Goal: Information Seeking & Learning: Learn about a topic

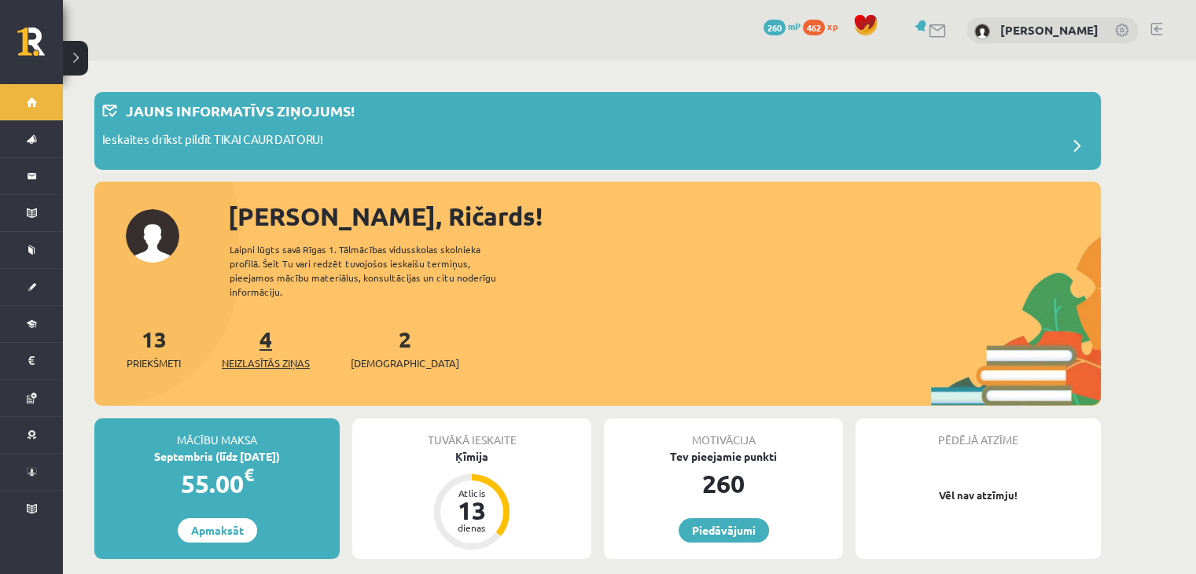
click at [250, 355] on span "Neizlasītās ziņas" at bounding box center [266, 363] width 88 height 16
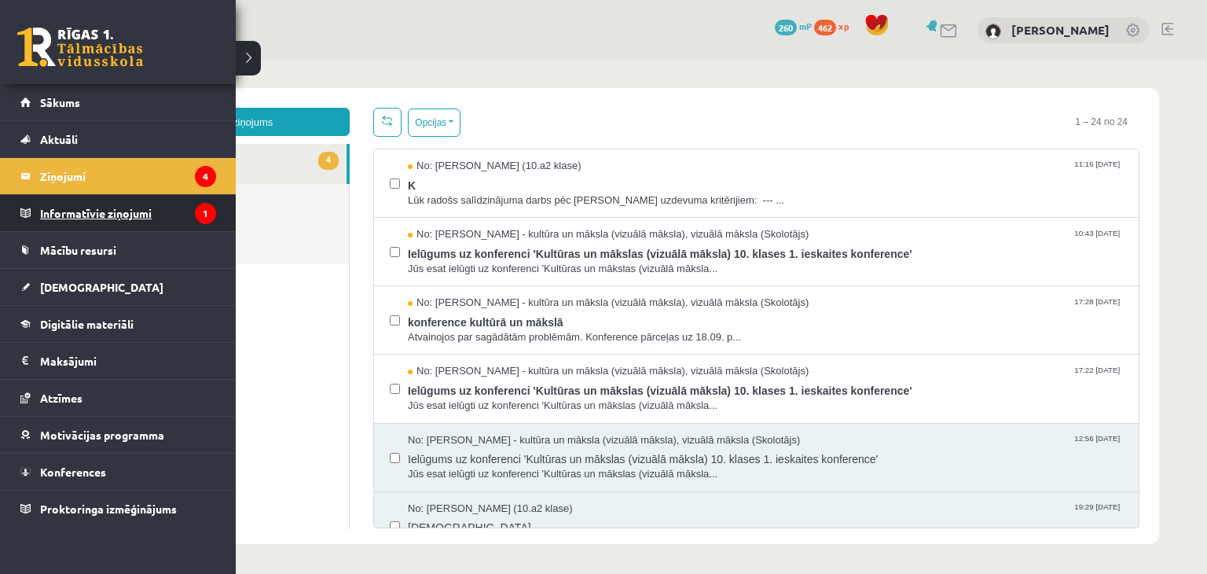
click at [104, 218] on legend "Informatīvie ziņojumi 1" at bounding box center [128, 213] width 176 height 36
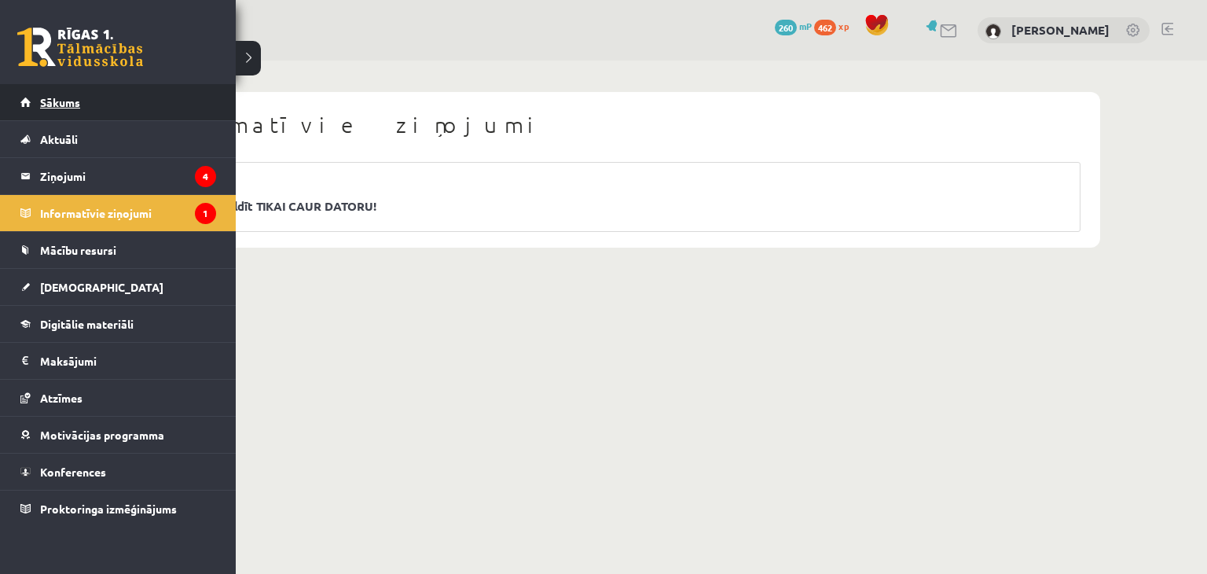
click at [60, 102] on span "Sākums" at bounding box center [60, 102] width 40 height 14
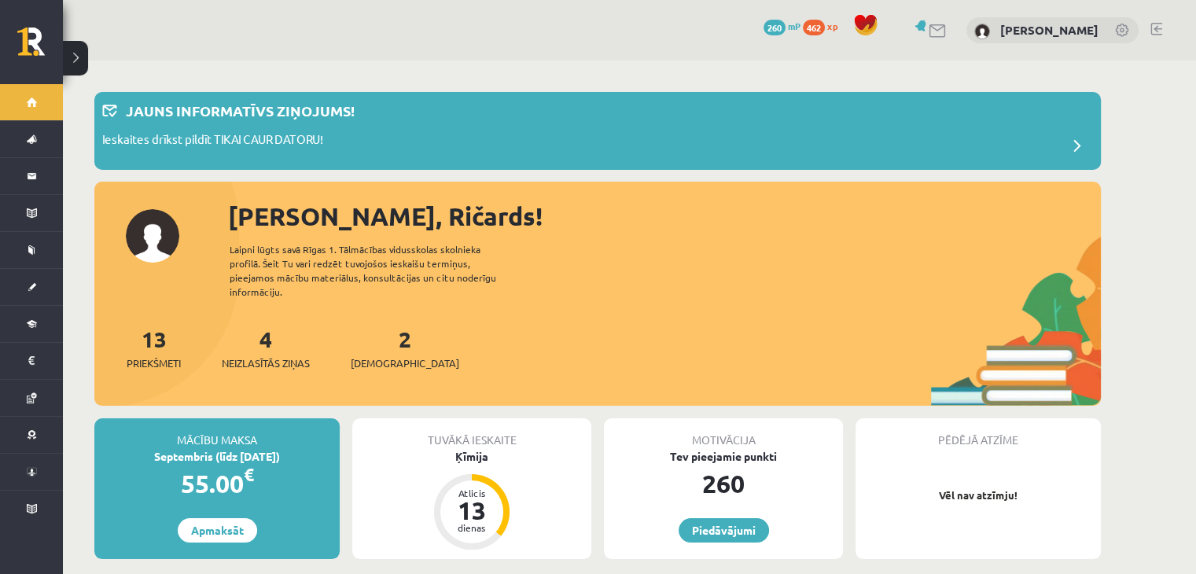
click at [392, 328] on div "2 Ieskaites" at bounding box center [405, 346] width 108 height 49
click at [384, 355] on span "[DEMOGRAPHIC_DATA]" at bounding box center [405, 363] width 108 height 16
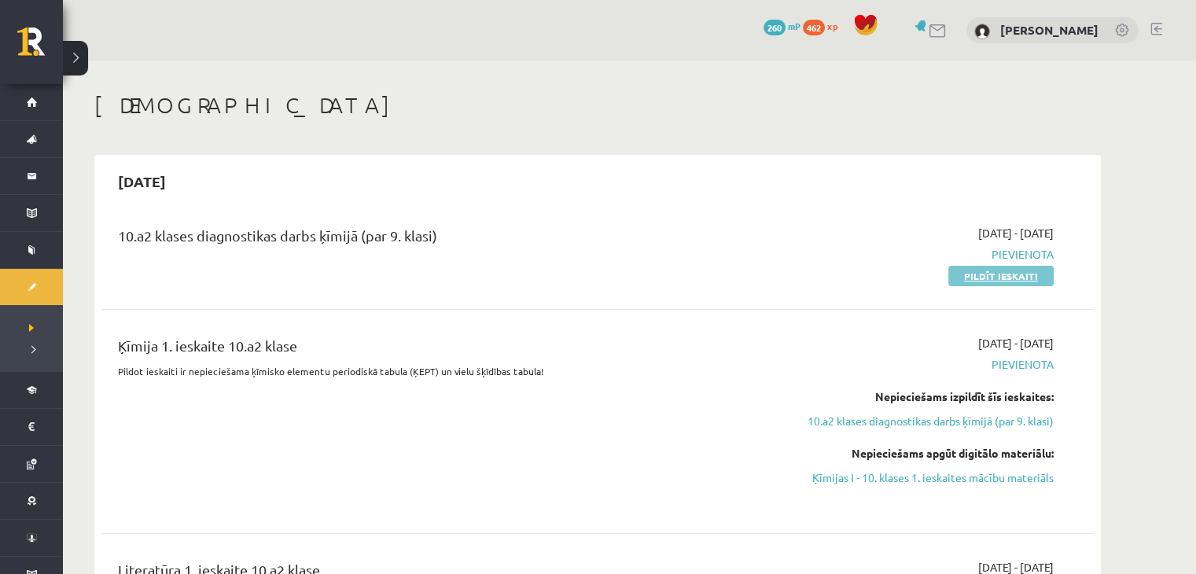
click at [1015, 266] on link "Pildīt ieskaiti" at bounding box center [1000, 276] width 105 height 20
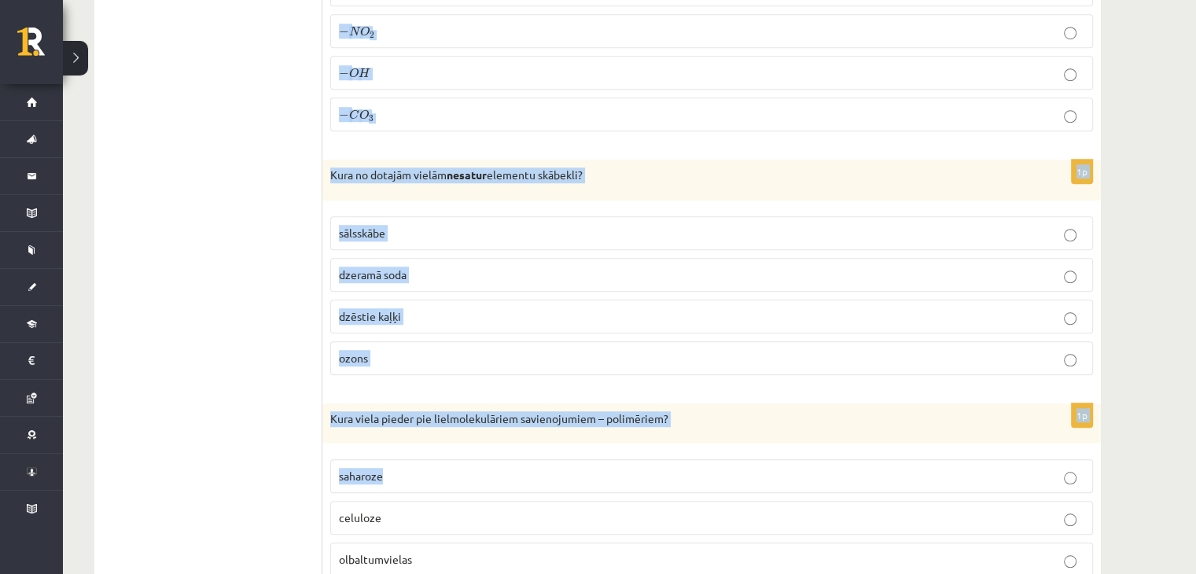
scroll to position [7270, 0]
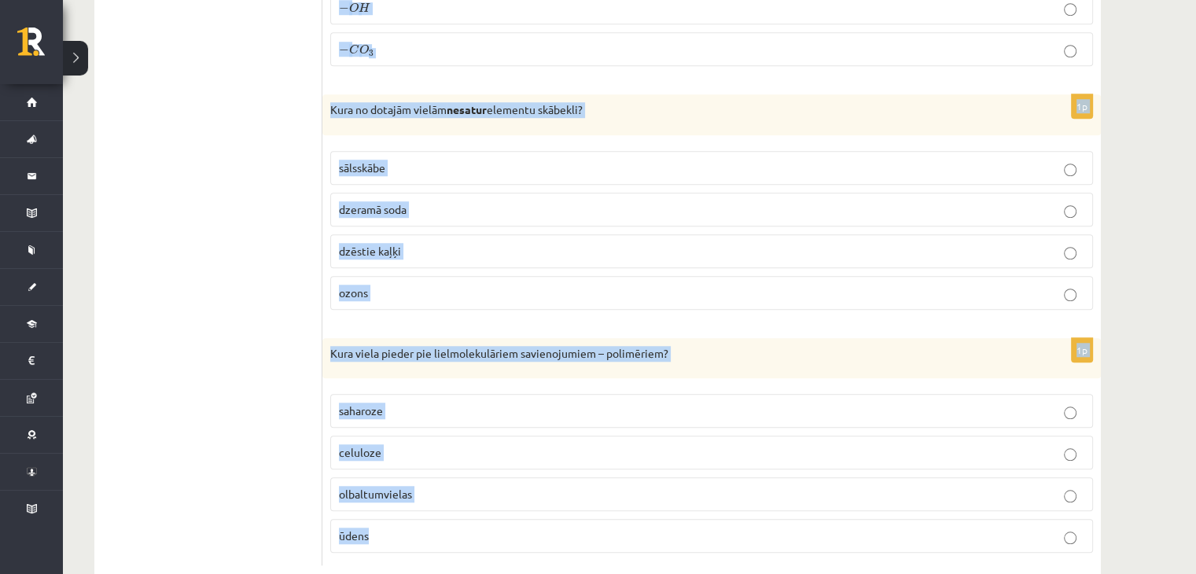
drag, startPoint x: 329, startPoint y: 156, endPoint x: 623, endPoint y: 488, distance: 443.3
copy form "Skābju un bāzu savstarpējo iedarbību sauc par ……………. reakciju? oksidēšanās redu…"
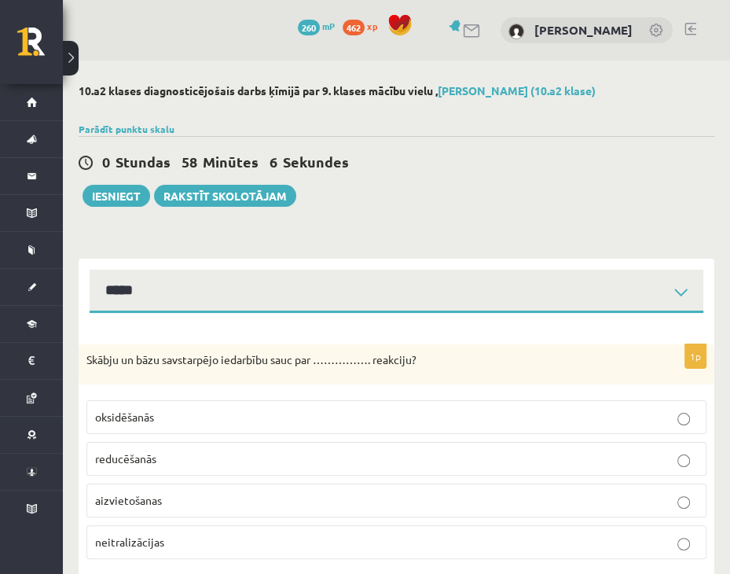
scroll to position [79, 0]
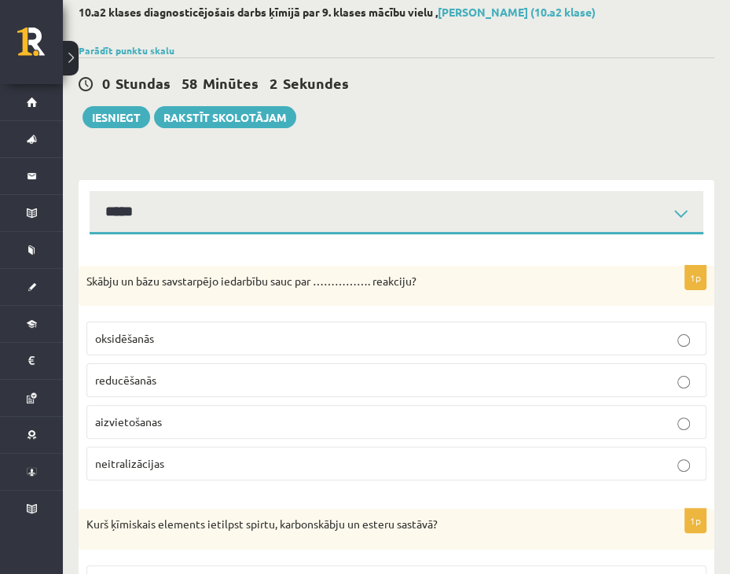
click at [244, 346] on p "oksidēšanās" at bounding box center [396, 338] width 603 height 17
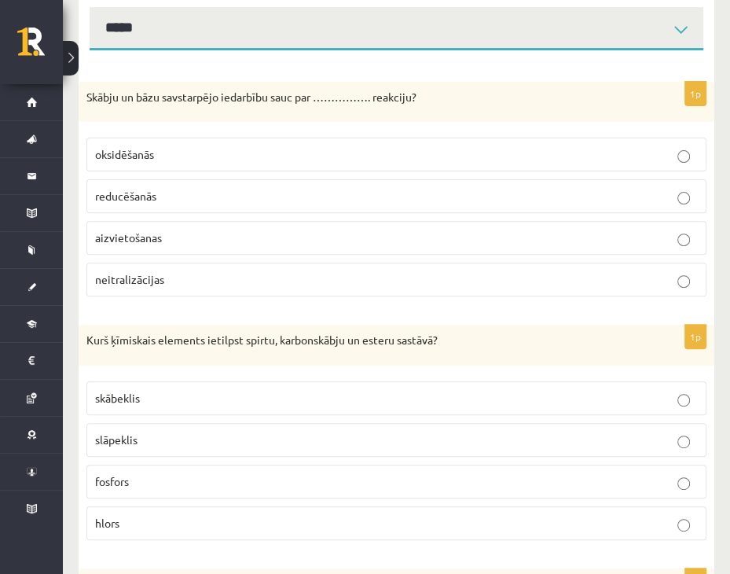
scroll to position [314, 0]
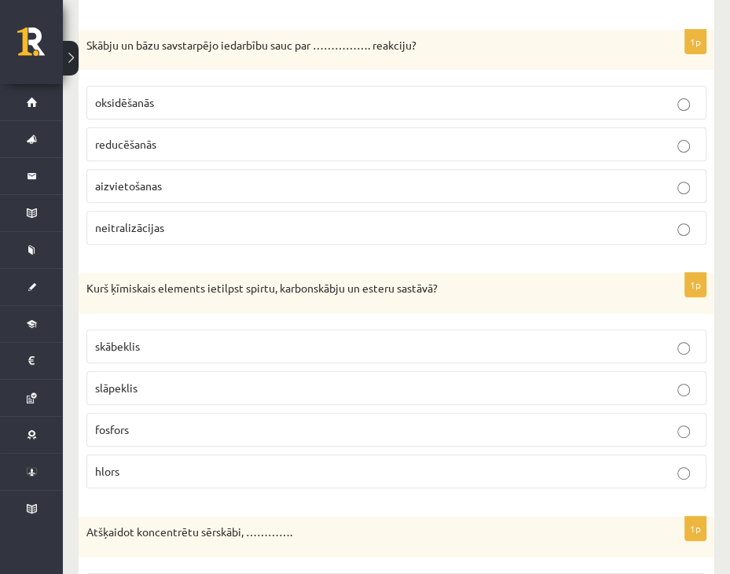
click at [193, 233] on p "neitralizācijas" at bounding box center [396, 227] width 603 height 17
click at [209, 341] on p "skābeklis" at bounding box center [396, 346] width 603 height 17
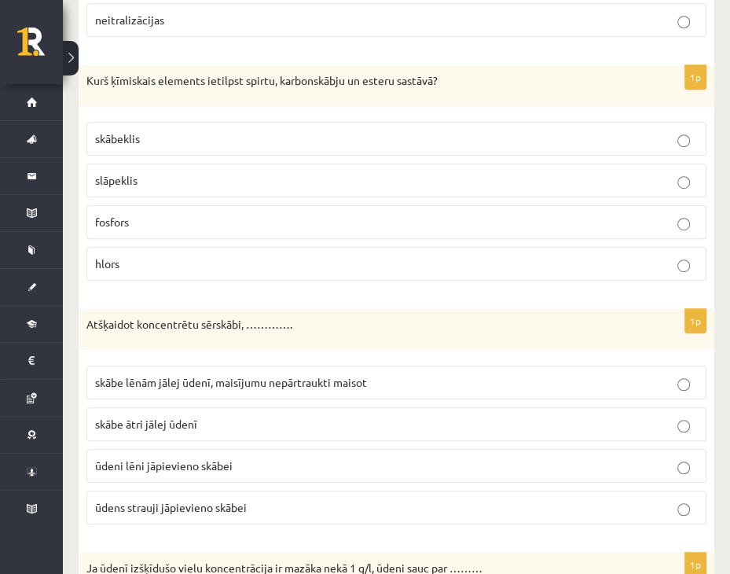
scroll to position [550, 0]
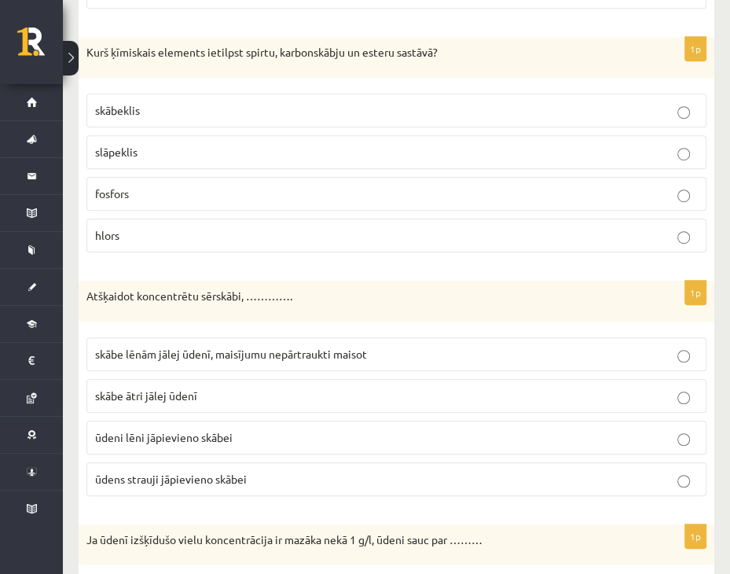
click at [228, 339] on label "skābe lēnām jālej ūdenī, maisījumu nepārtraukti maisot" at bounding box center [396, 354] width 620 height 34
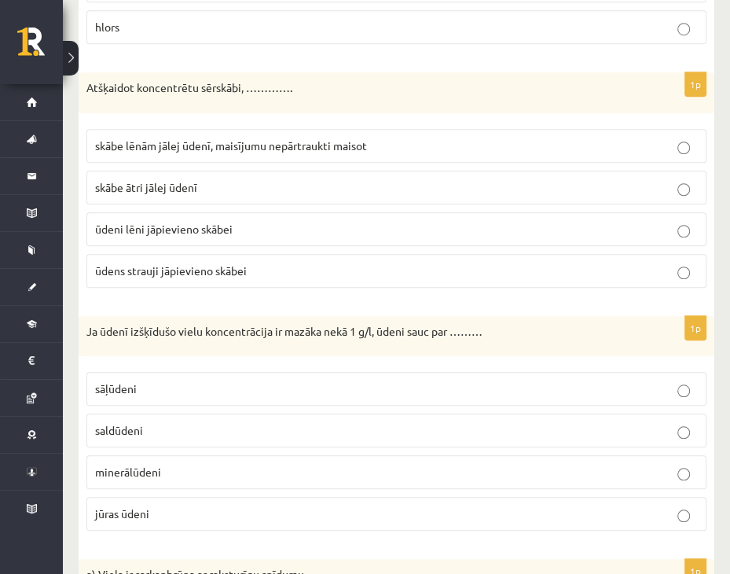
scroll to position [786, 0]
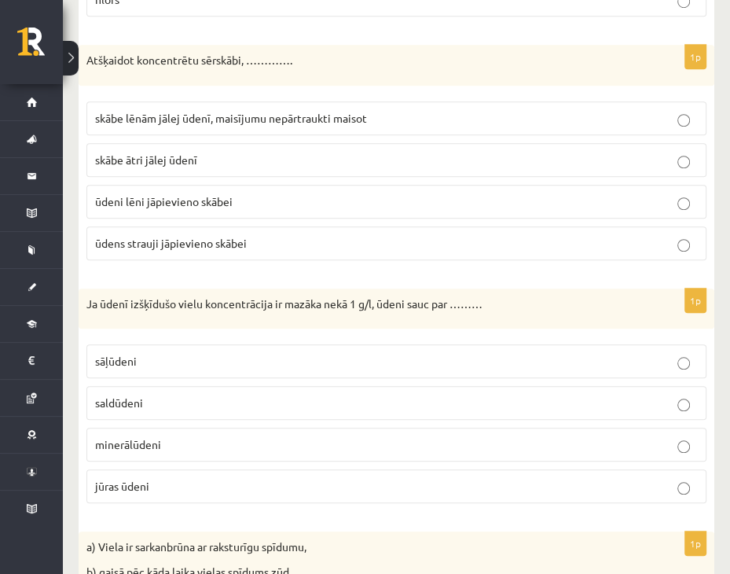
click at [188, 395] on p "saldūdeni" at bounding box center [396, 403] width 603 height 17
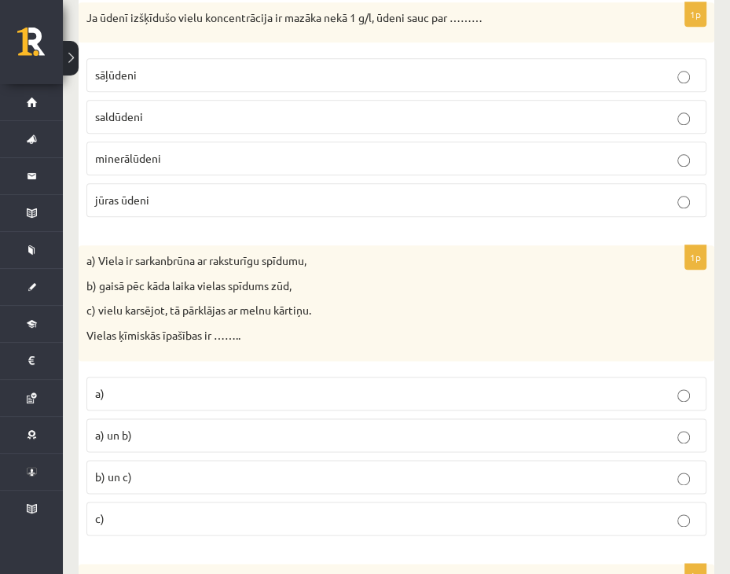
scroll to position [1101, 0]
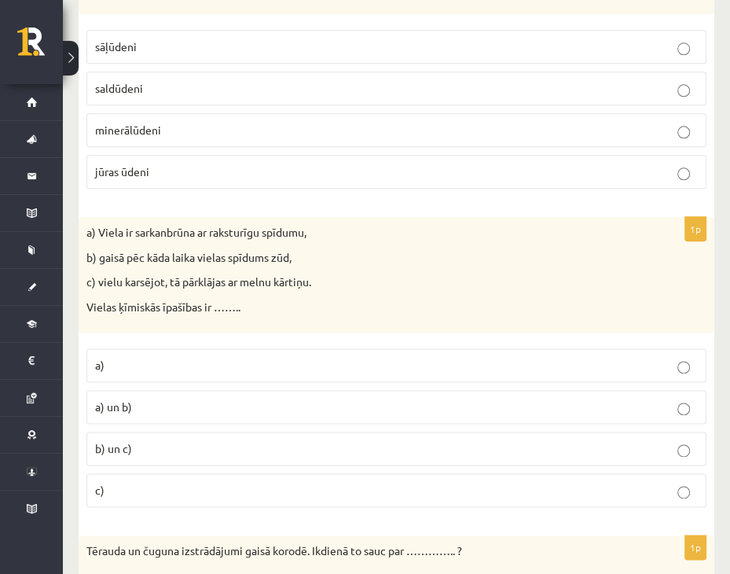
click at [173, 433] on label "b) un c)" at bounding box center [396, 449] width 620 height 34
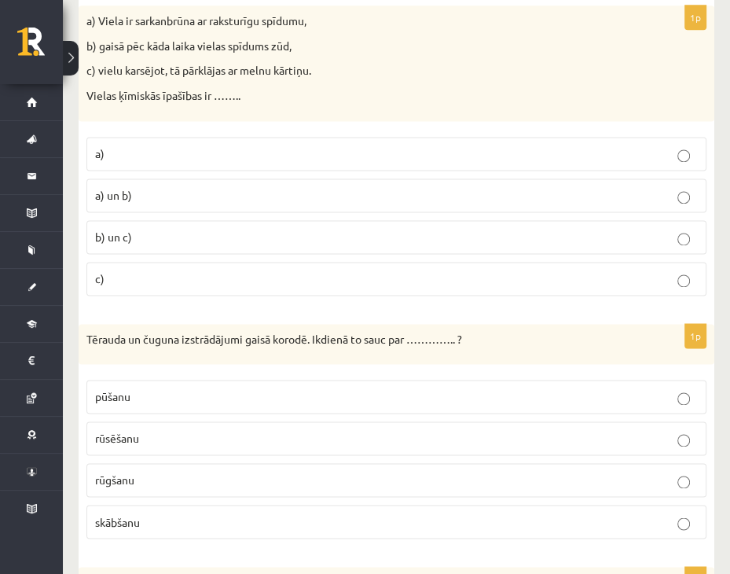
scroll to position [1415, 0]
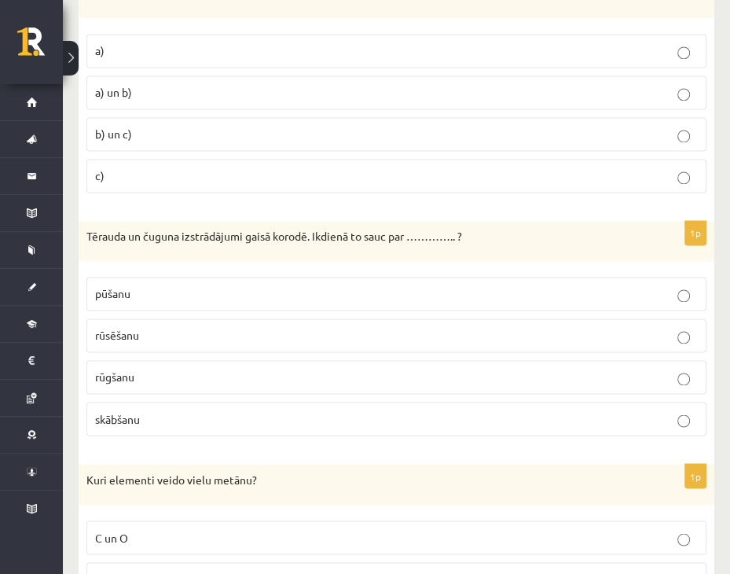
click at [167, 332] on p "rūsēšanu" at bounding box center [396, 335] width 603 height 17
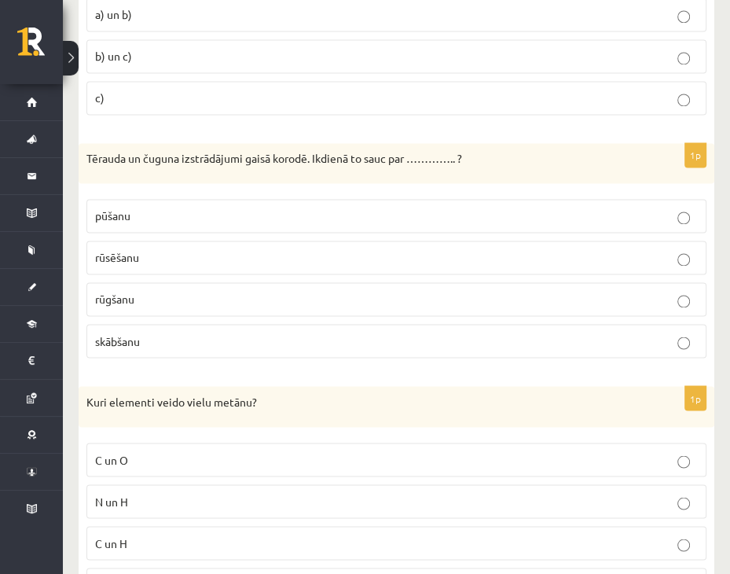
scroll to position [1572, 0]
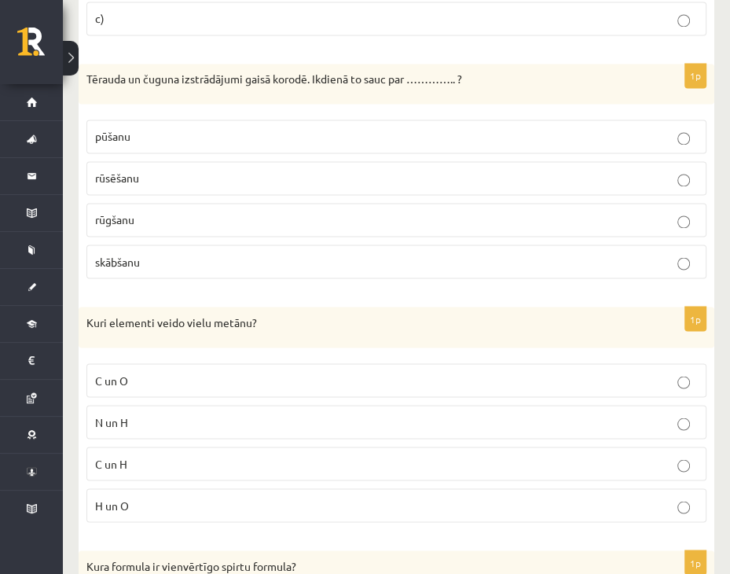
click at [199, 436] on fieldset "C un O N un H C un H H un O" at bounding box center [396, 440] width 620 height 171
click at [580, 455] on p "C un H" at bounding box center [396, 463] width 603 height 17
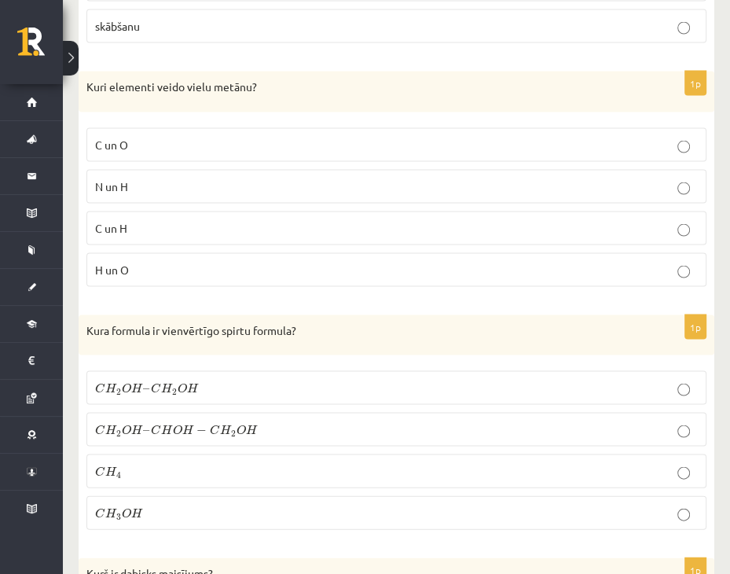
scroll to position [1887, 0]
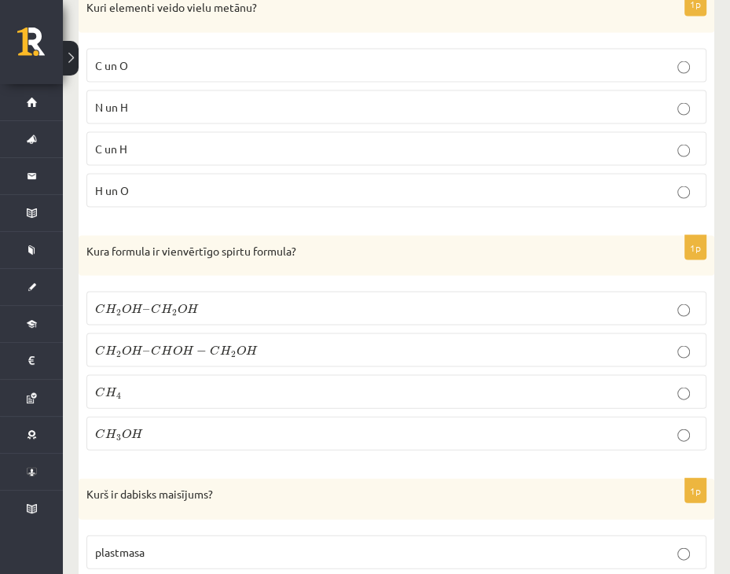
click at [241, 391] on label "C H 4 C H 4" at bounding box center [396, 392] width 620 height 34
click at [169, 417] on label "C H 3 O H C H 3 O H" at bounding box center [396, 434] width 620 height 34
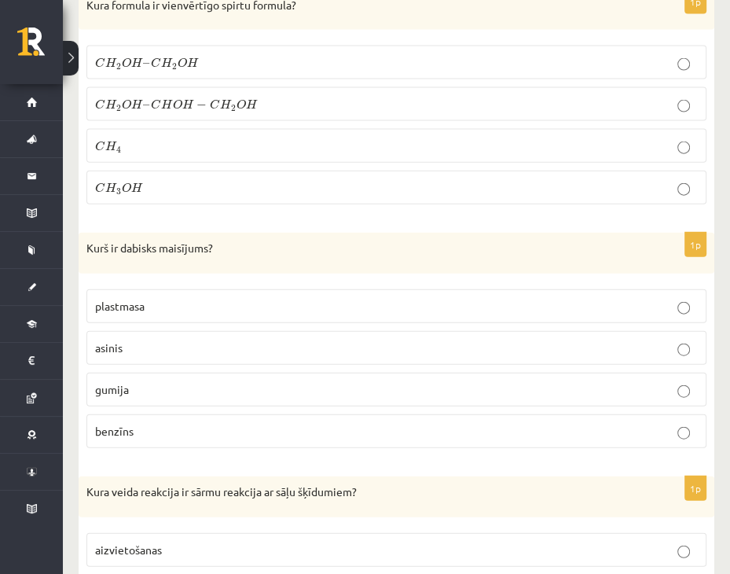
scroll to position [2201, 0]
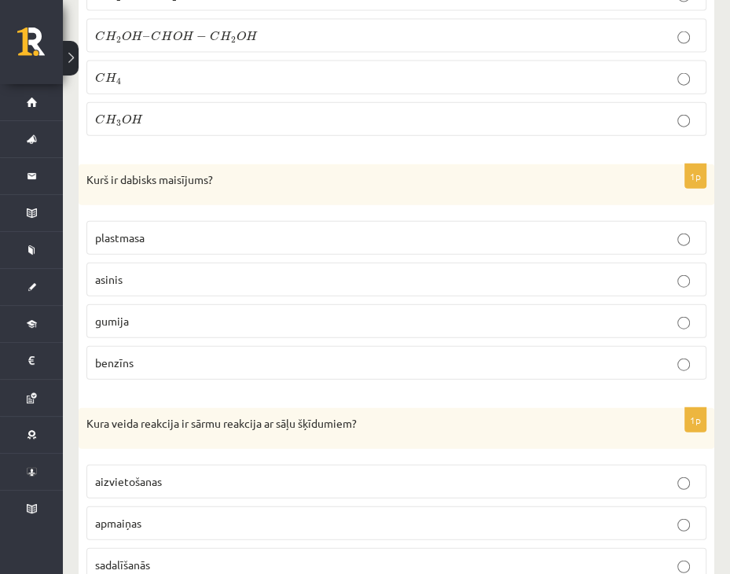
click at [138, 285] on label "asinis" at bounding box center [396, 280] width 620 height 34
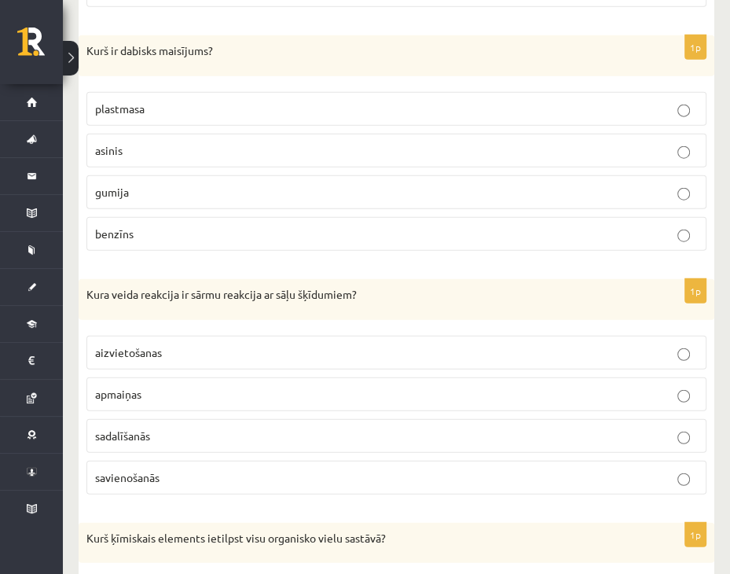
scroll to position [2358, 0]
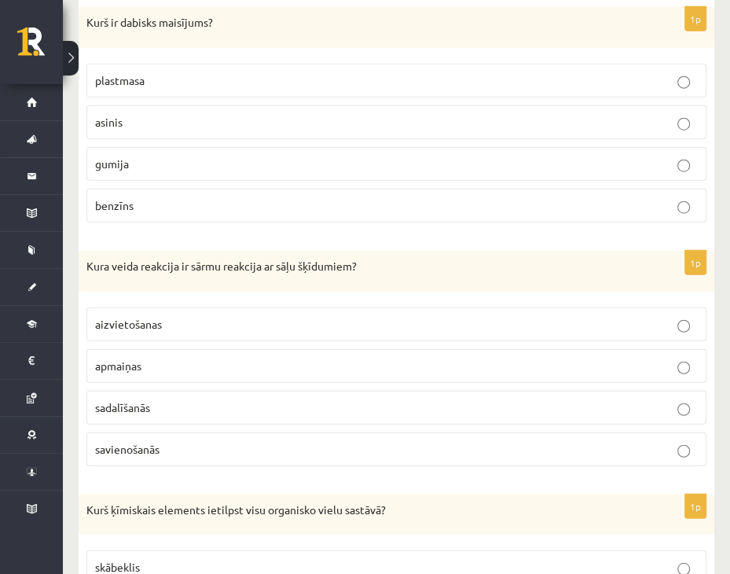
click at [193, 359] on p "apmaiņas" at bounding box center [396, 366] width 603 height 17
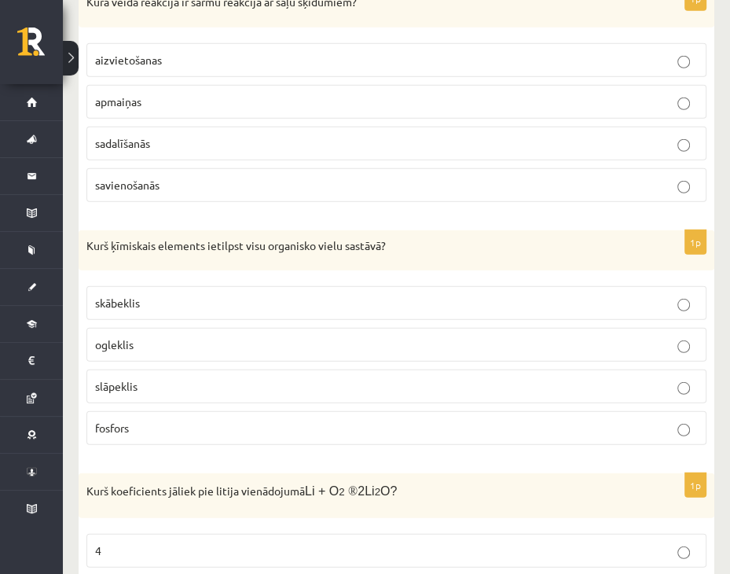
scroll to position [2751, 0]
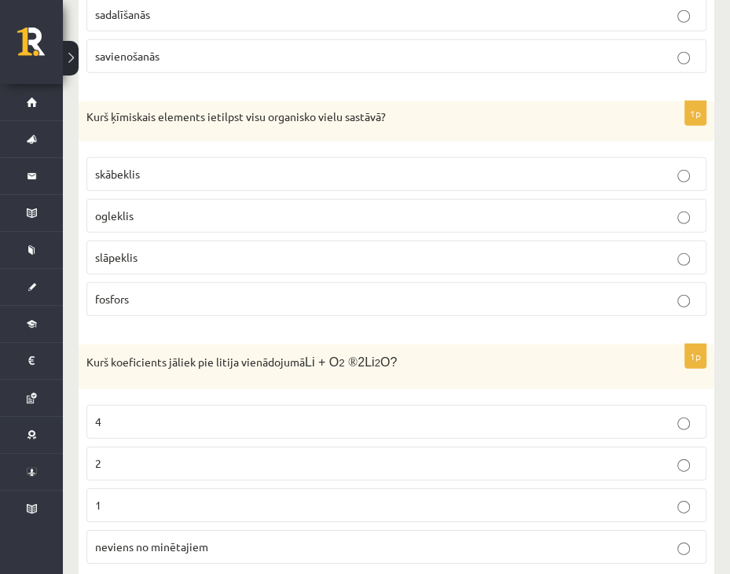
click at [134, 208] on p "ogleklis" at bounding box center [396, 216] width 603 height 17
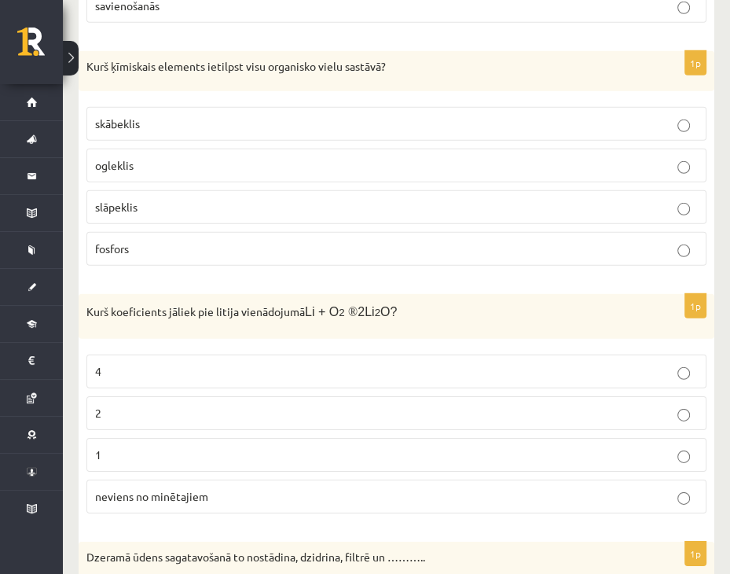
scroll to position [2830, 0]
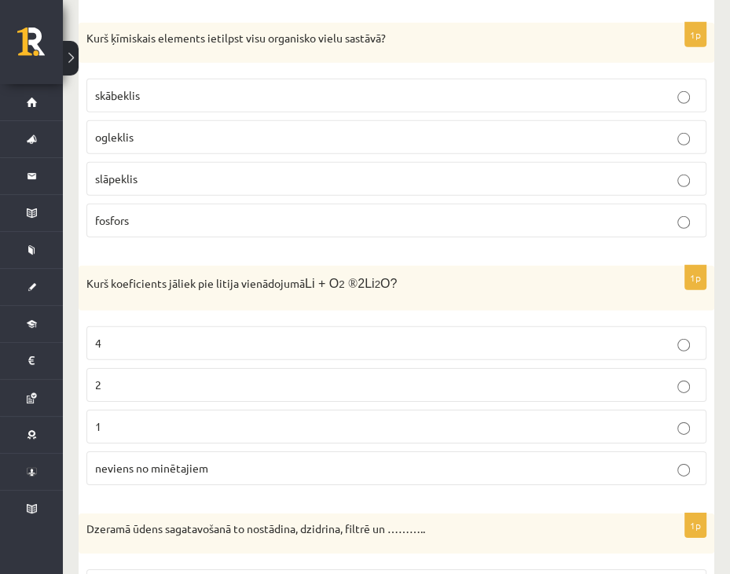
click at [163, 326] on label "4" at bounding box center [396, 343] width 620 height 34
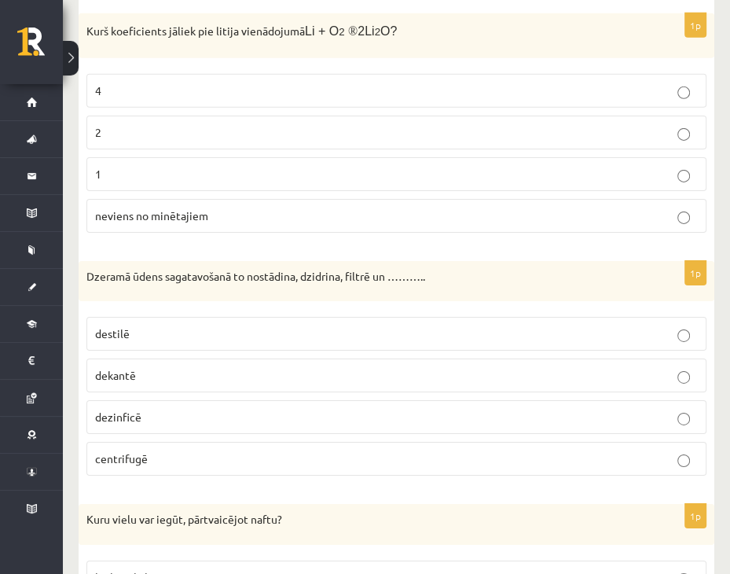
scroll to position [3144, 0]
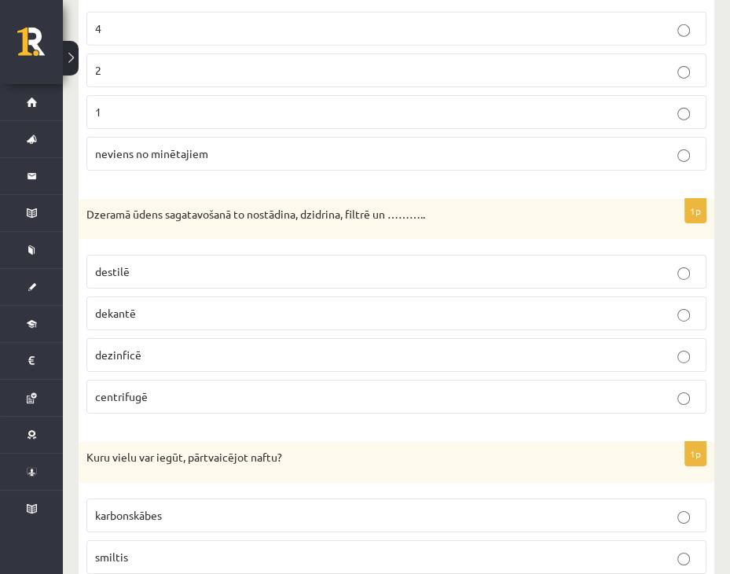
click at [330, 347] on p "dezinficē" at bounding box center [396, 355] width 603 height 17
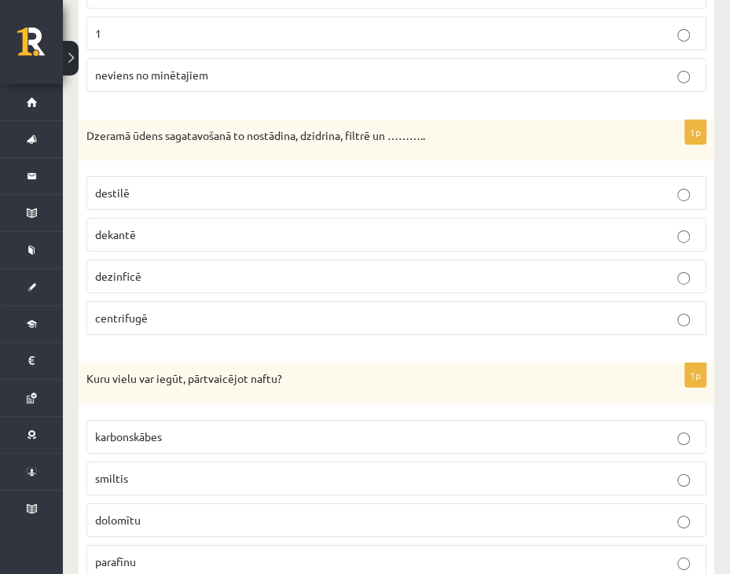
scroll to position [3380, 0]
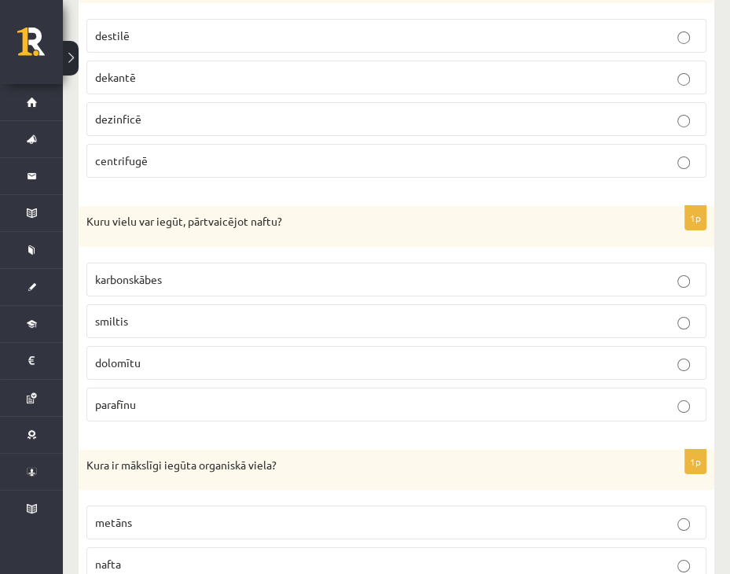
drag, startPoint x: 201, startPoint y: 322, endPoint x: 195, endPoint y: 336, distance: 14.8
drag, startPoint x: 195, startPoint y: 336, endPoint x: 178, endPoint y: 371, distance: 39.0
click at [178, 388] on label "parafīnu" at bounding box center [396, 405] width 620 height 34
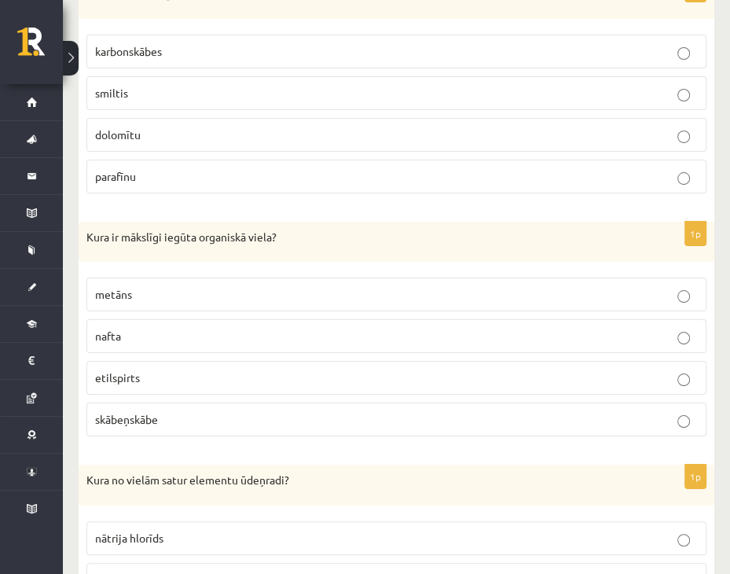
scroll to position [3616, 0]
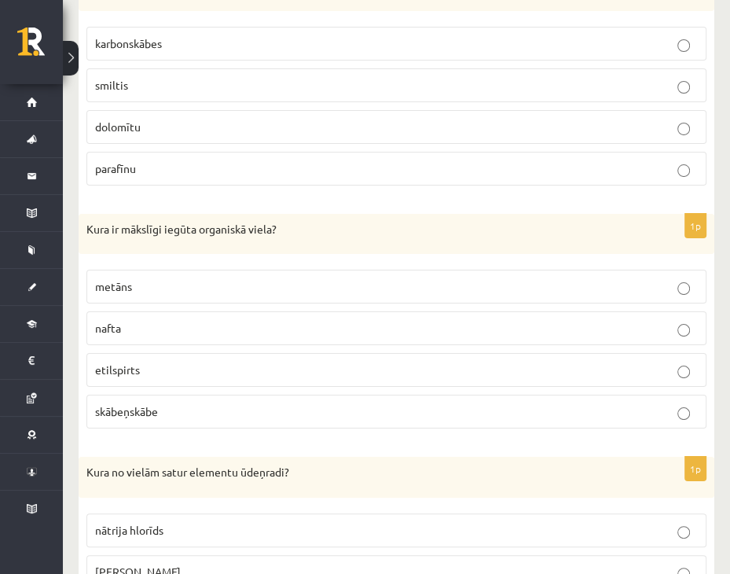
click at [191, 362] on p "etilspirts" at bounding box center [396, 370] width 603 height 17
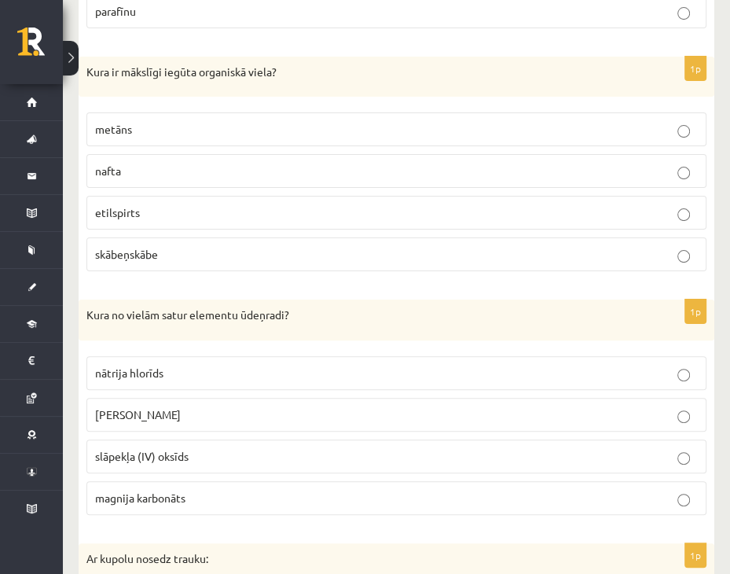
scroll to position [3852, 0]
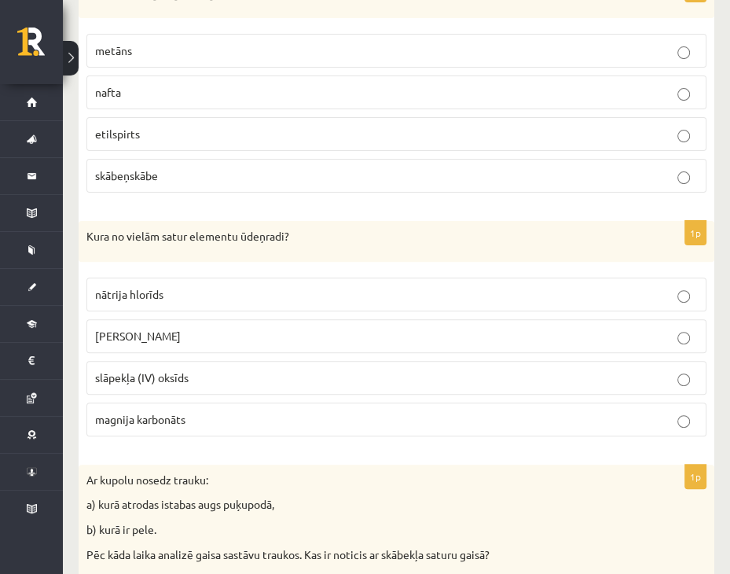
click at [211, 328] on p "kālija hidroksīds" at bounding box center [396, 336] width 603 height 17
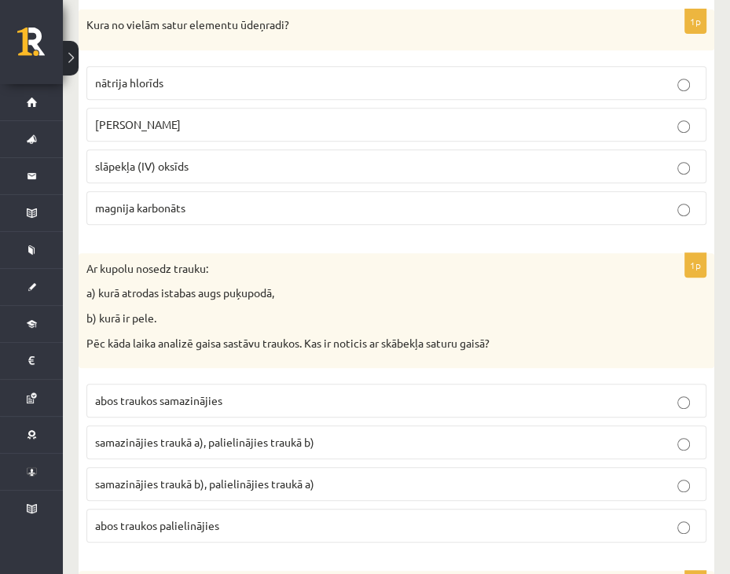
scroll to position [4088, 0]
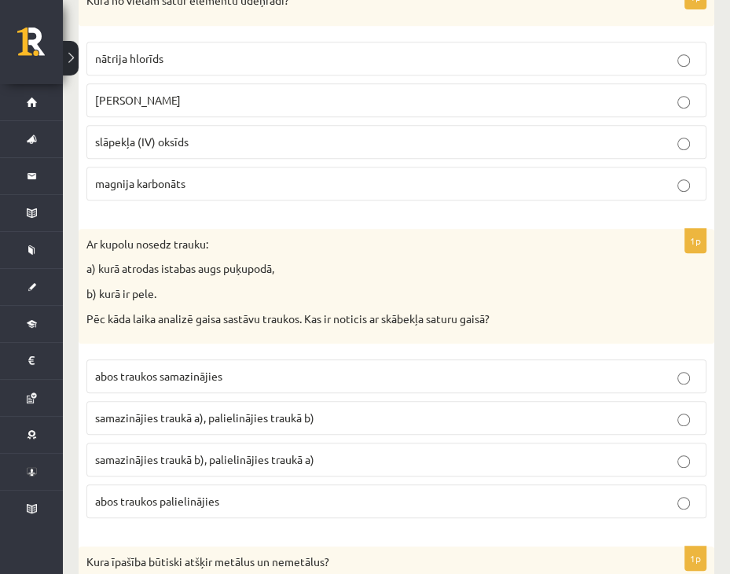
click at [156, 452] on span "samazinājies traukā b), palielinājies traukā a)" at bounding box center [204, 459] width 219 height 14
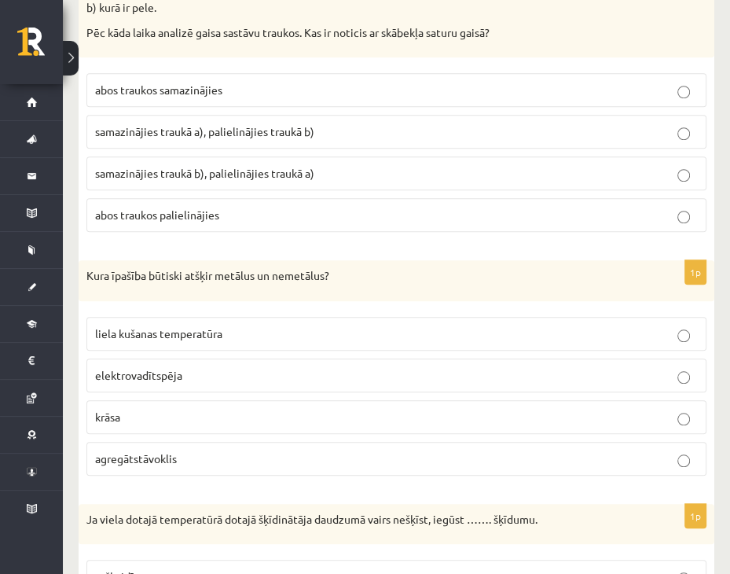
scroll to position [4402, 0]
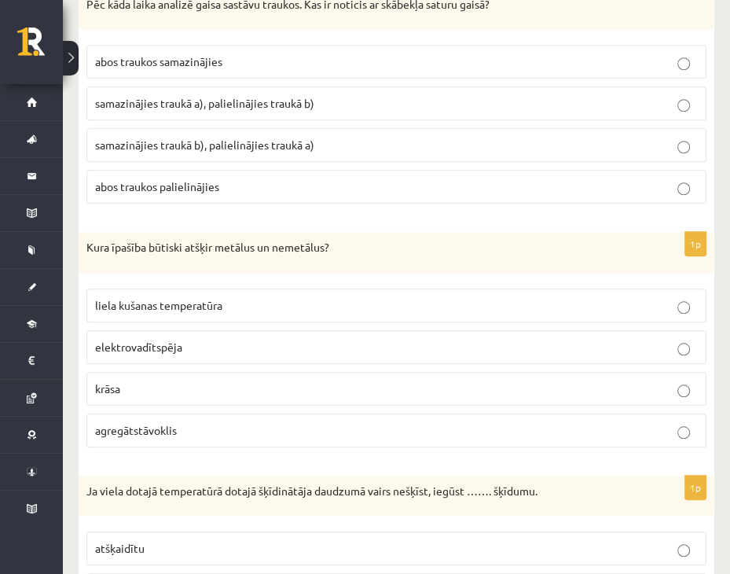
click at [436, 339] on p "elektrovadītspēja" at bounding box center [396, 347] width 603 height 17
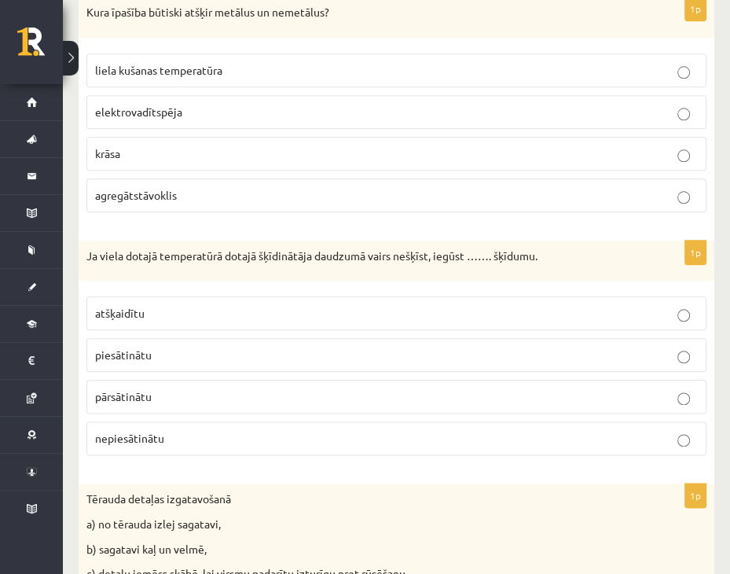
scroll to position [4638, 0]
click at [220, 346] on p "piesātinātu" at bounding box center [396, 354] width 603 height 17
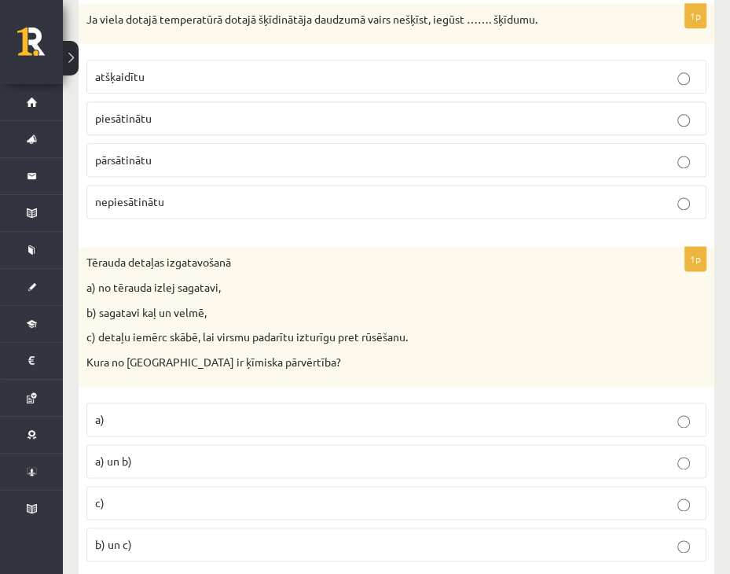
click at [146, 494] on p "c)" at bounding box center [396, 502] width 603 height 17
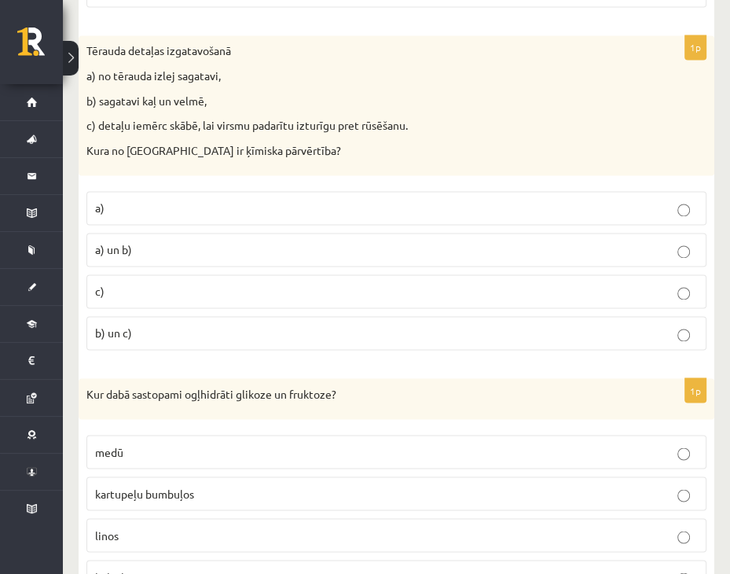
scroll to position [5109, 0]
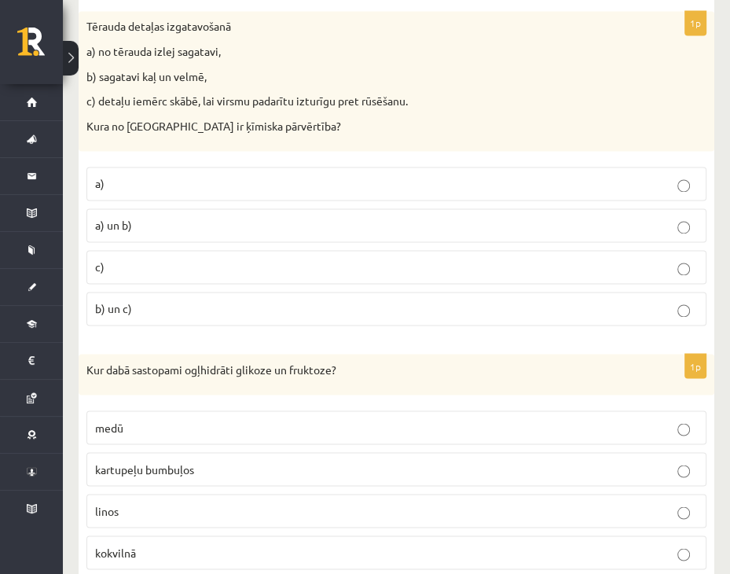
click at [249, 419] on p "medū" at bounding box center [396, 427] width 603 height 17
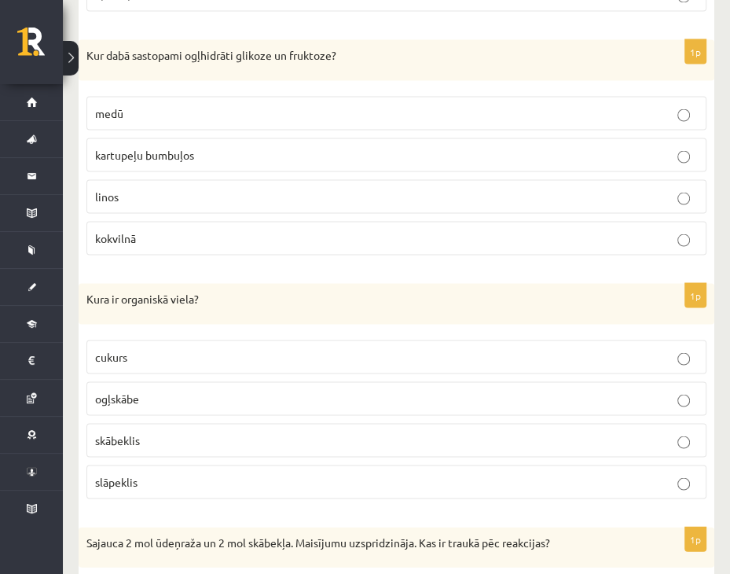
scroll to position [5503, 0]
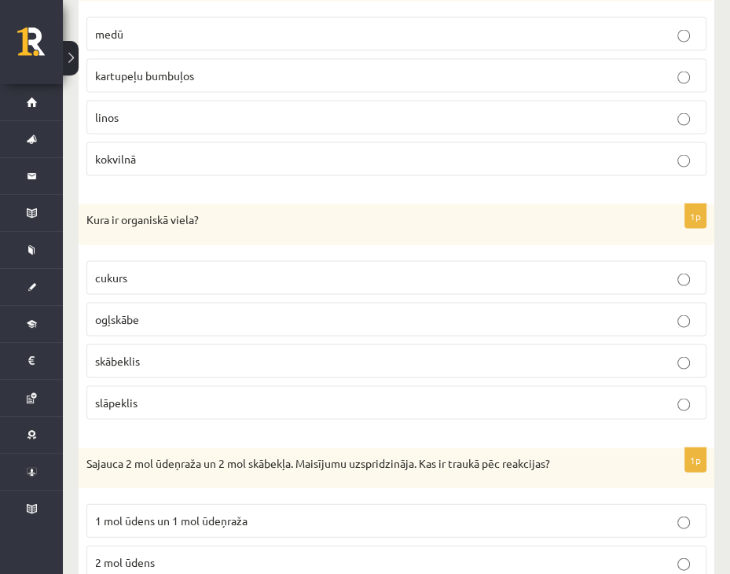
click at [133, 312] on span "ogļskābe" at bounding box center [117, 319] width 44 height 14
click at [146, 270] on p "cukurs" at bounding box center [396, 278] width 603 height 17
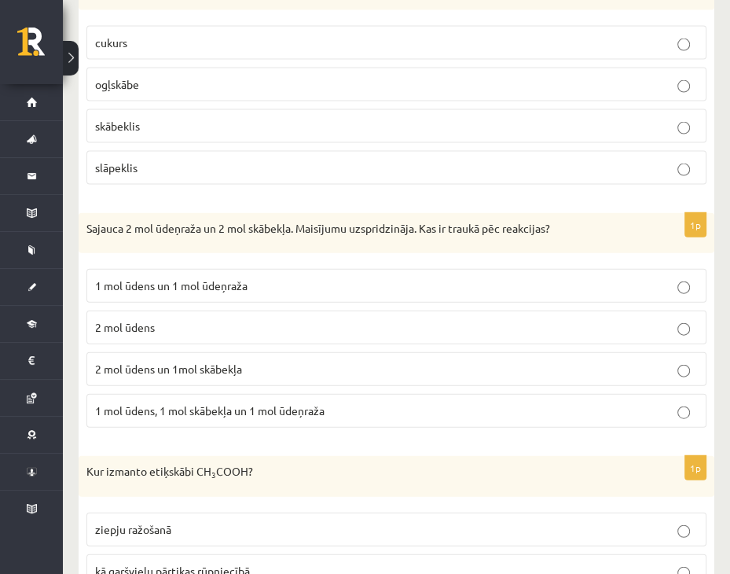
scroll to position [5738, 0]
click at [144, 310] on label "2 mol ūdens" at bounding box center [396, 327] width 620 height 34
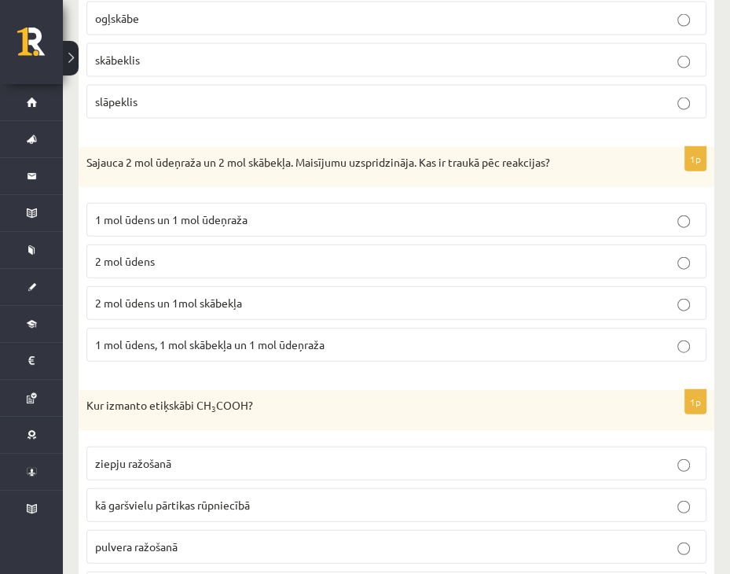
scroll to position [5896, 0]
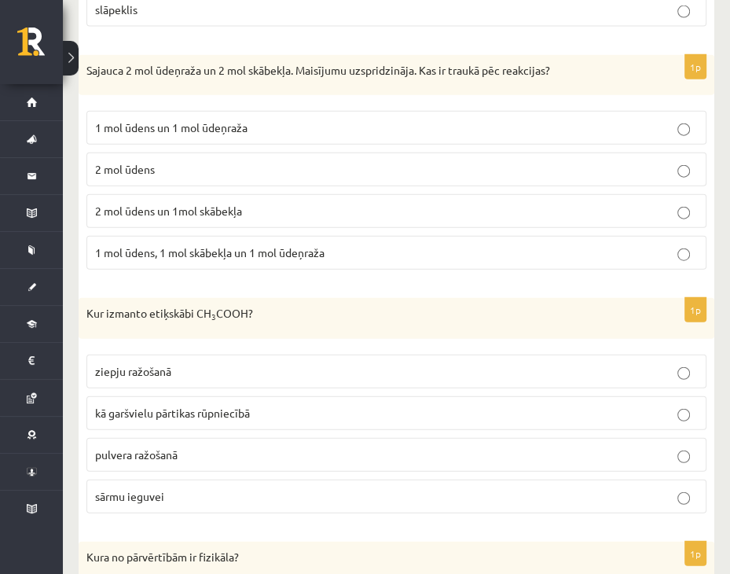
click at [185, 406] on span "kā garšvielu pārtikas rūpniecībā" at bounding box center [172, 413] width 155 height 14
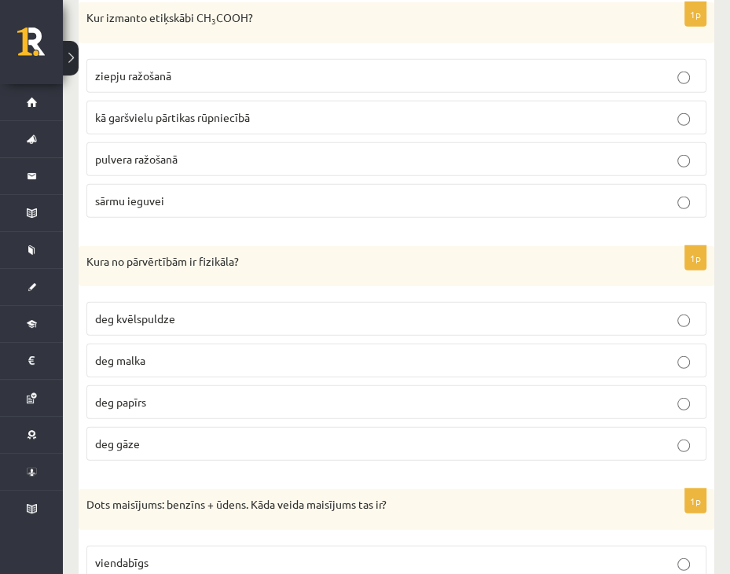
scroll to position [6289, 0]
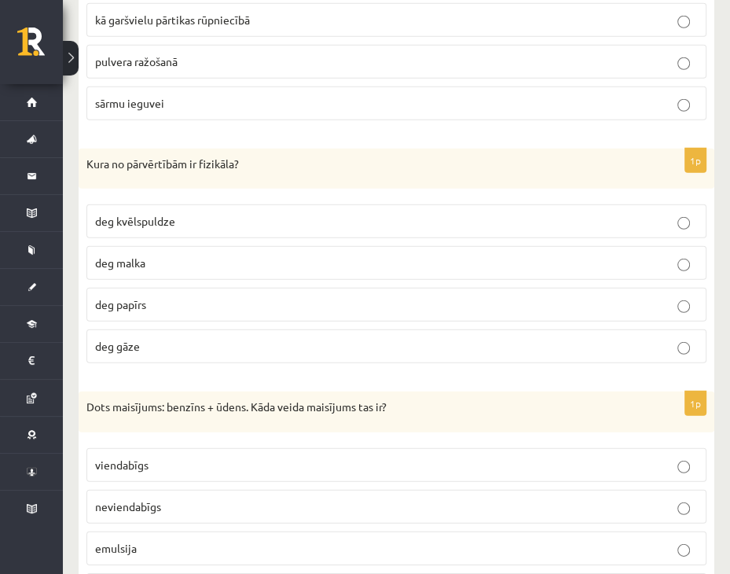
click at [149, 255] on p "deg malka" at bounding box center [396, 263] width 603 height 17
click at [182, 204] on label "deg kvēlspuldze" at bounding box center [396, 221] width 620 height 34
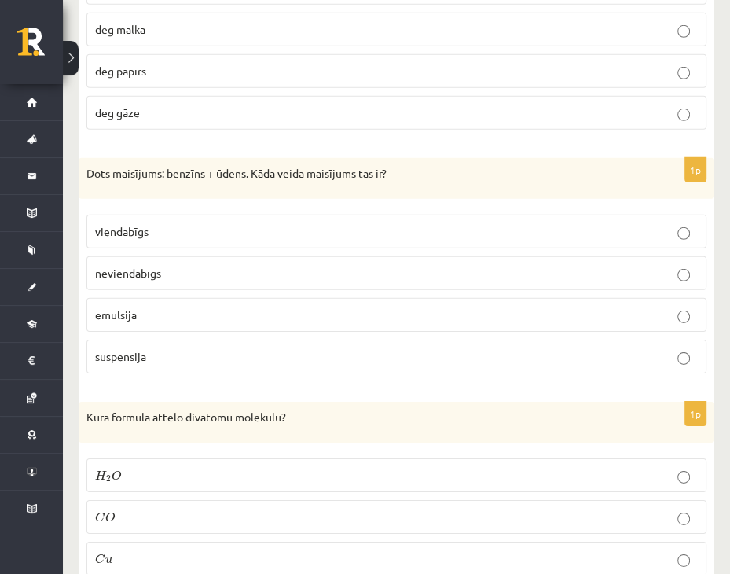
scroll to position [6524, 0]
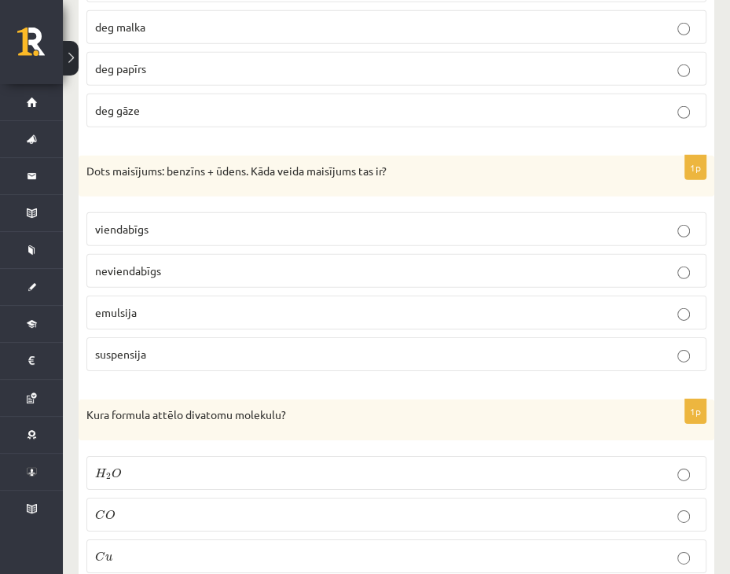
click at [152, 263] on span "neviendabīgs" at bounding box center [128, 270] width 66 height 14
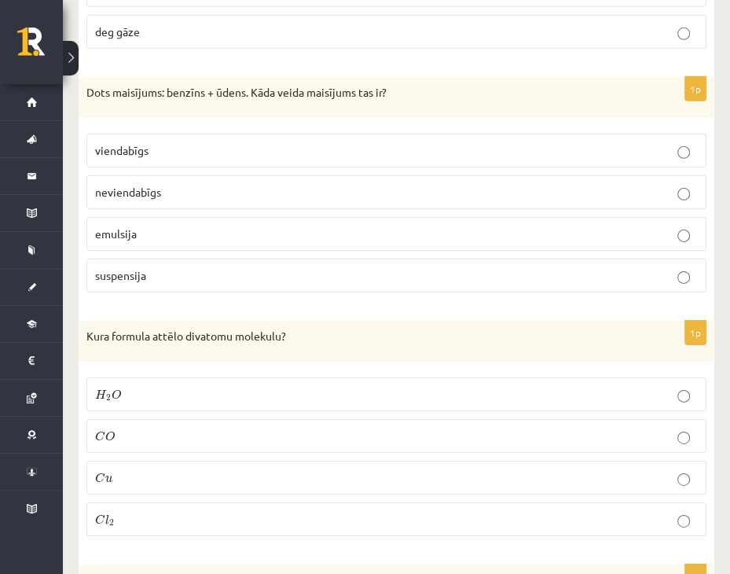
click at [160, 502] on label "C l 2 C l 2" at bounding box center [396, 519] width 620 height 34
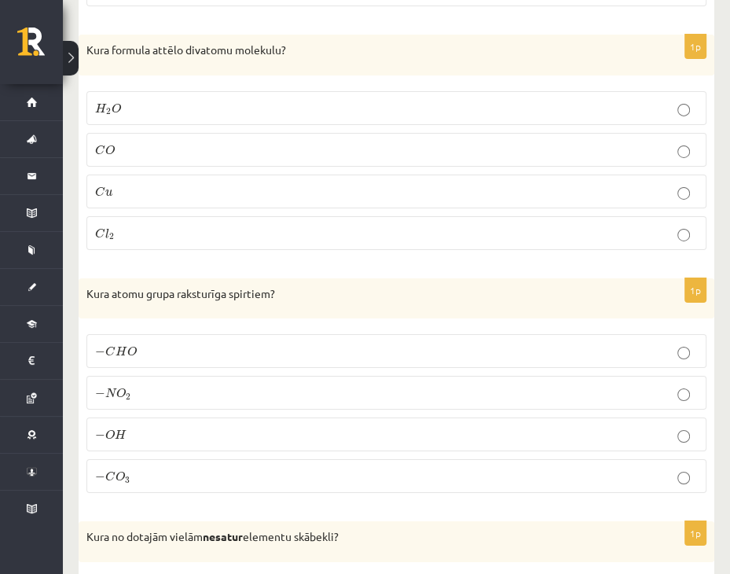
scroll to position [6917, 0]
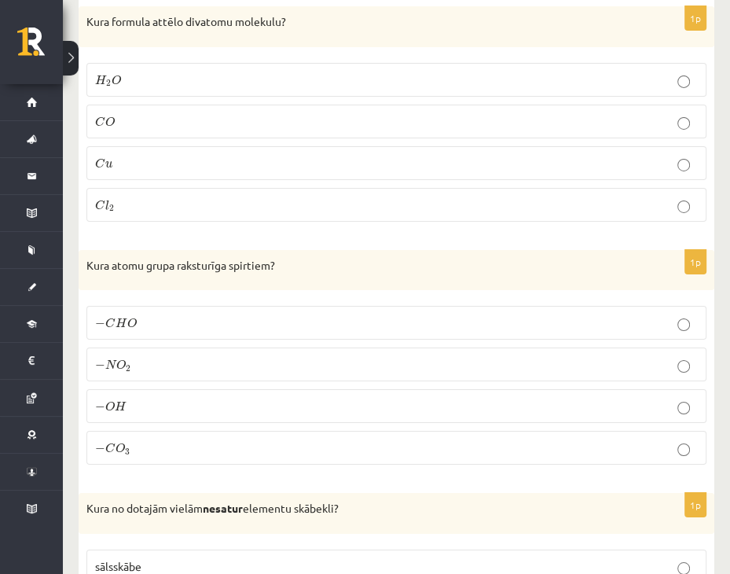
click at [125, 314] on p "− C H O − C H O" at bounding box center [396, 322] width 603 height 17
click at [153, 398] on p "− O H − O H" at bounding box center [396, 406] width 603 height 17
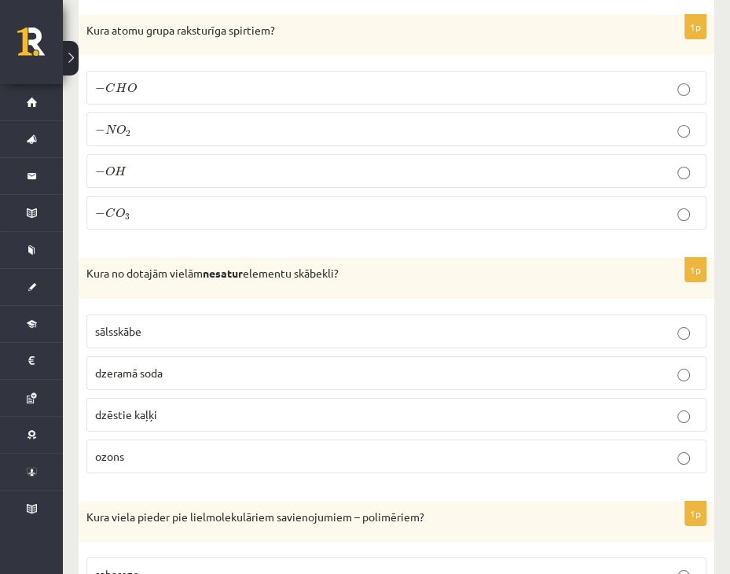
scroll to position [7153, 0]
click at [173, 322] on p "sālsskābe" at bounding box center [396, 330] width 603 height 17
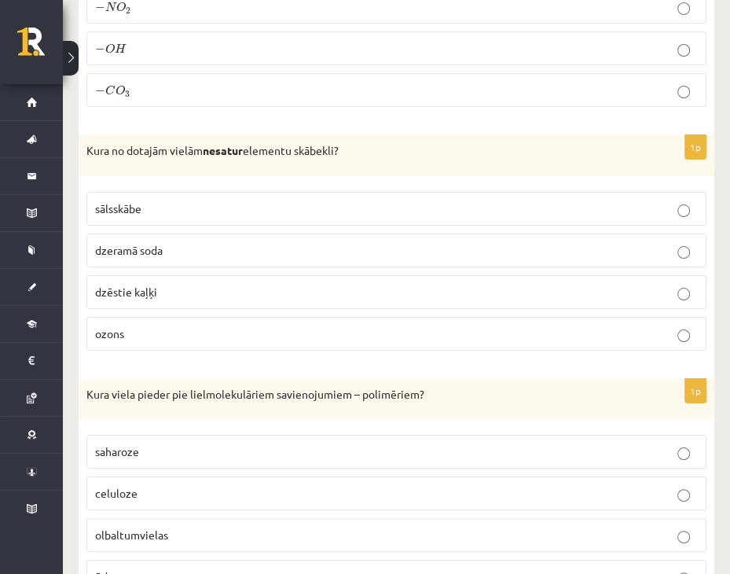
scroll to position [7309, 0]
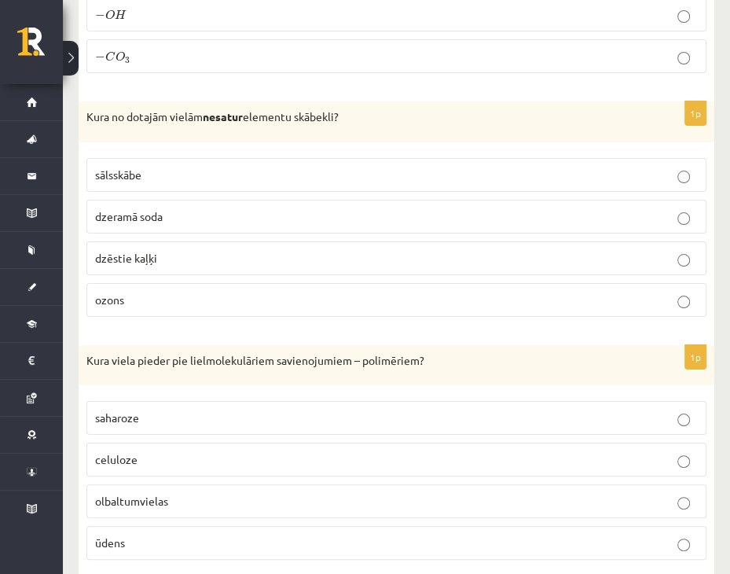
click at [138, 451] on p "celuloze" at bounding box center [396, 459] width 603 height 17
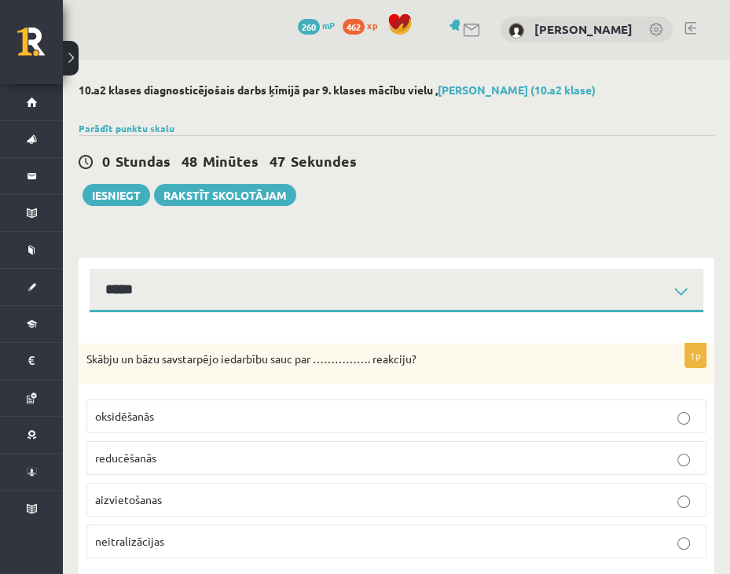
scroll to position [79, 0]
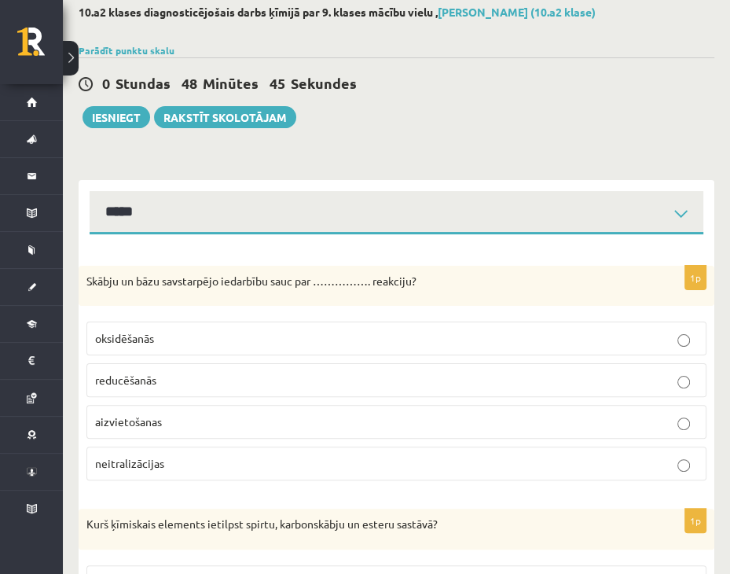
click at [541, 428] on p "aizvietošanas" at bounding box center [396, 421] width 603 height 17
click at [665, 460] on p "neitralizācijas" at bounding box center [396, 463] width 603 height 17
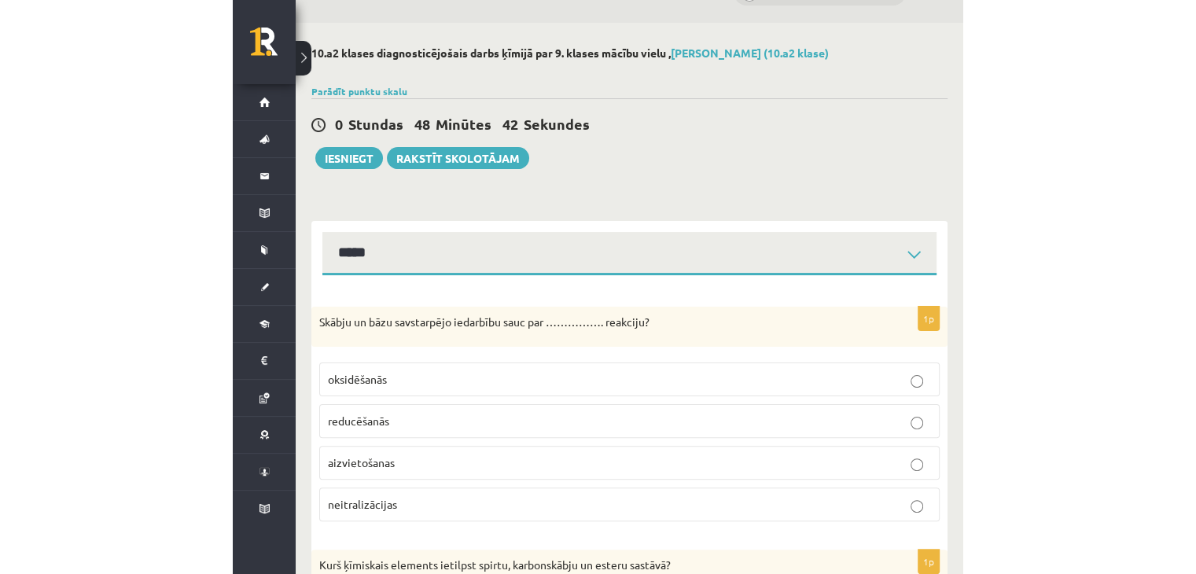
scroll to position [0, 0]
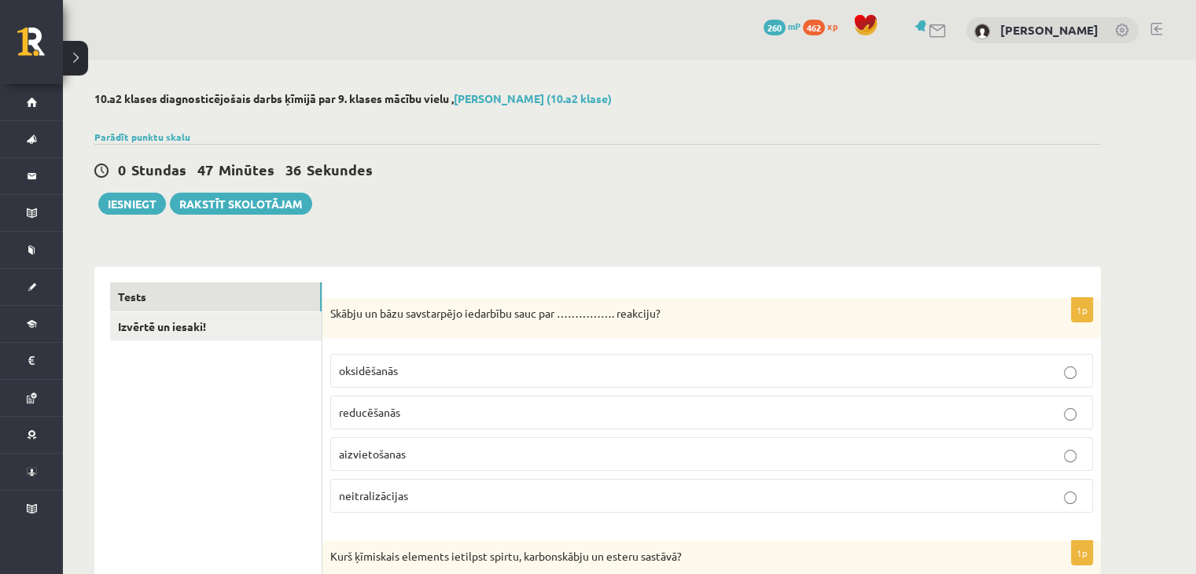
click at [1011, 439] on label "aizvietošanas" at bounding box center [711, 454] width 762 height 34
click at [1040, 479] on label "neitralizācijas" at bounding box center [711, 496] width 762 height 34
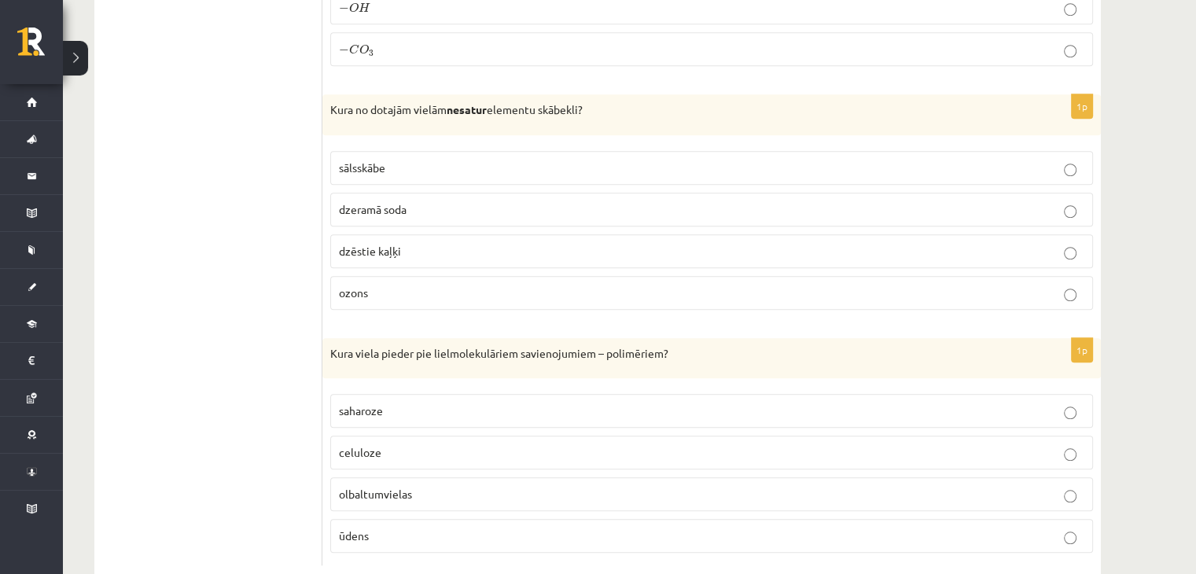
scroll to position [6053, 0]
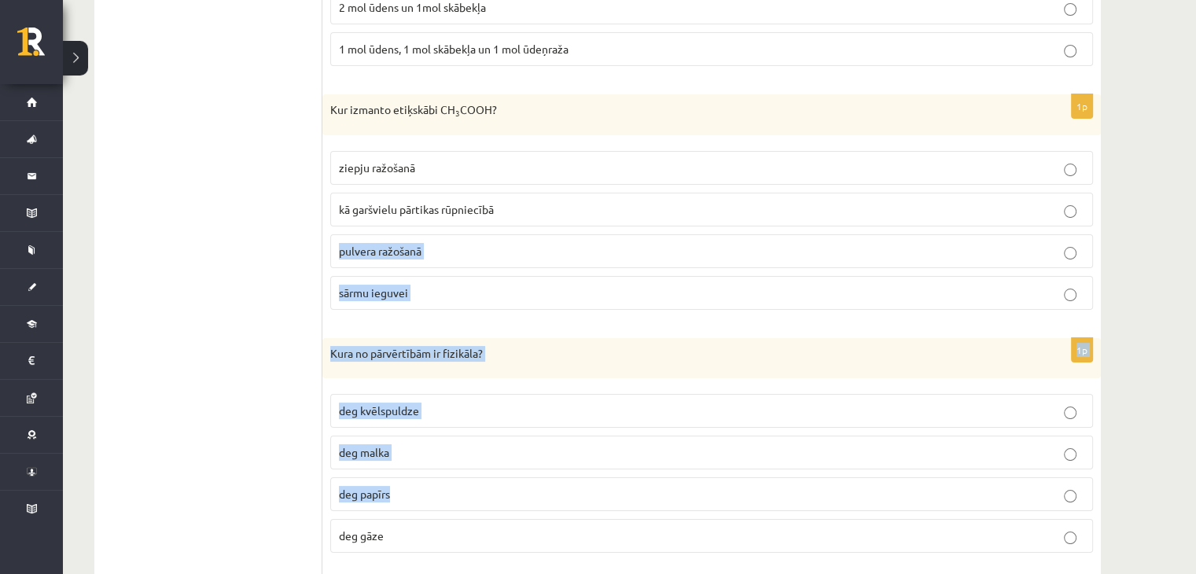
drag, startPoint x: 1195, startPoint y: 458, endPoint x: 1112, endPoint y: 156, distance: 313.9
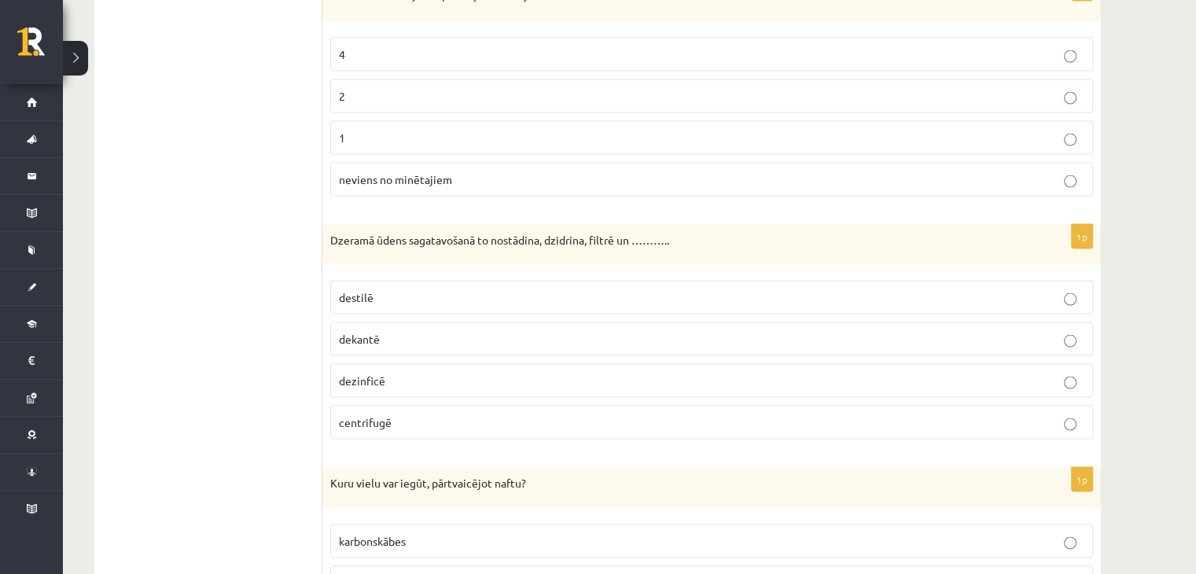
scroll to position [0, 0]
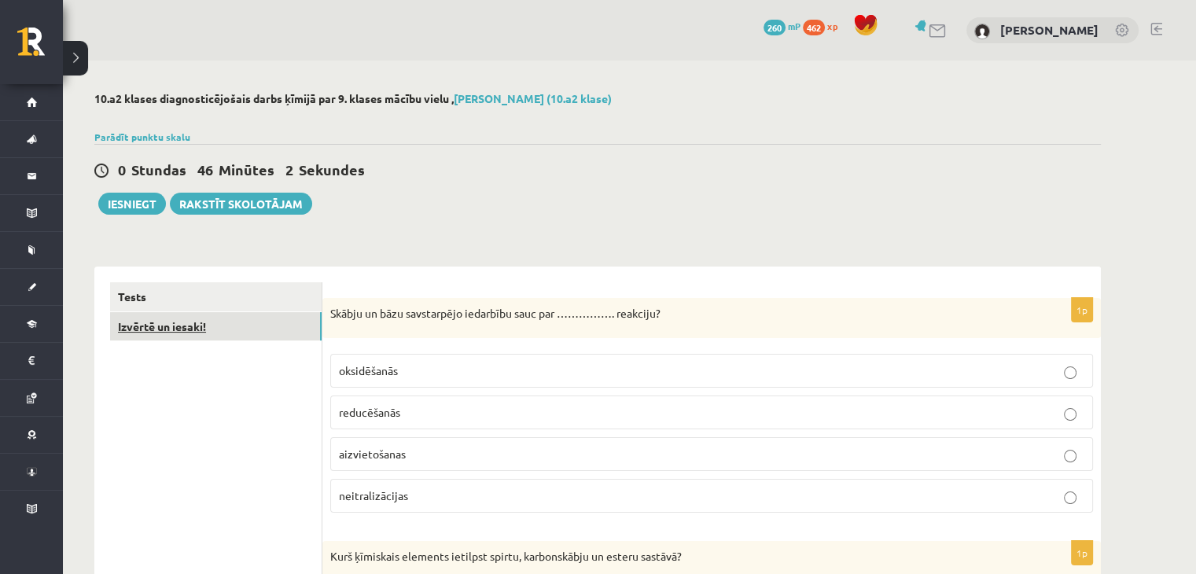
click at [178, 319] on link "Izvērtē un iesaki!" at bounding box center [215, 326] width 211 height 29
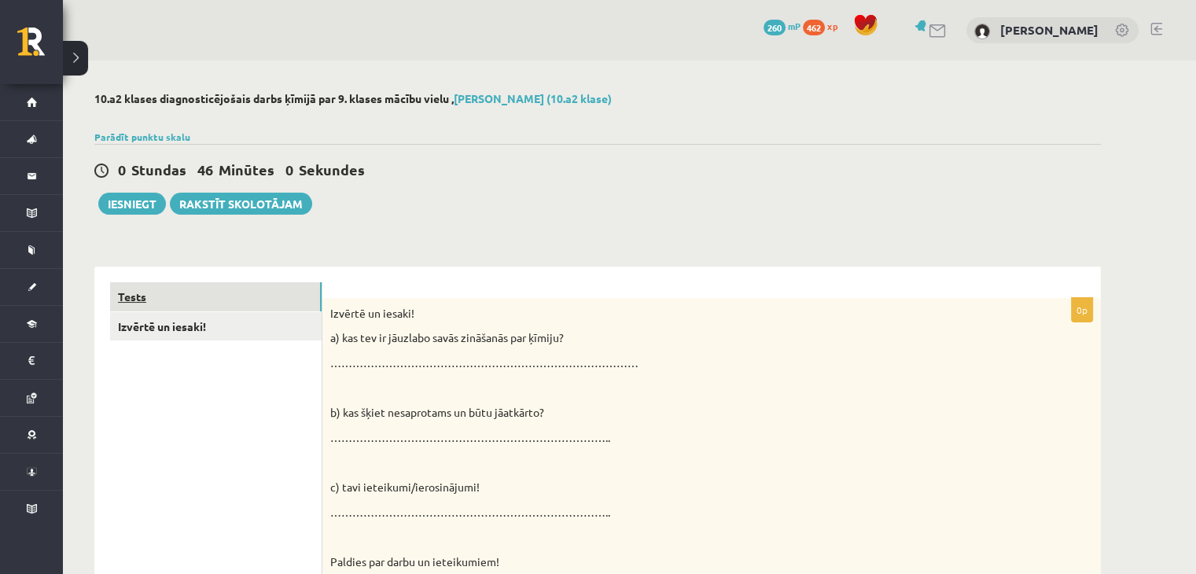
click at [183, 288] on link "Tests" at bounding box center [215, 296] width 211 height 29
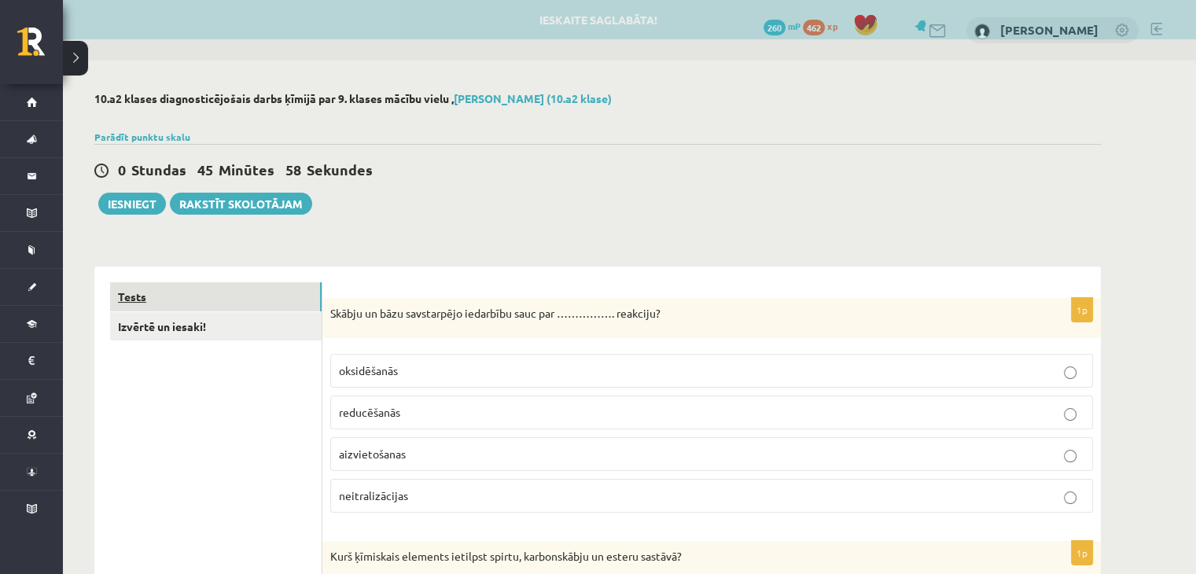
click at [164, 303] on link "Tests" at bounding box center [215, 296] width 211 height 29
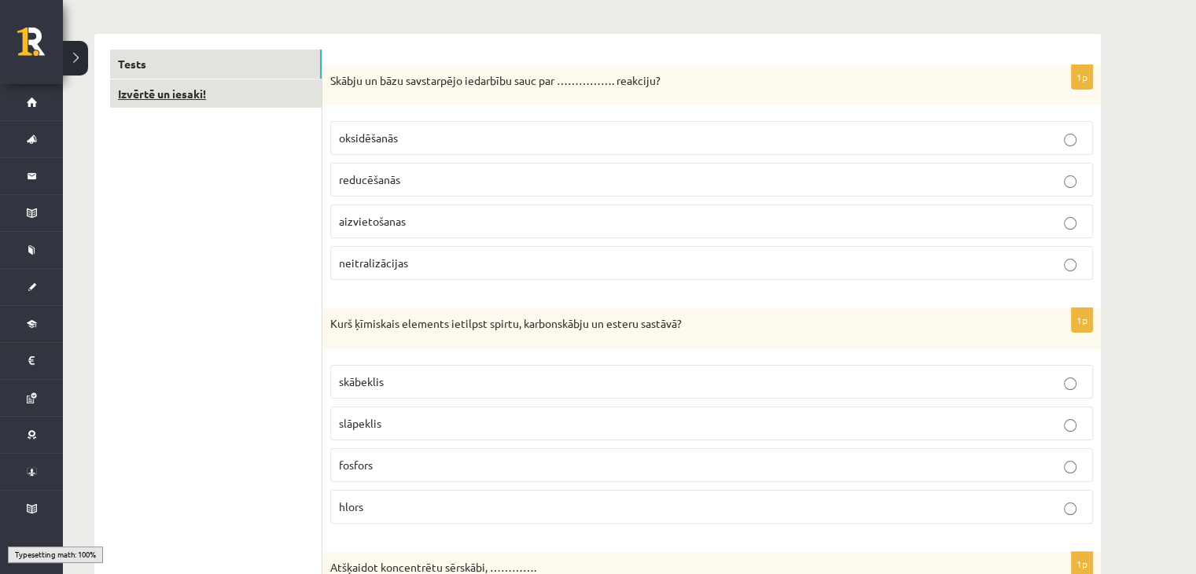
scroll to position [236, 0]
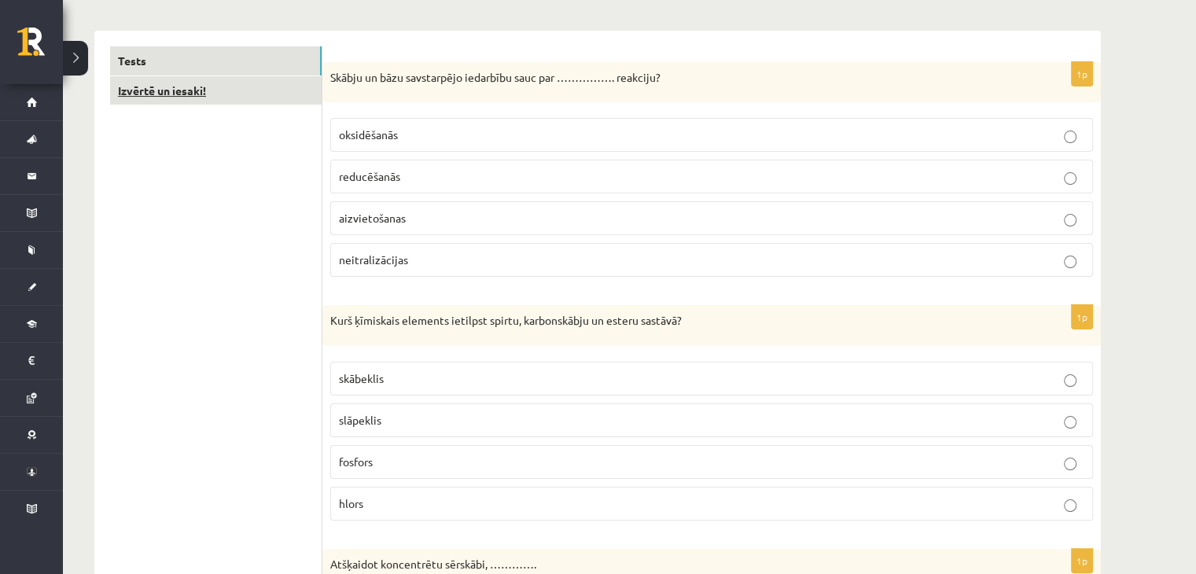
click at [175, 90] on link "Izvērtē un iesaki!" at bounding box center [215, 90] width 211 height 29
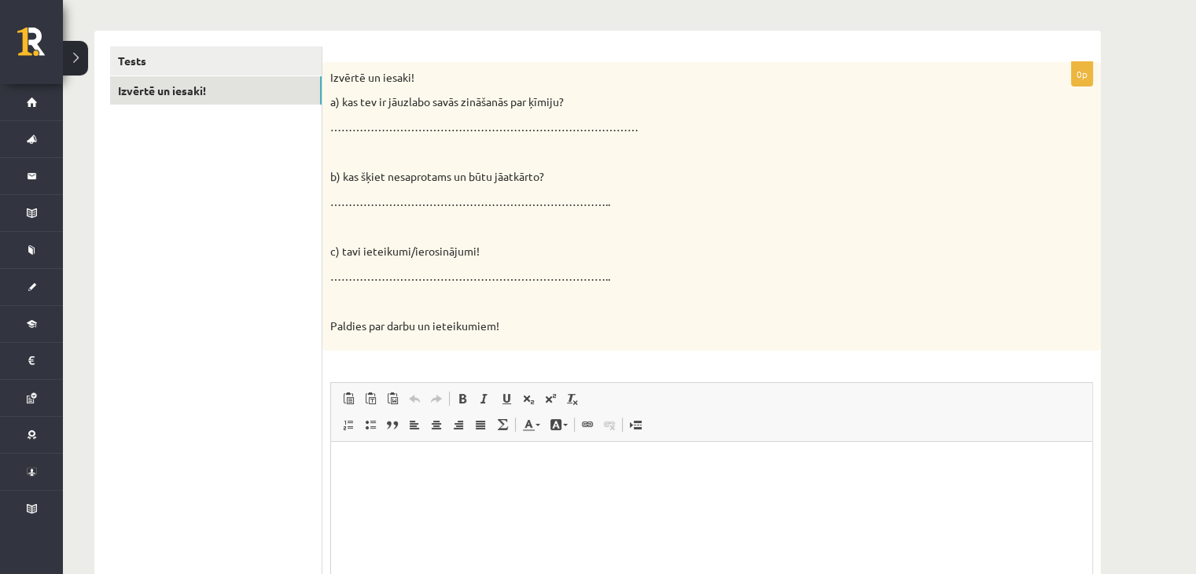
scroll to position [0, 0]
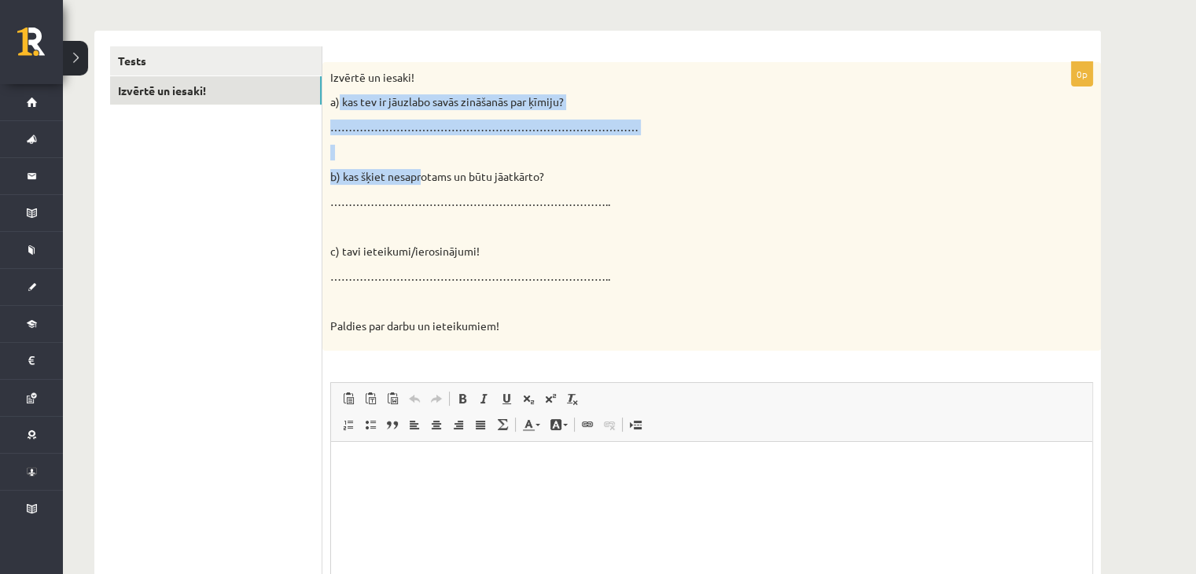
drag, startPoint x: 338, startPoint y: 100, endPoint x: 426, endPoint y: 161, distance: 107.3
click at [423, 161] on div "Izvērtē un iesaki! a) kas tev ir jāuzlabo savās zināšanās par ķīmiju? …………………………" at bounding box center [711, 206] width 778 height 289
click at [435, 153] on p at bounding box center [672, 153] width 684 height 16
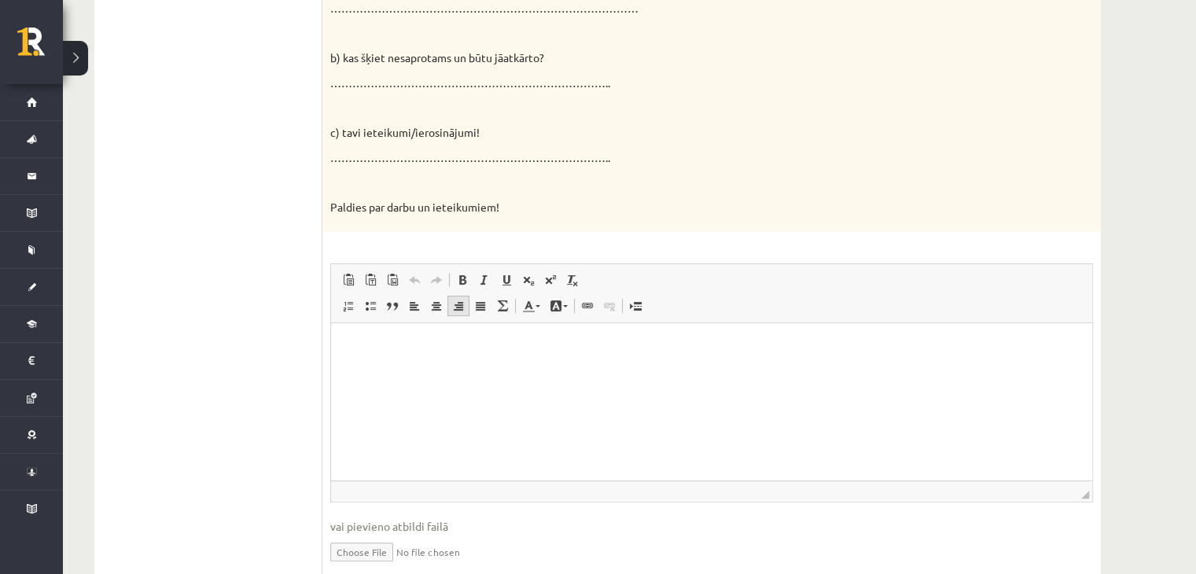
scroll to position [393, 0]
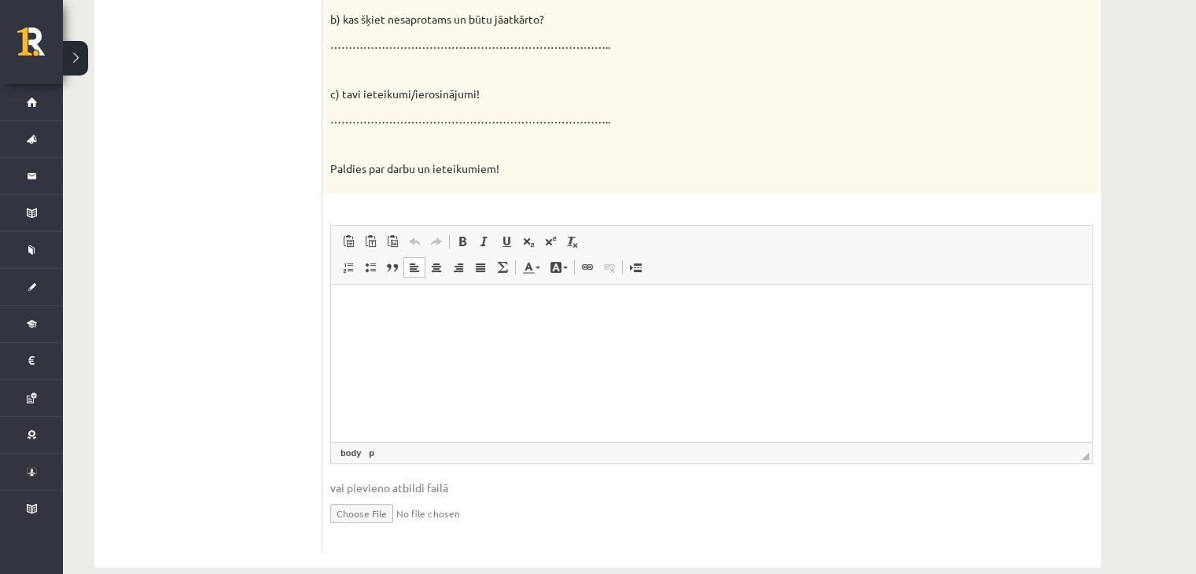
click at [424, 302] on p "Editor, wiswyg-editor-user-answer-47024981702600" at bounding box center [711, 308] width 729 height 17
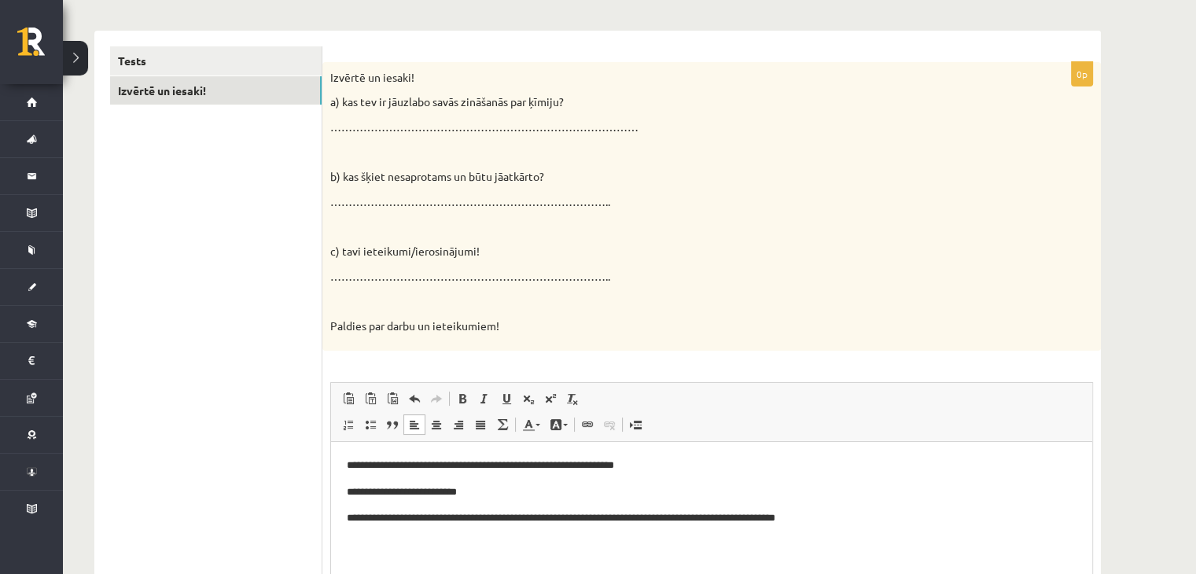
scroll to position [0, 0]
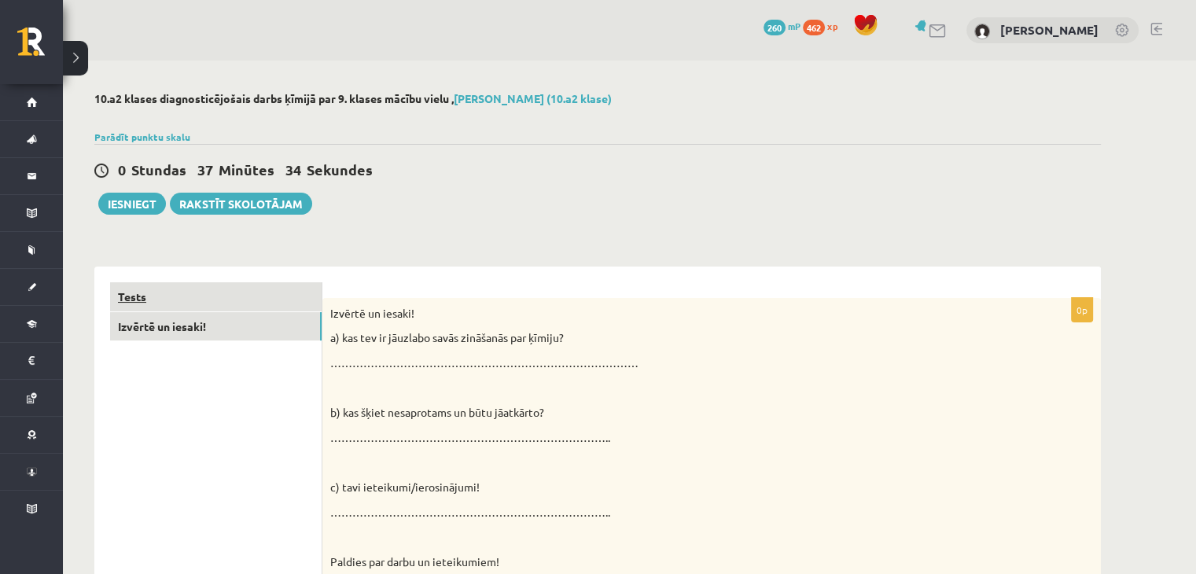
click at [178, 293] on link "Tests" at bounding box center [215, 296] width 211 height 29
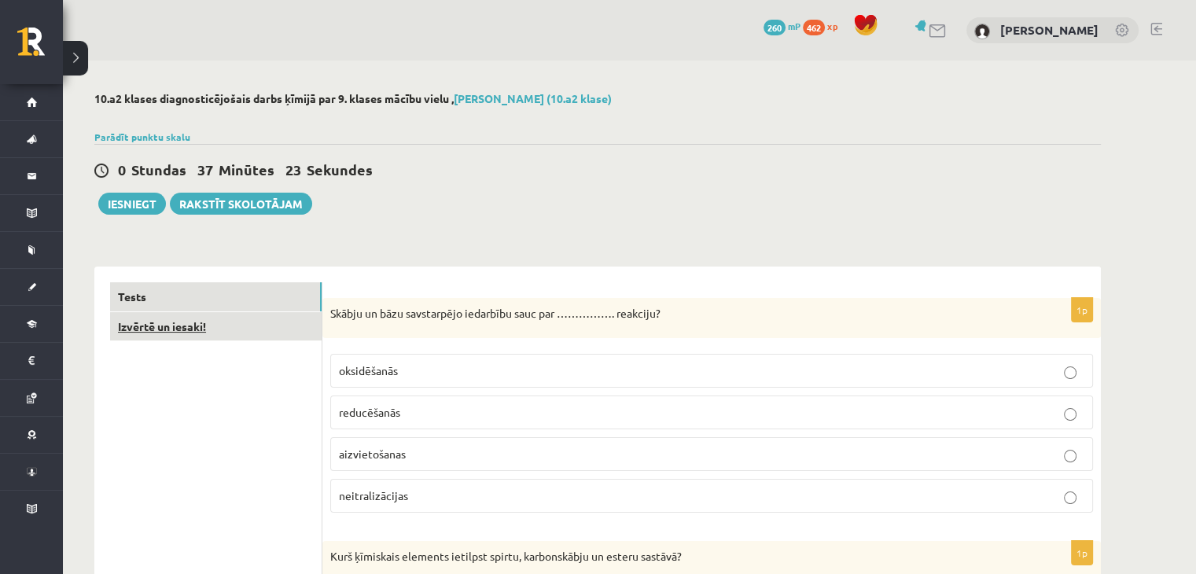
click at [208, 322] on link "Izvērtē un iesaki!" at bounding box center [215, 326] width 211 height 29
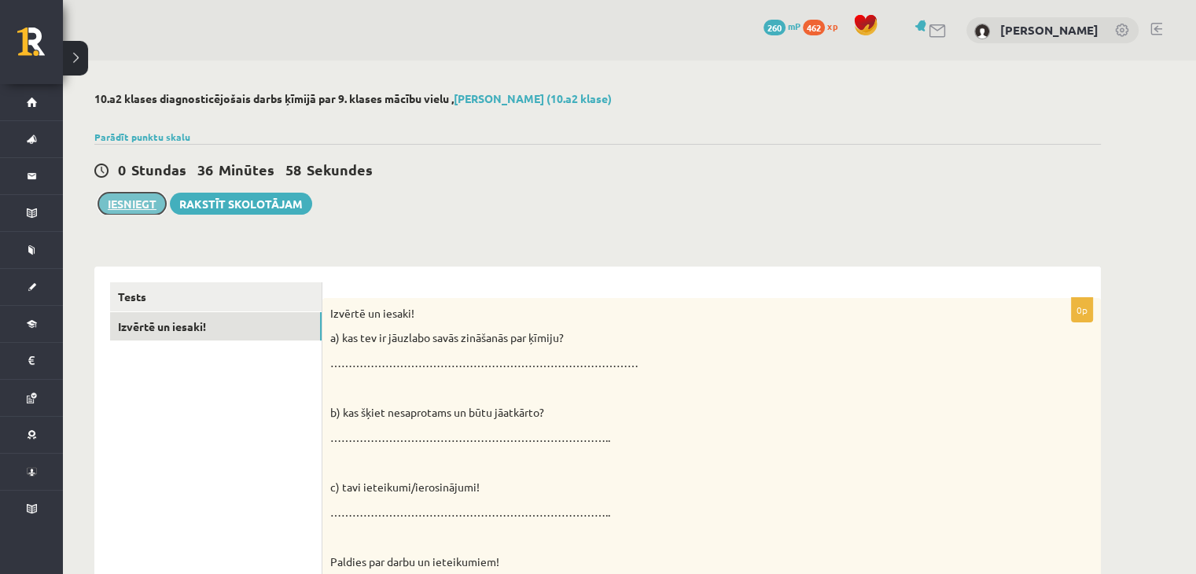
click at [117, 198] on button "Iesniegt" at bounding box center [132, 204] width 68 height 22
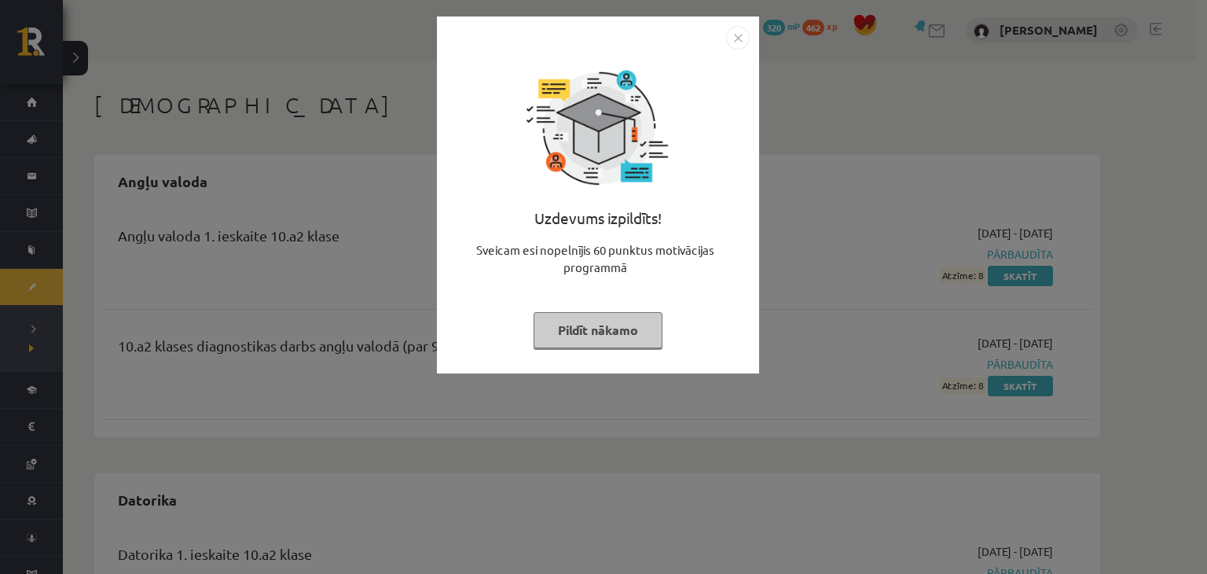
click at [604, 340] on button "Pildīt nākamo" at bounding box center [598, 330] width 129 height 36
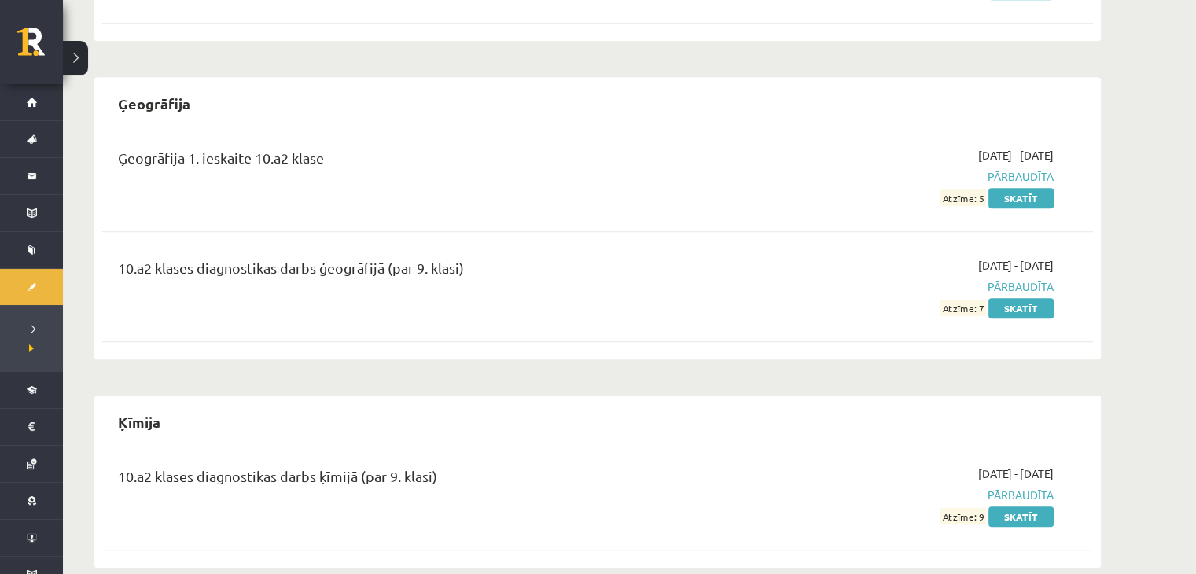
scroll to position [943, 0]
click at [1018, 513] on link "Skatīt" at bounding box center [1020, 514] width 65 height 20
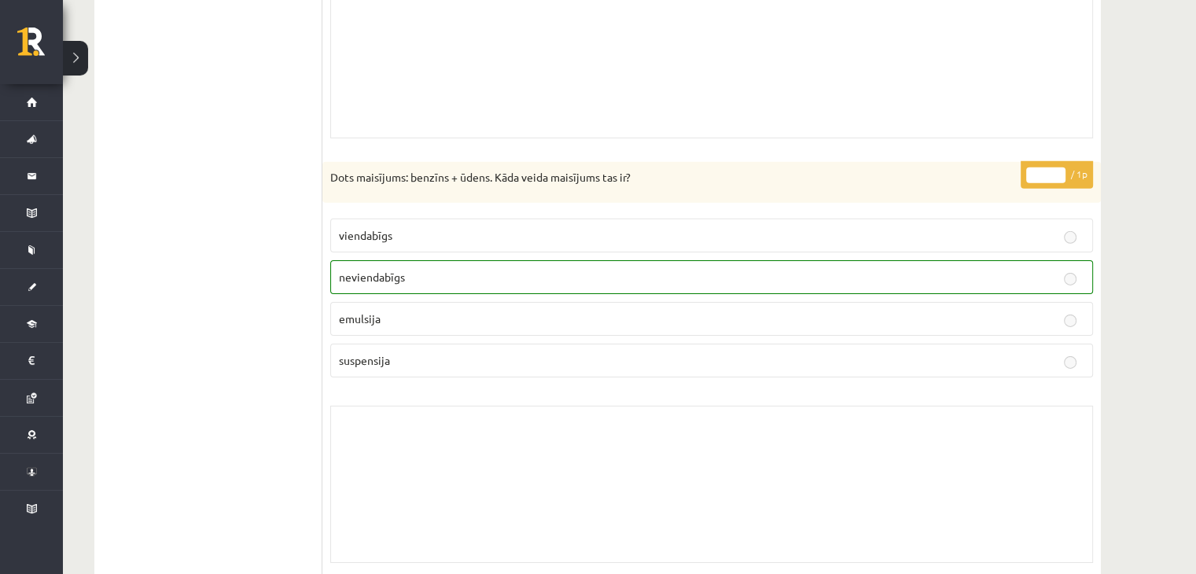
scroll to position [10855, 0]
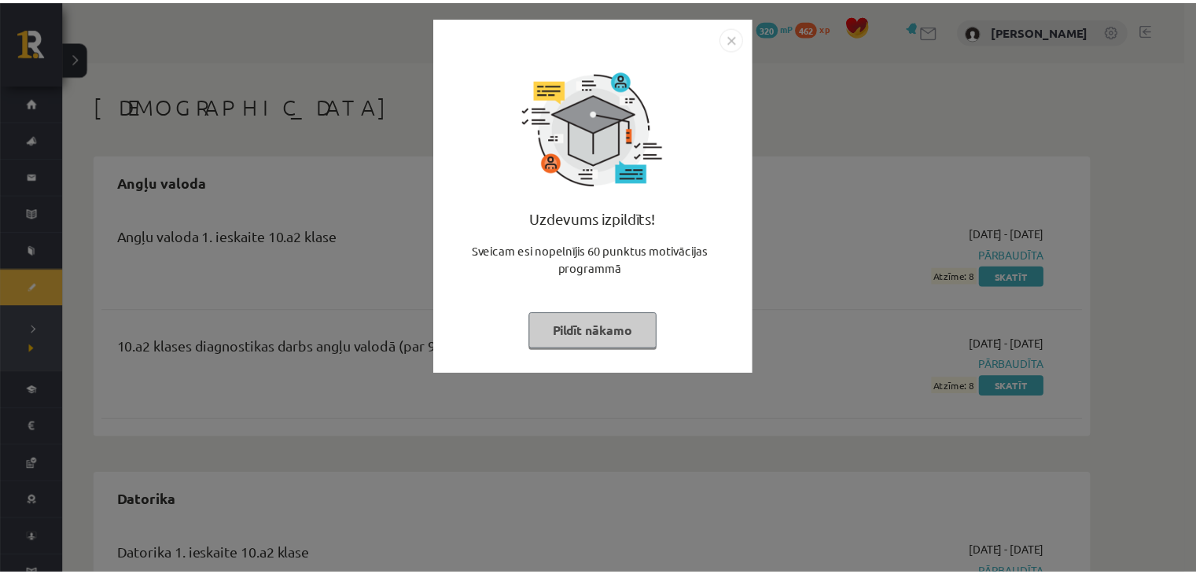
scroll to position [943, 0]
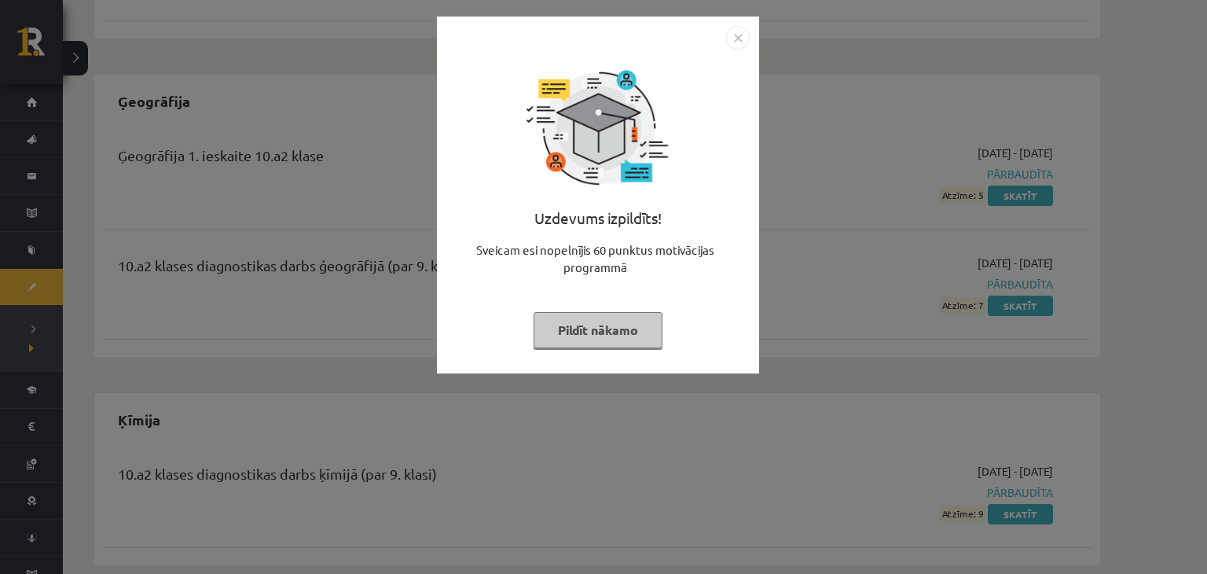
click at [610, 322] on button "Pildīt nākamo" at bounding box center [598, 330] width 129 height 36
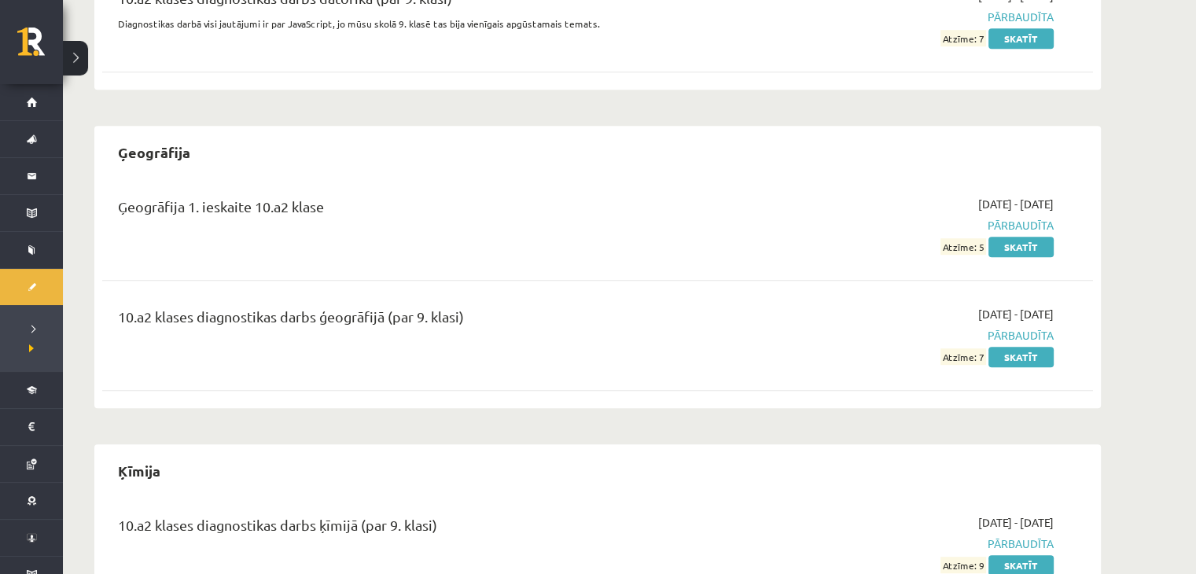
scroll to position [865, 0]
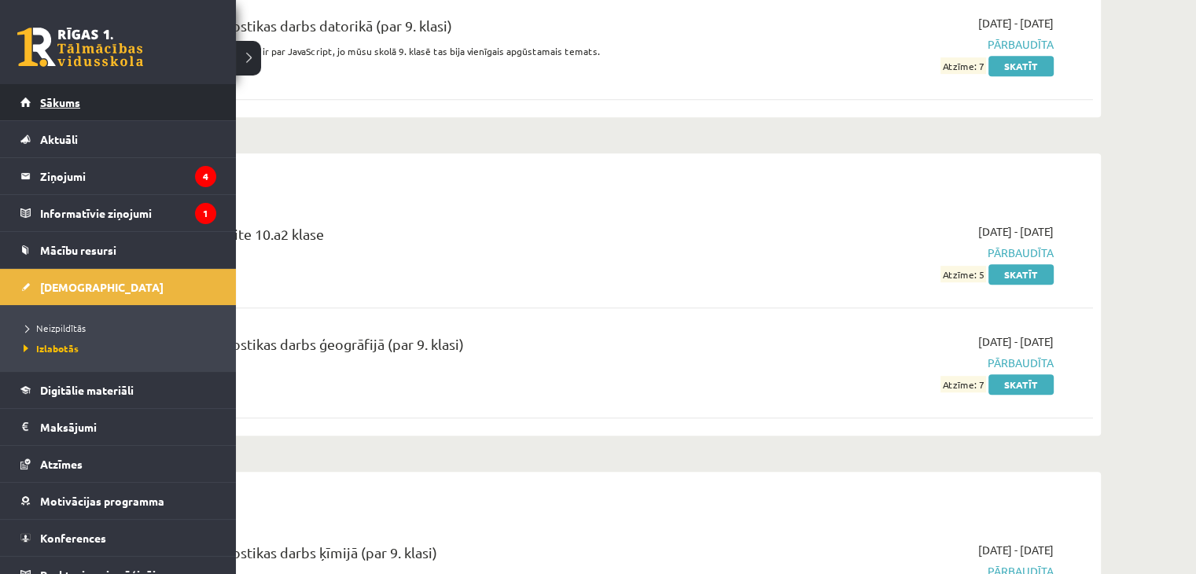
click at [66, 107] on span "Sākums" at bounding box center [60, 102] width 40 height 14
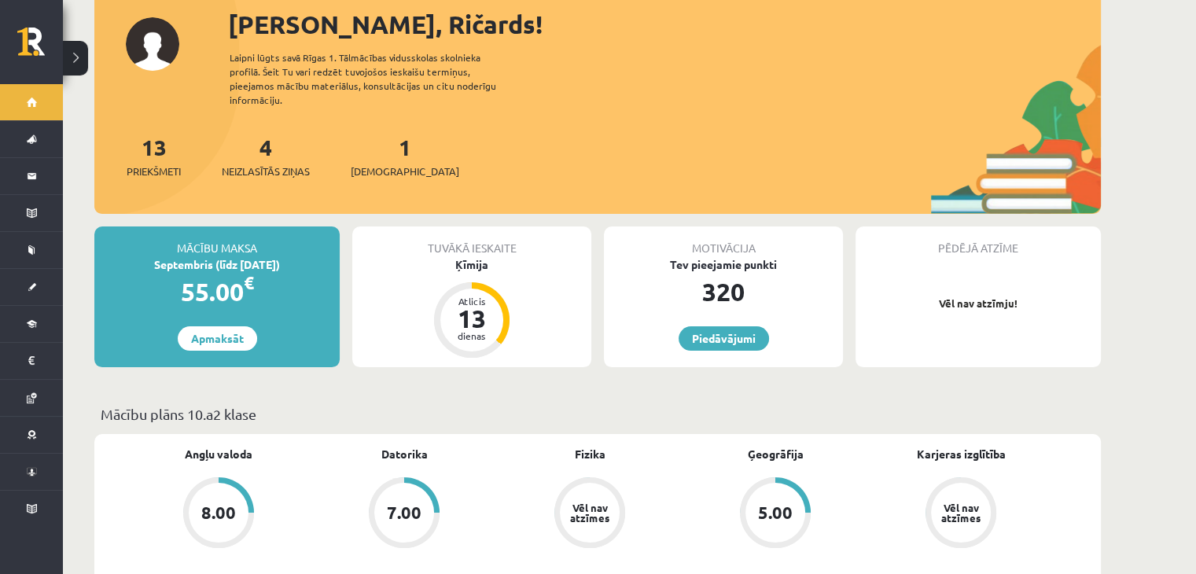
scroll to position [157, 0]
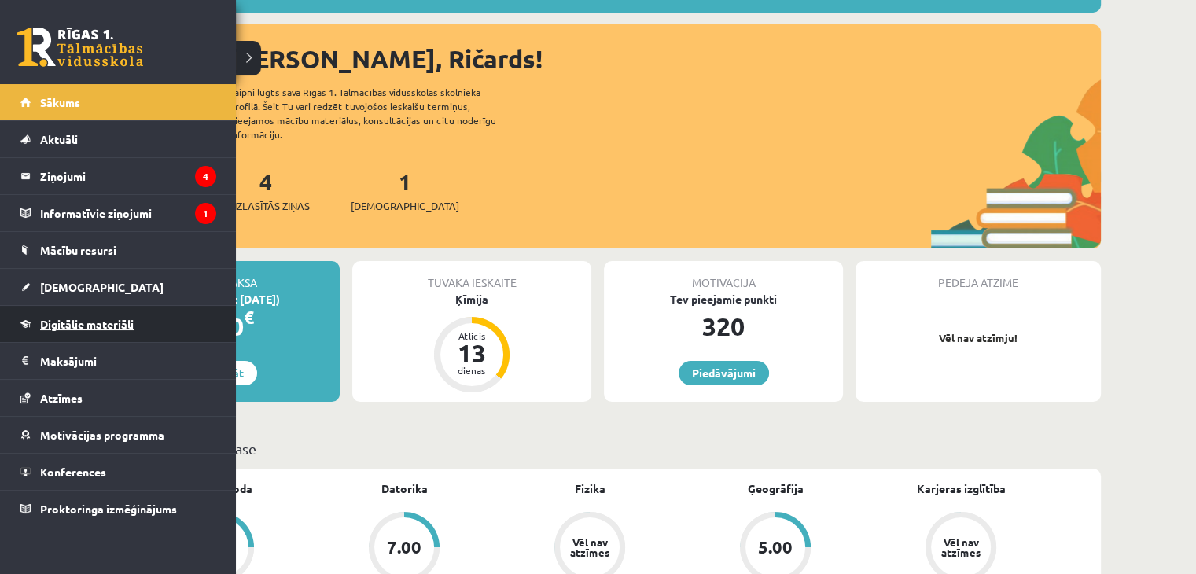
click at [145, 320] on link "Digitālie materiāli" at bounding box center [118, 324] width 196 height 36
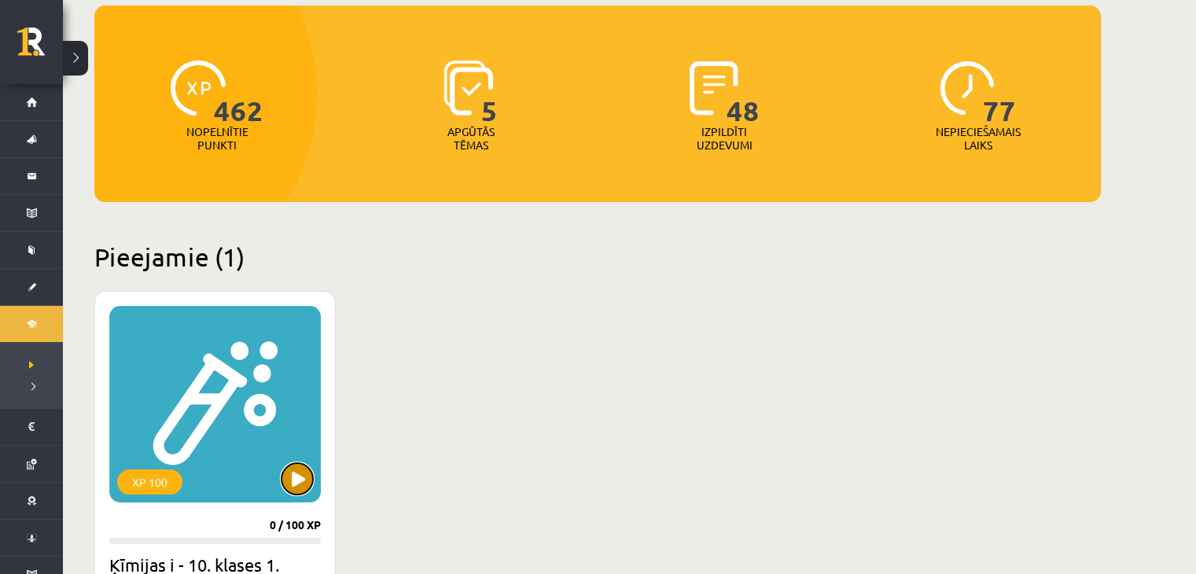
click at [296, 472] on button at bounding box center [296, 478] width 31 height 31
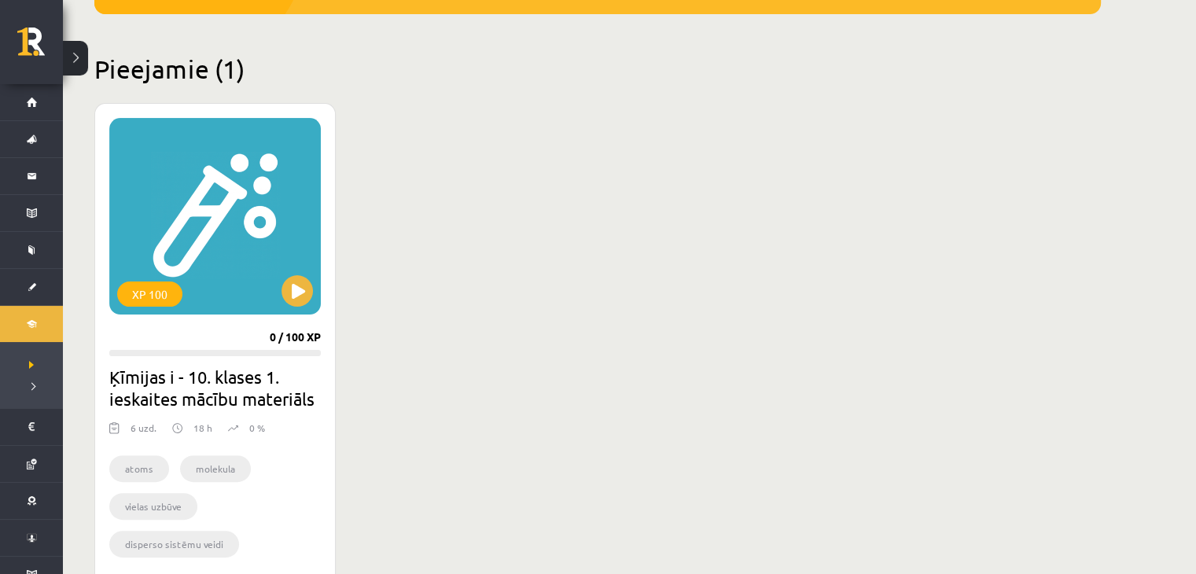
scroll to position [393, 0]
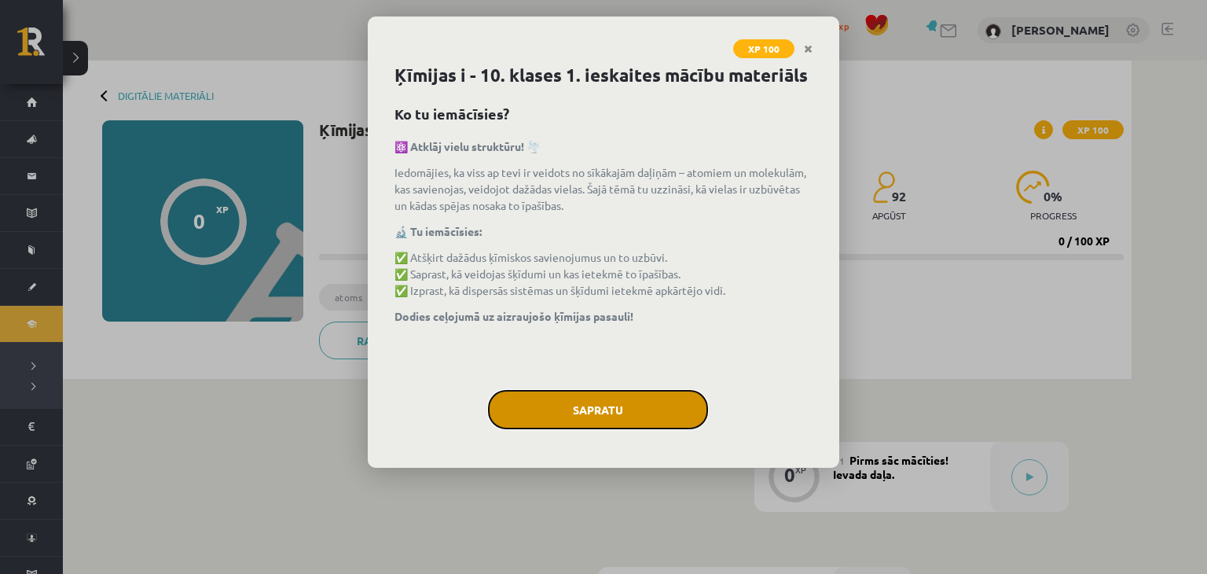
click at [620, 410] on button "Sapratu" at bounding box center [598, 409] width 220 height 39
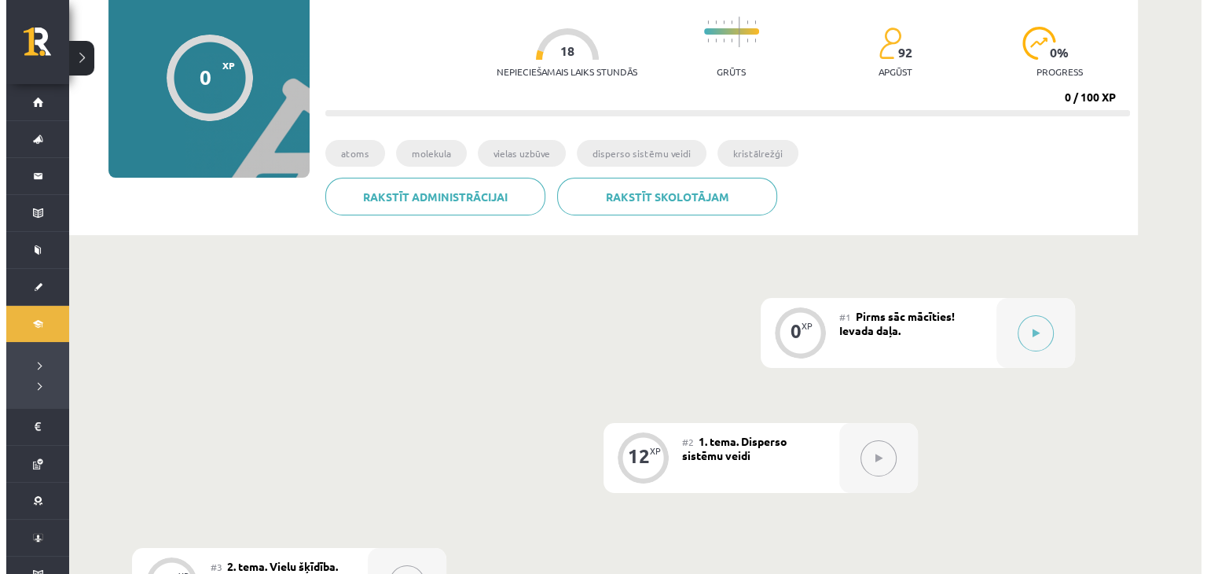
scroll to position [236, 0]
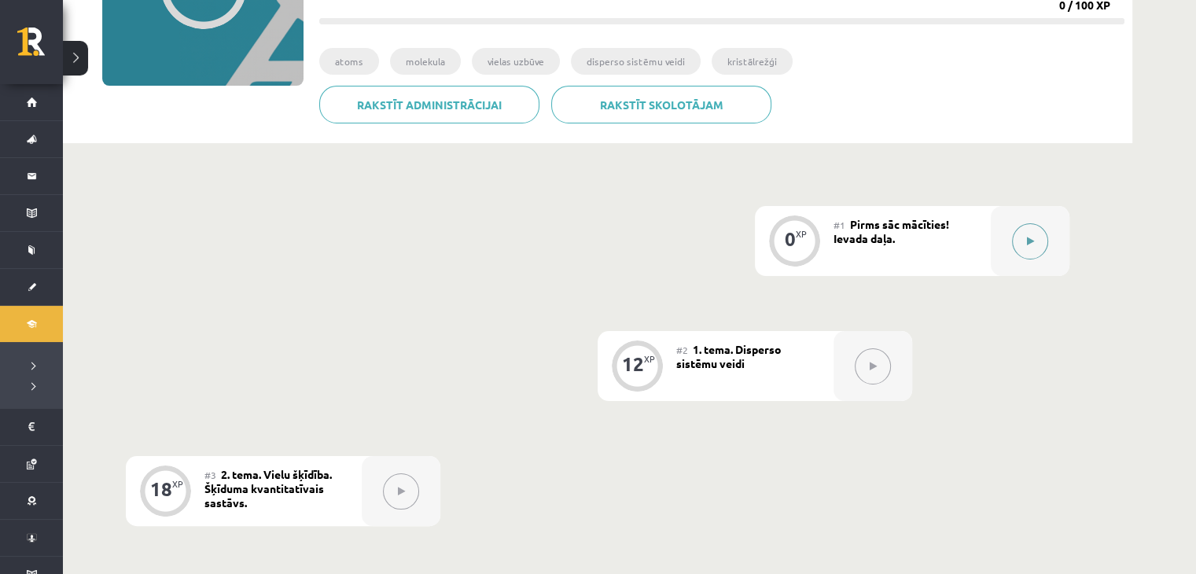
click at [1031, 248] on button at bounding box center [1030, 241] width 36 height 36
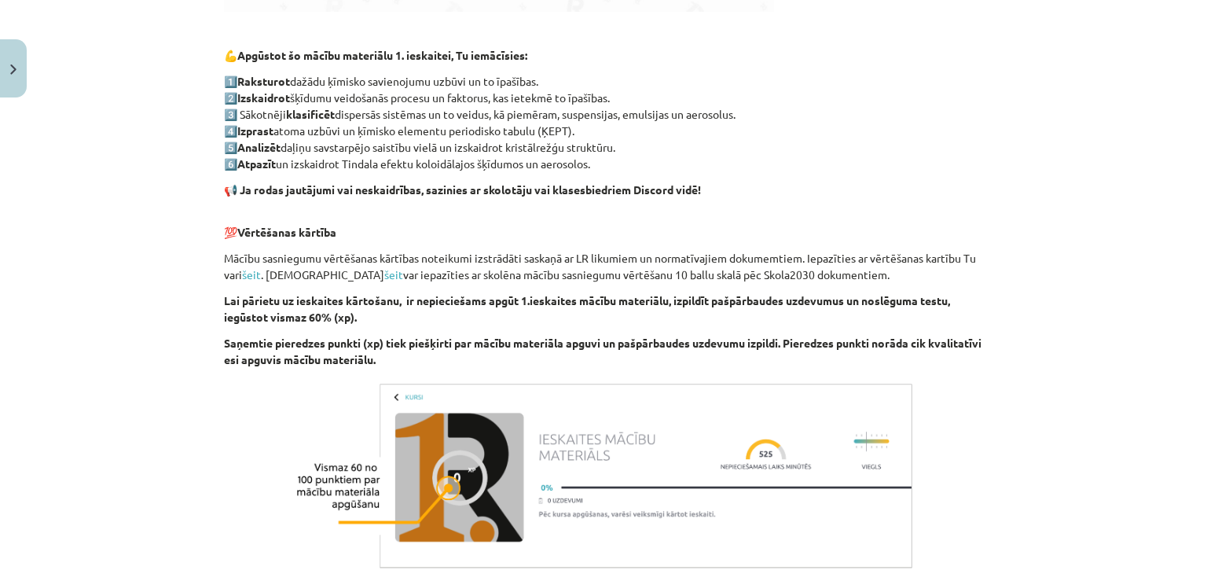
scroll to position [865, 0]
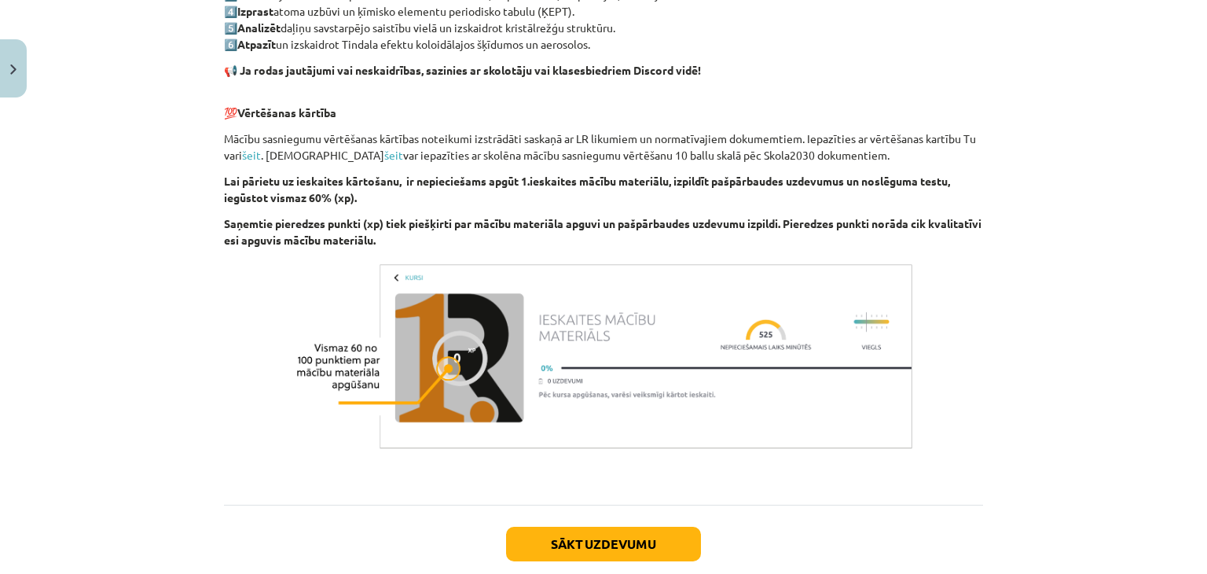
drag, startPoint x: 473, startPoint y: 391, endPoint x: 486, endPoint y: 391, distance: 12.6
click at [475, 391] on img at bounding box center [603, 356] width 629 height 197
click at [630, 548] on button "Sākt uzdevumu" at bounding box center [603, 544] width 195 height 35
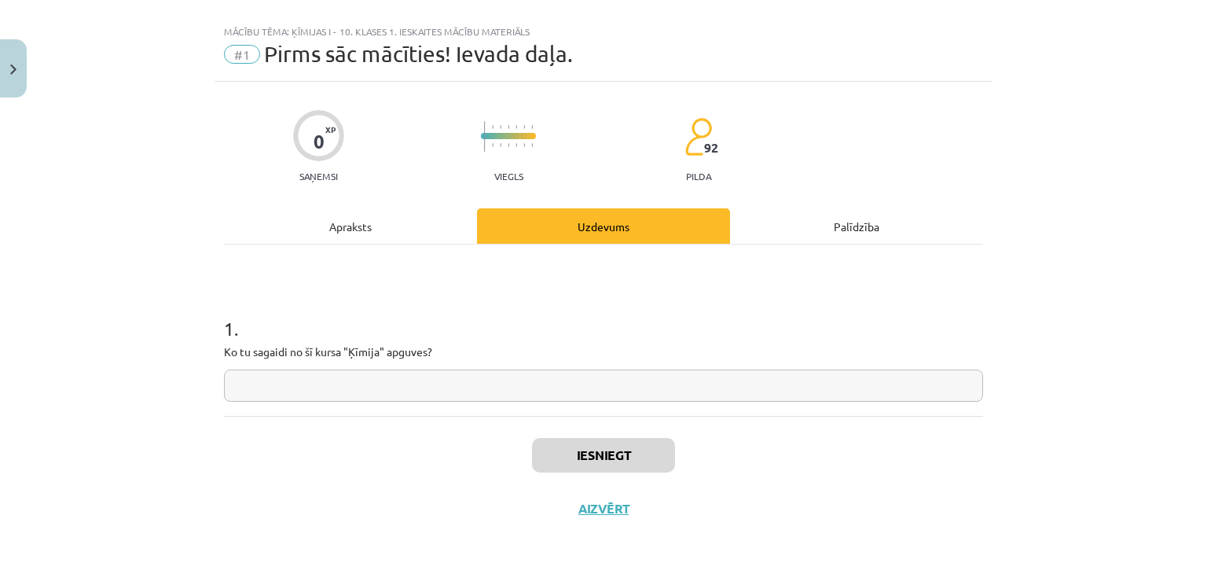
click at [367, 383] on input "text" at bounding box center [603, 385] width 759 height 32
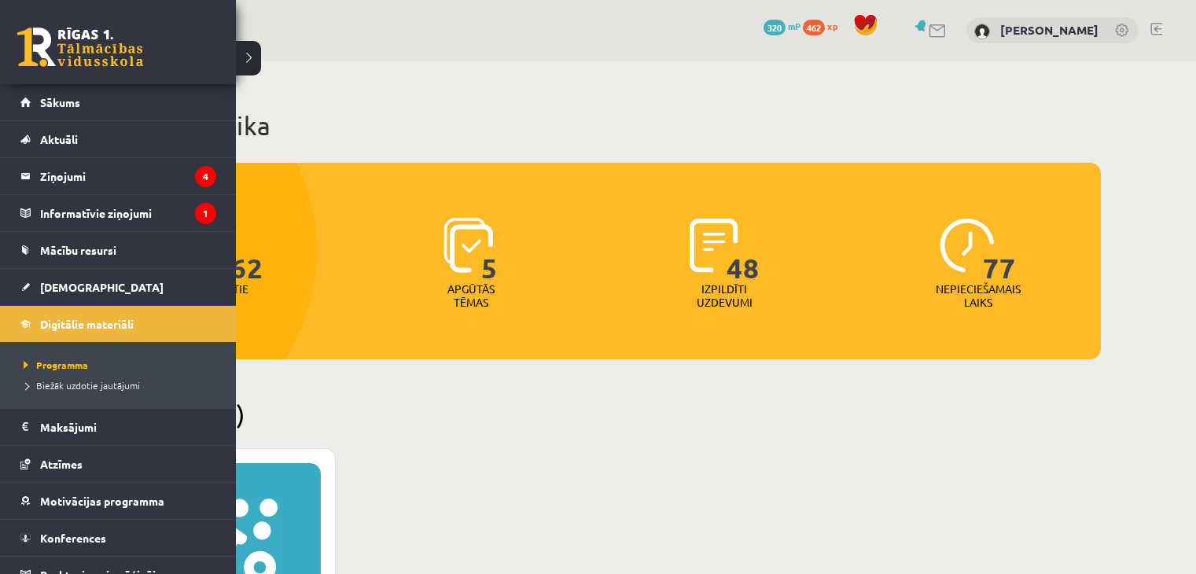
scroll to position [393, 0]
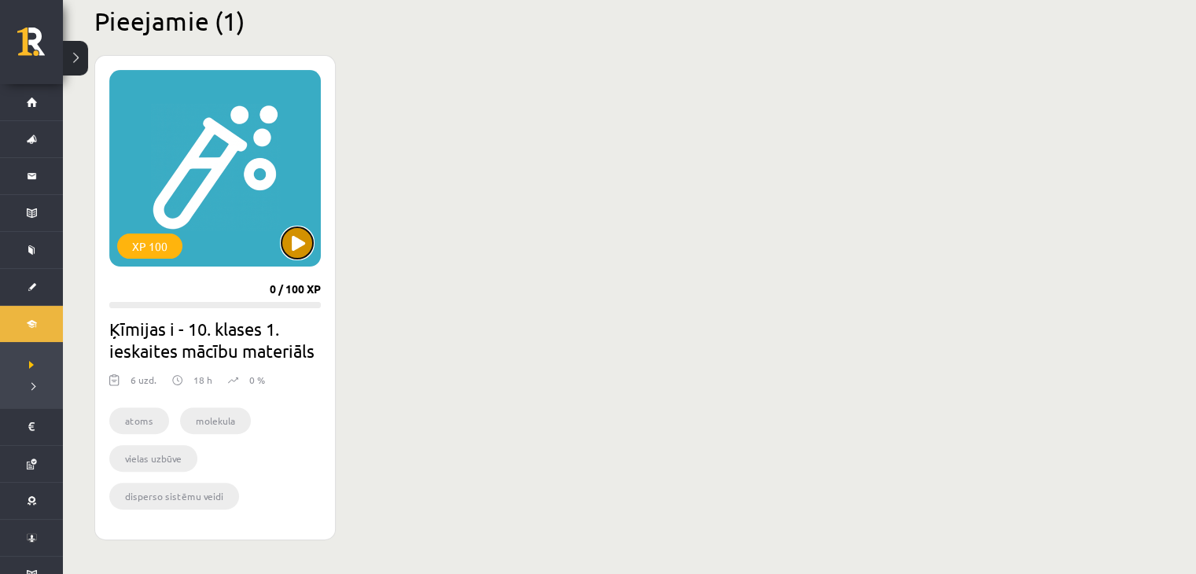
click at [290, 230] on button at bounding box center [296, 242] width 31 height 31
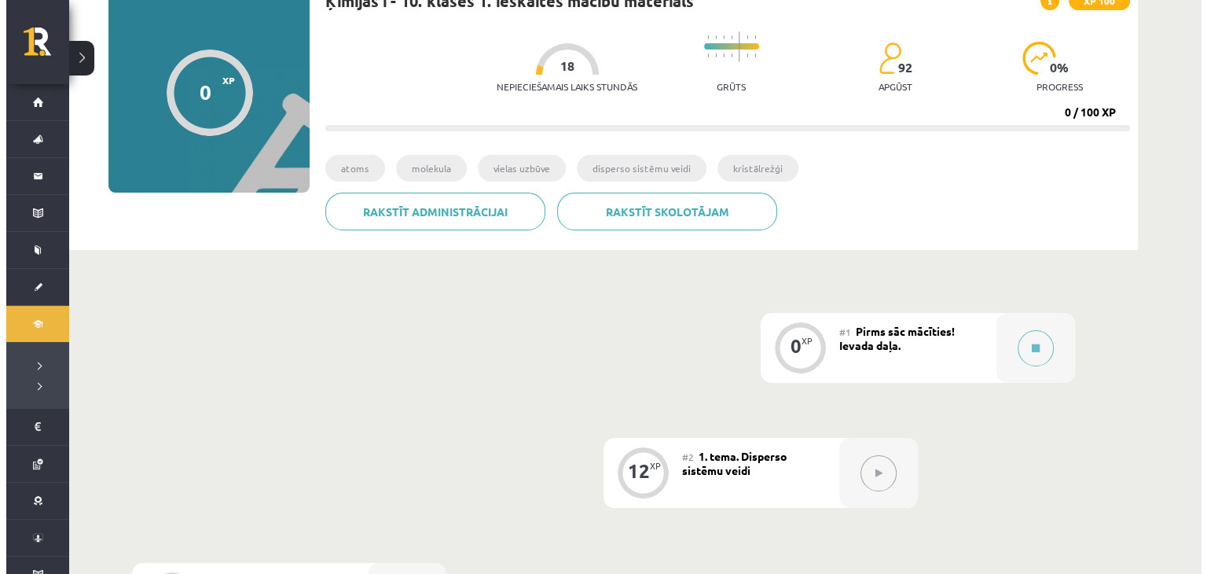
scroll to position [314, 0]
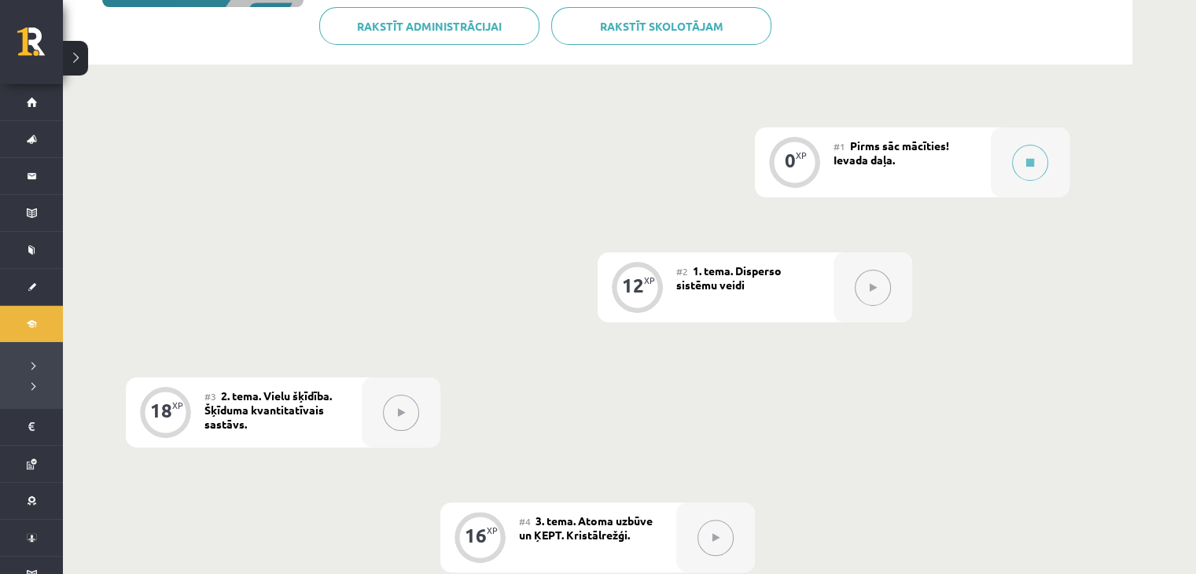
click at [909, 152] on div "#1 Pirms sāc mācīties! Ievada daļa." at bounding box center [911, 162] width 157 height 70
click at [1050, 160] on div at bounding box center [1029, 162] width 79 height 70
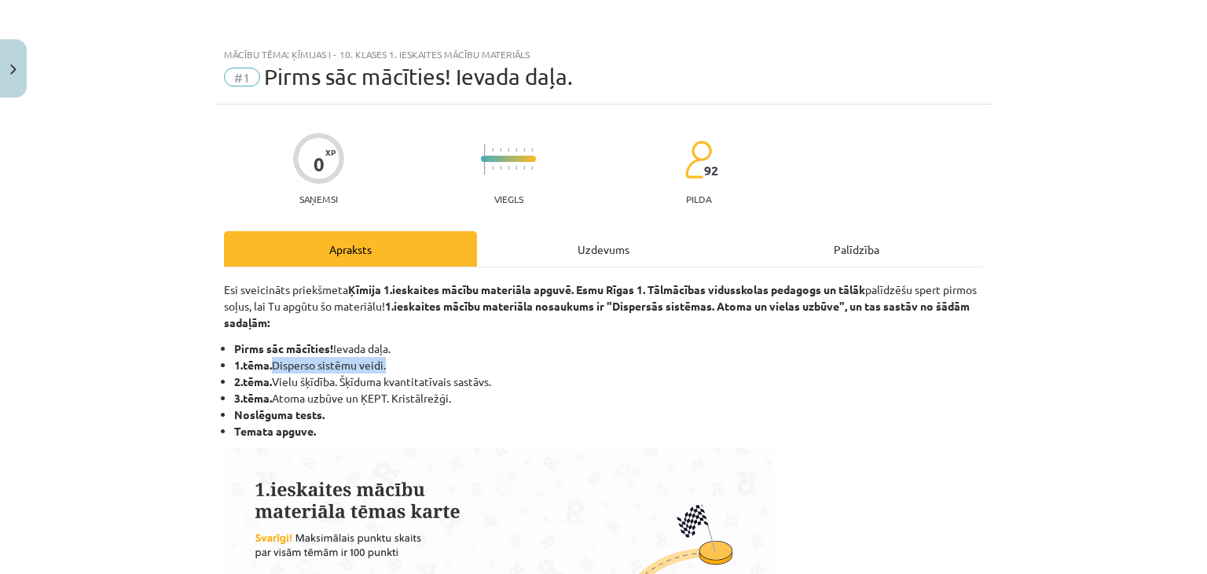
drag, startPoint x: 267, startPoint y: 368, endPoint x: 380, endPoint y: 364, distance: 113.3
click at [380, 364] on li "1.tēma. Disperso sistēmu veidi." at bounding box center [608, 365] width 749 height 17
copy li "Disperso sistēmu veidi"
drag, startPoint x: 576, startPoint y: 366, endPoint x: 584, endPoint y: 362, distance: 8.8
click at [578, 366] on li "1.tēma. Disperso sistēmu veidi." at bounding box center [608, 365] width 749 height 17
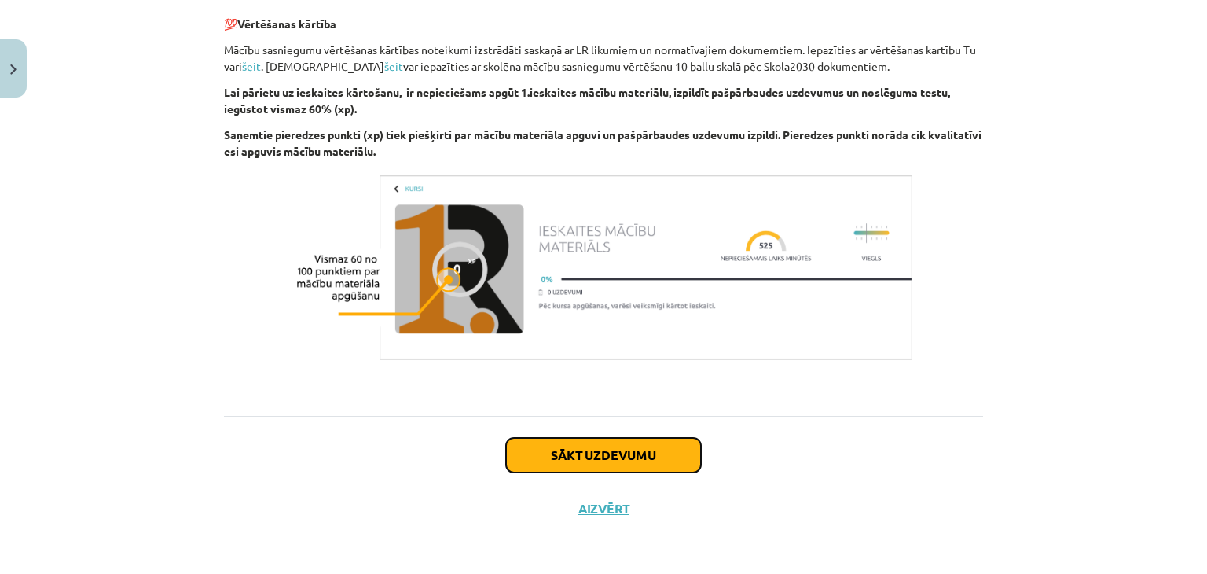
click at [613, 455] on button "Sākt uzdevumu" at bounding box center [603, 455] width 195 height 35
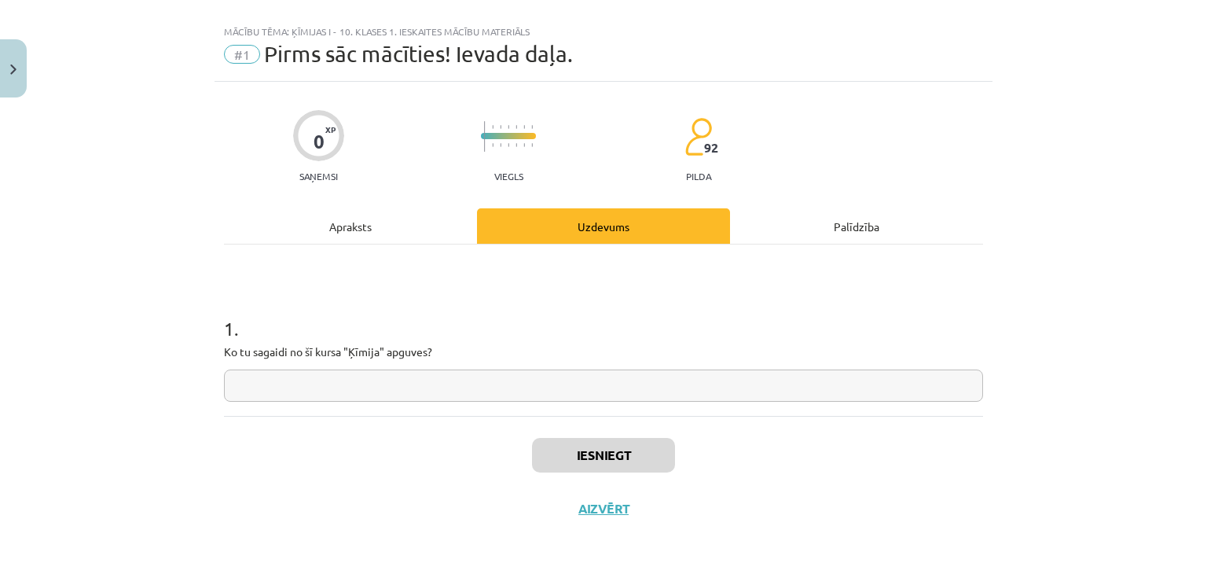
click at [390, 369] on input "text" at bounding box center [603, 385] width 759 height 32
type input "*"
type input "**"
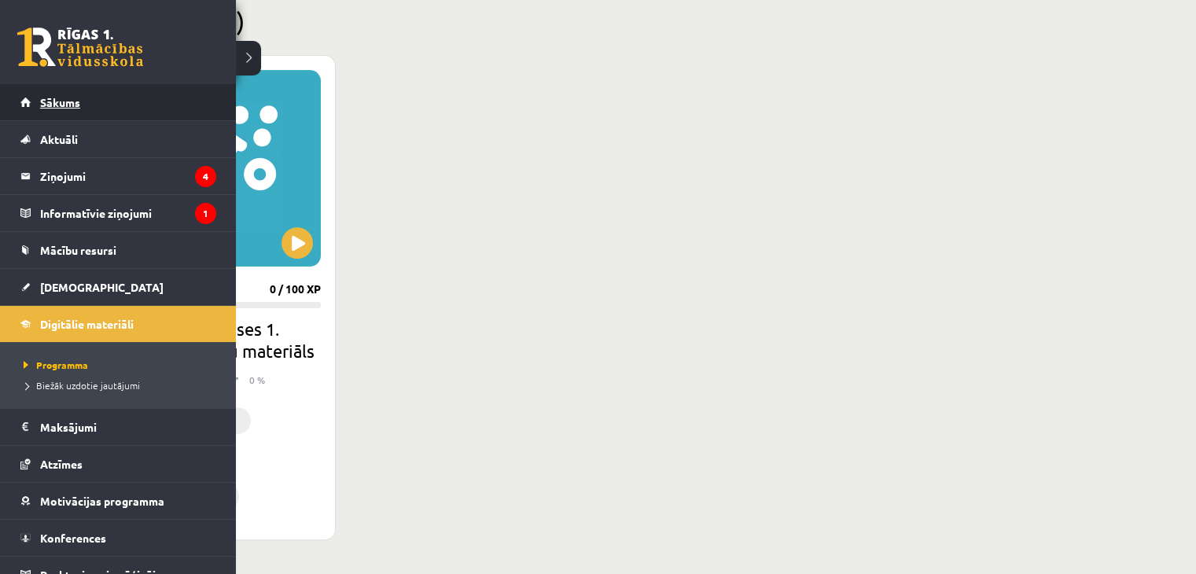
click at [71, 108] on link "Sākums" at bounding box center [118, 102] width 196 height 36
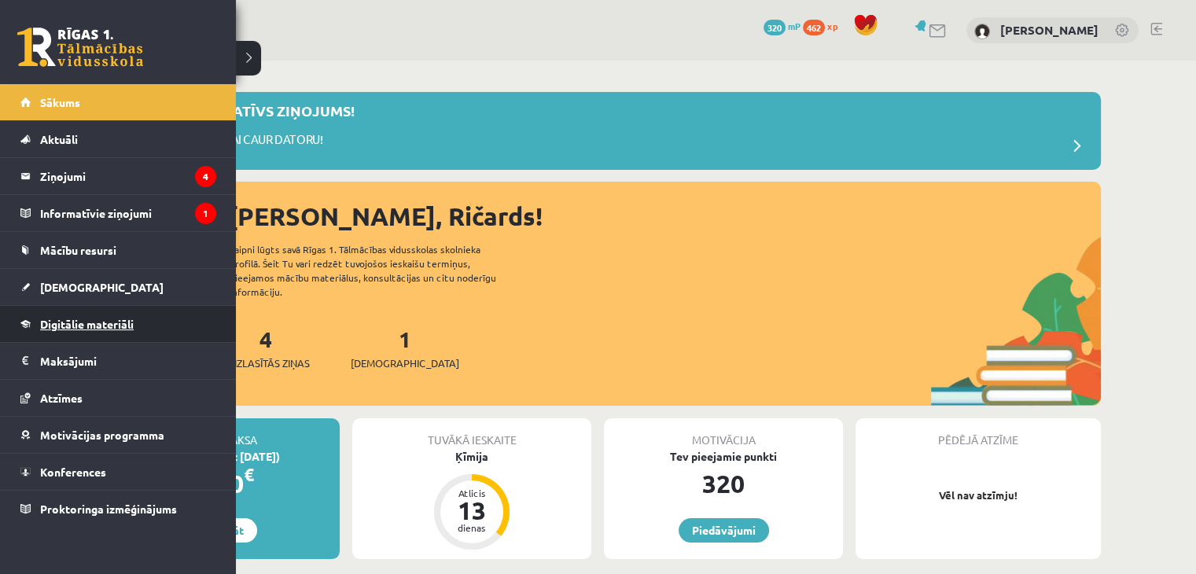
click at [72, 326] on span "Digitālie materiāli" at bounding box center [87, 324] width 94 height 14
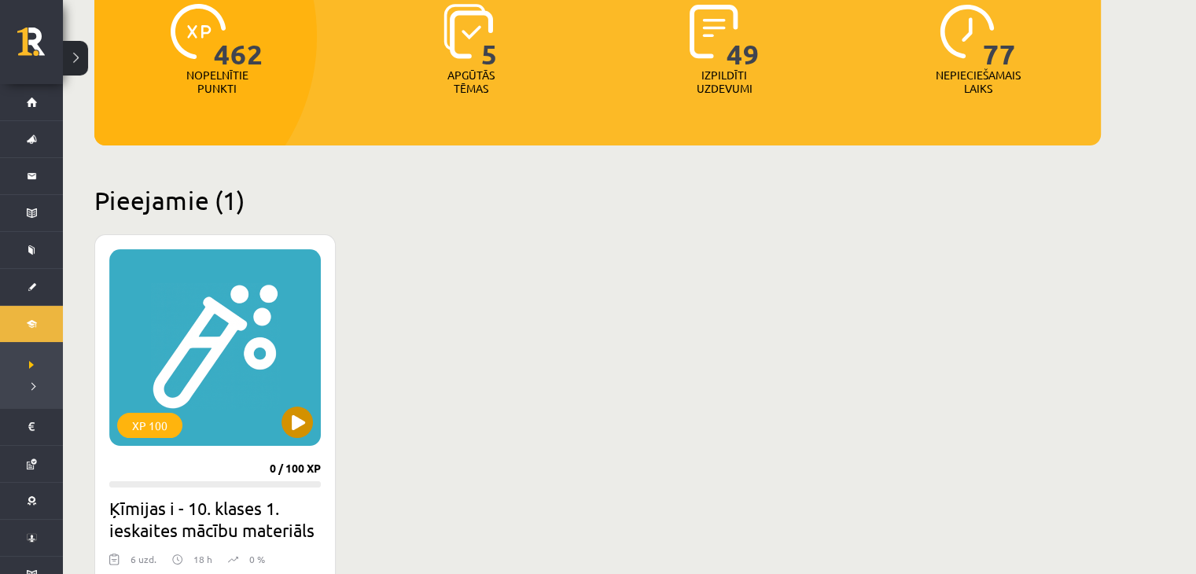
scroll to position [236, 0]
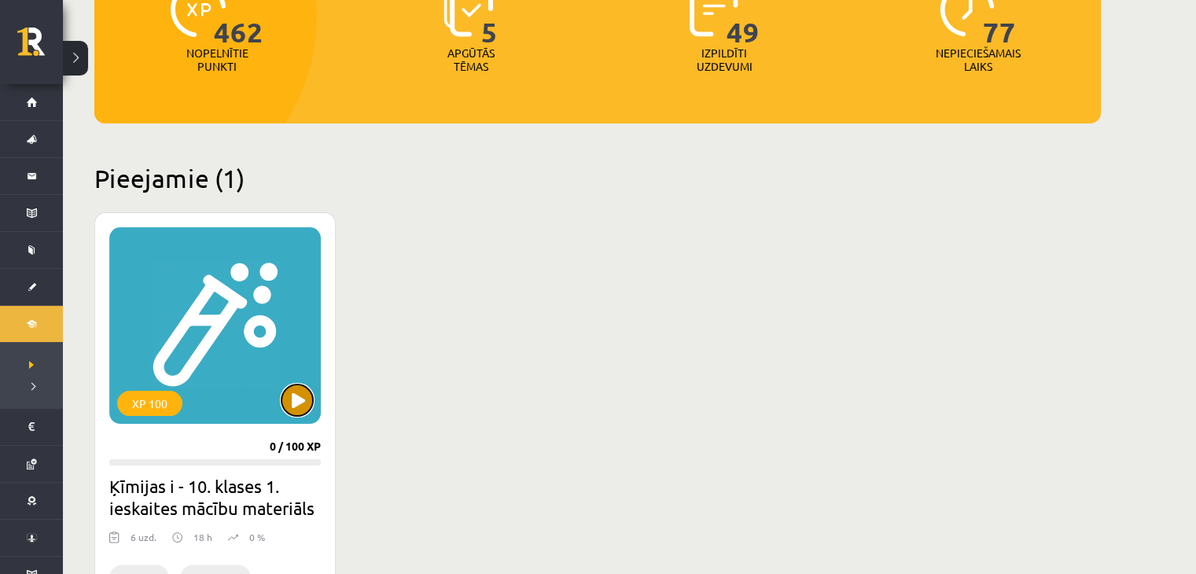
click at [292, 388] on button at bounding box center [296, 399] width 31 height 31
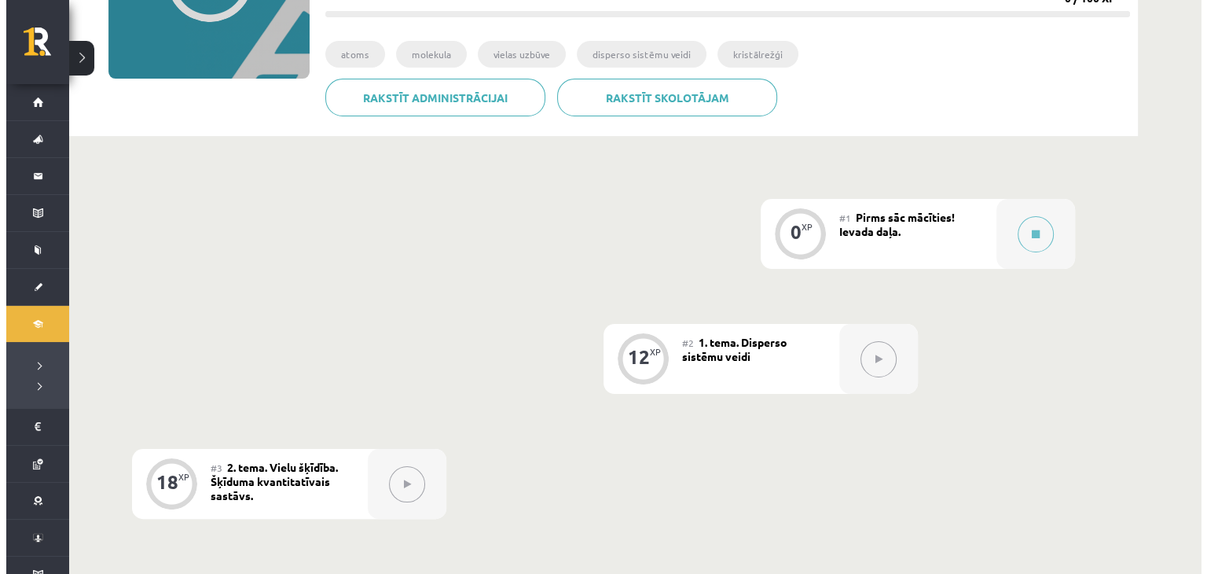
scroll to position [314, 0]
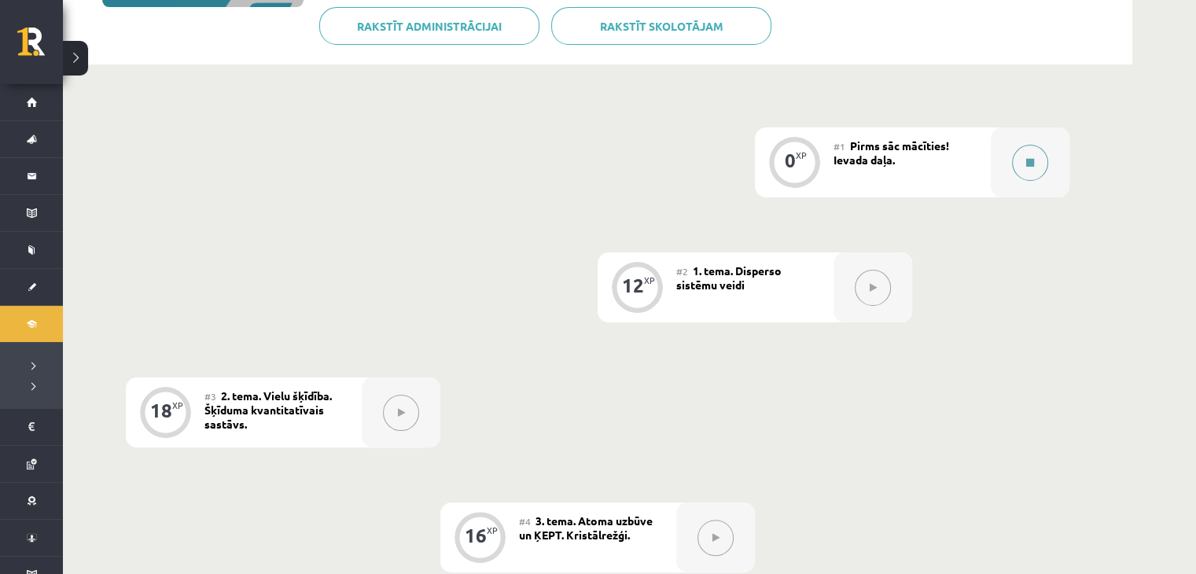
click at [1009, 158] on div at bounding box center [1029, 162] width 79 height 70
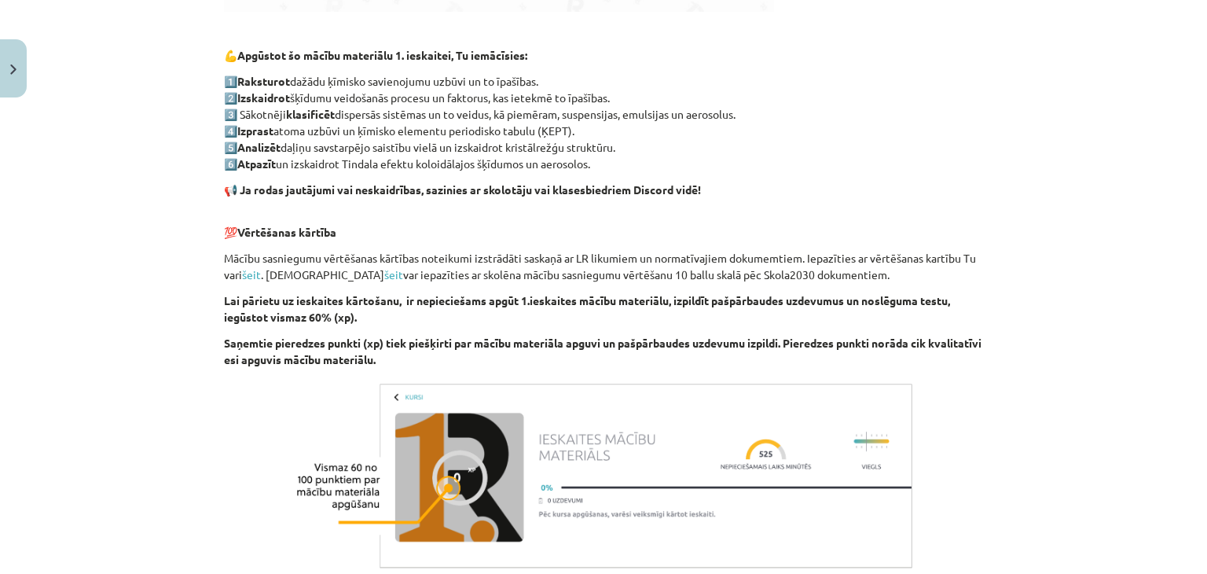
scroll to position [865, 0]
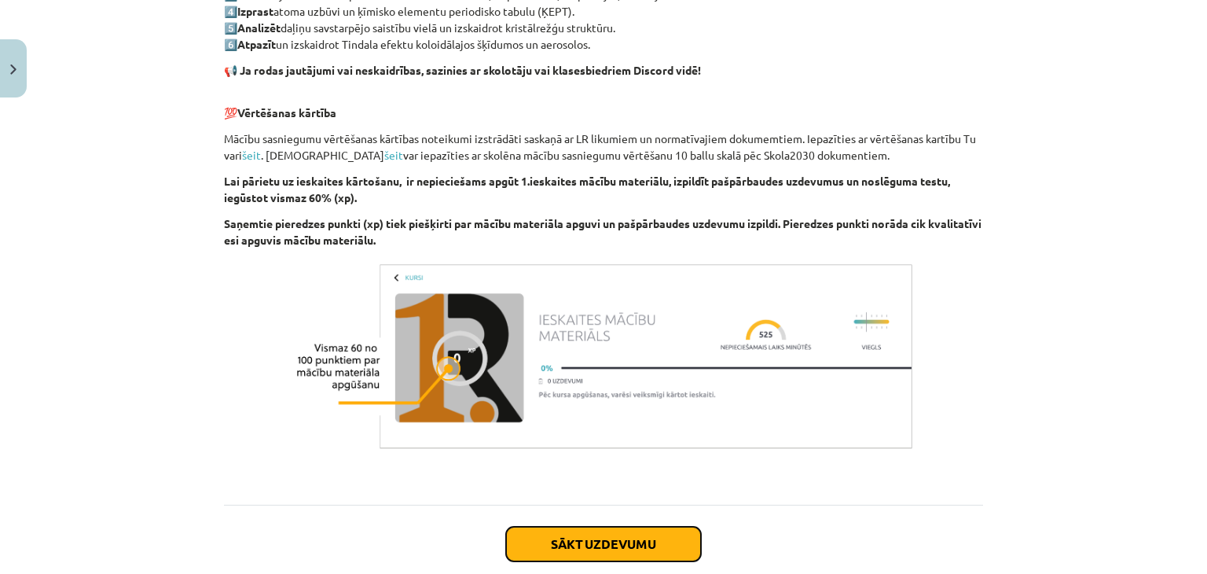
click at [584, 538] on button "Sākt uzdevumu" at bounding box center [603, 544] width 195 height 35
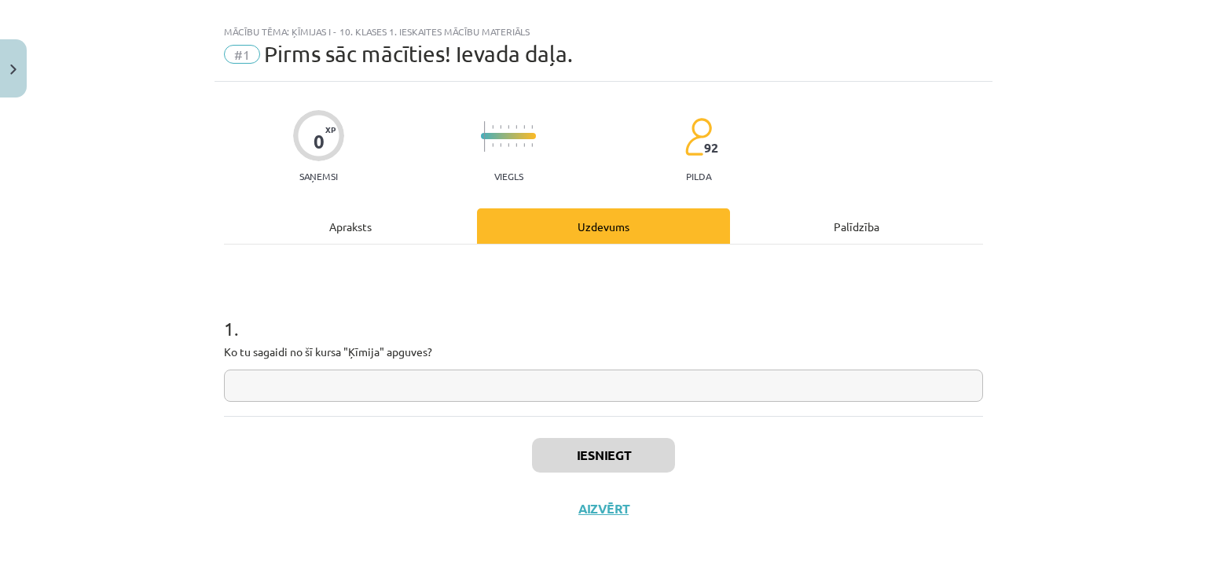
click at [447, 398] on input "text" at bounding box center [603, 385] width 759 height 32
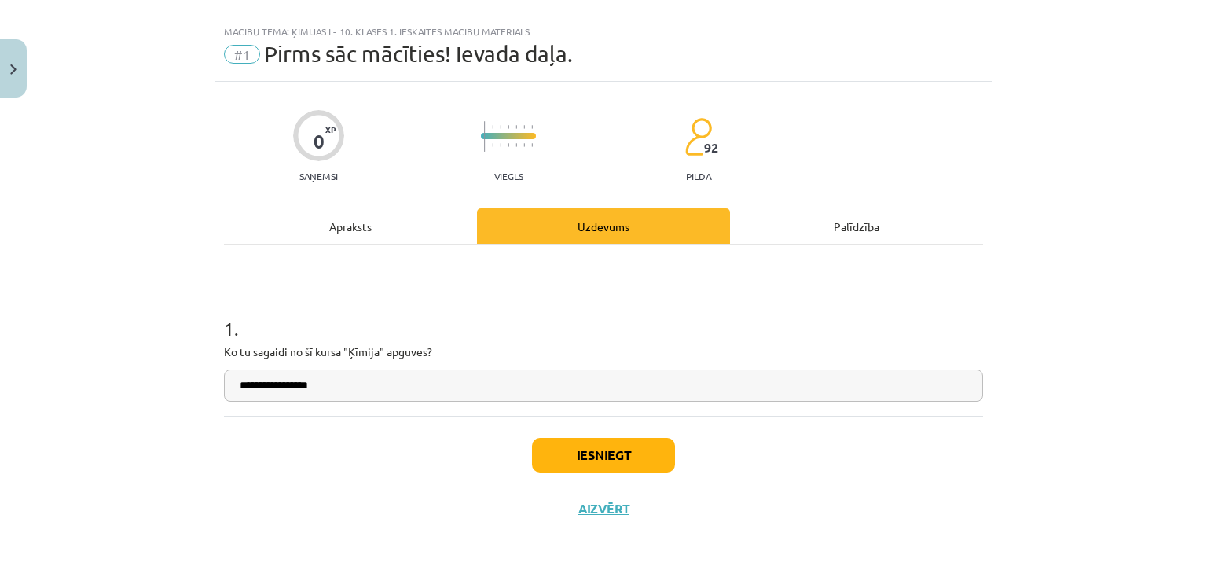
paste input "**********"
click at [322, 384] on input "**********" at bounding box center [603, 385] width 759 height 32
click at [326, 391] on input "**********" at bounding box center [603, 385] width 759 height 32
click at [456, 382] on input "**********" at bounding box center [603, 385] width 759 height 32
type input "**********"
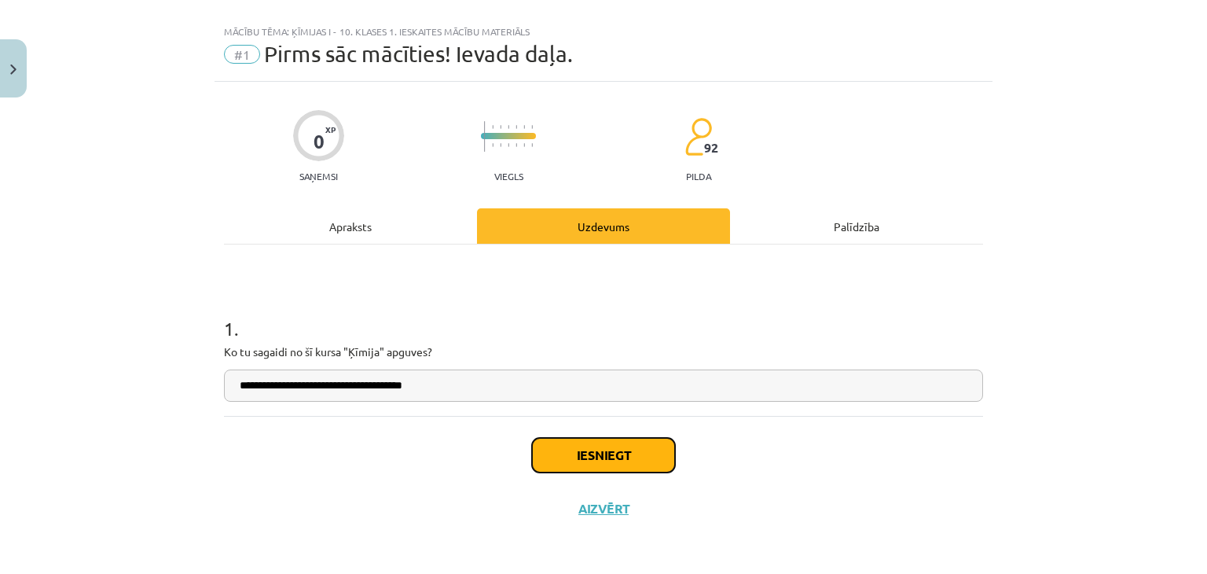
click at [588, 467] on button "Iesniegt" at bounding box center [603, 455] width 143 height 35
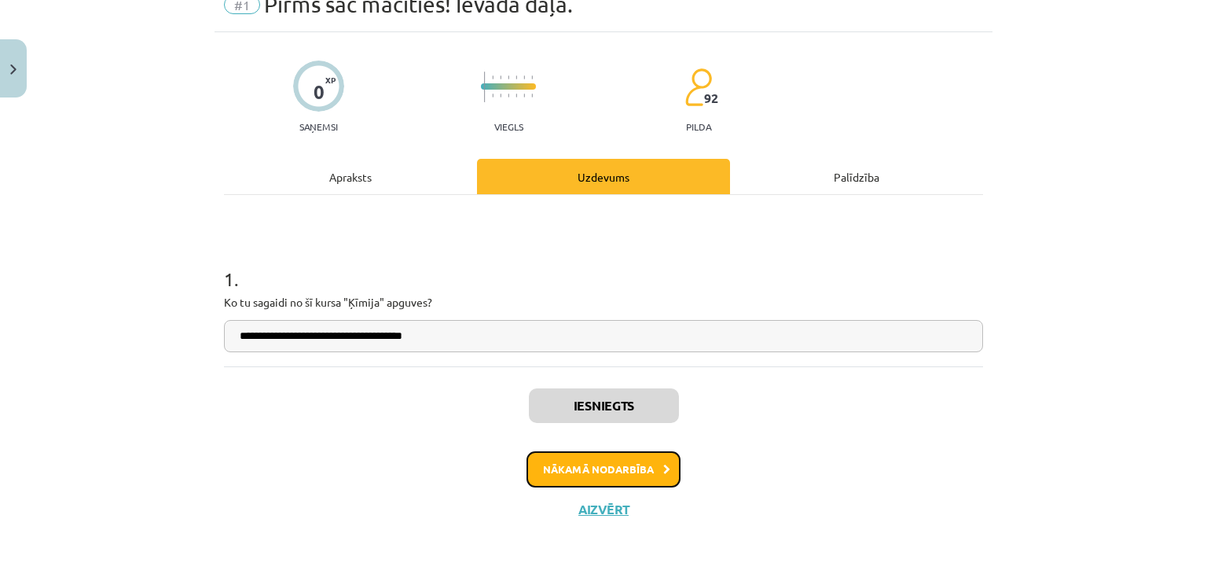
click at [656, 458] on button "Nākamā nodarbība" at bounding box center [604, 469] width 154 height 36
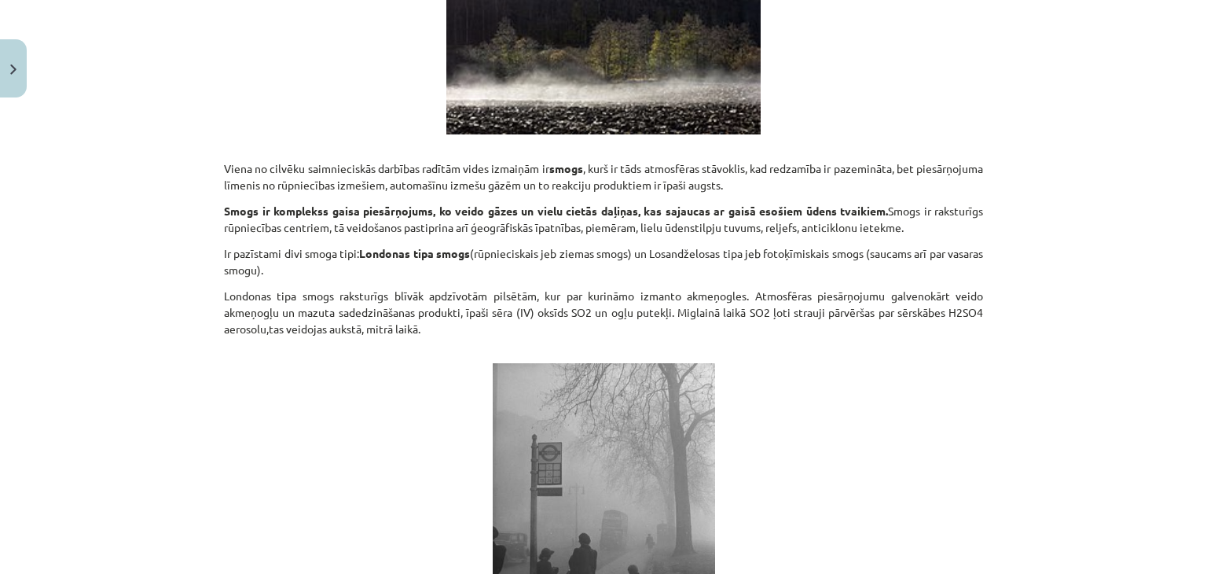
scroll to position [3254, 0]
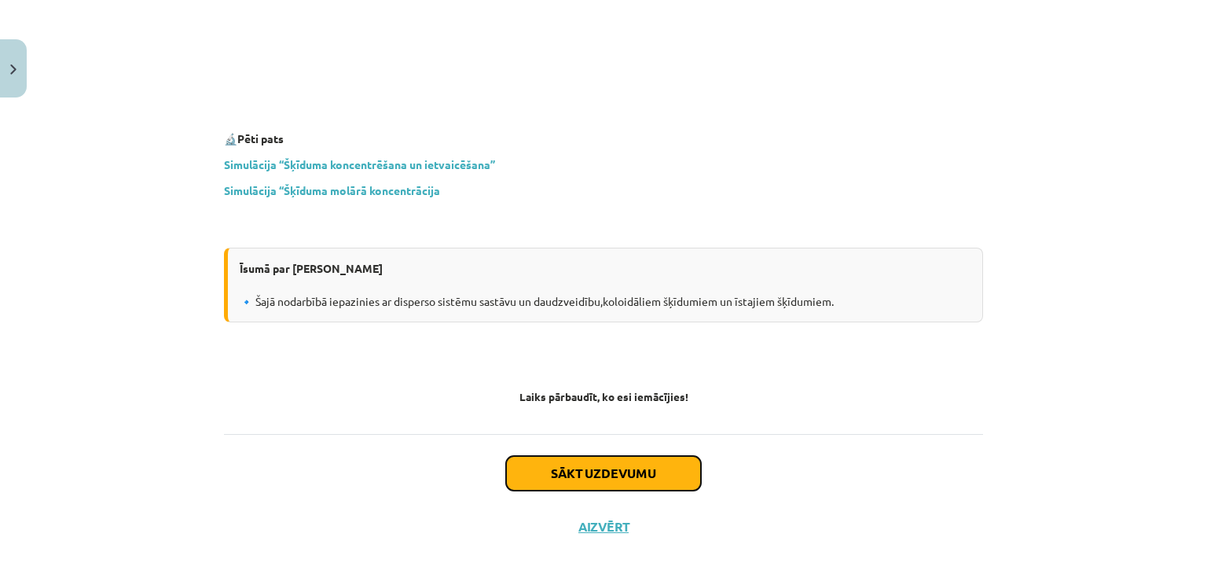
click at [576, 459] on button "Sākt uzdevumu" at bounding box center [603, 473] width 195 height 35
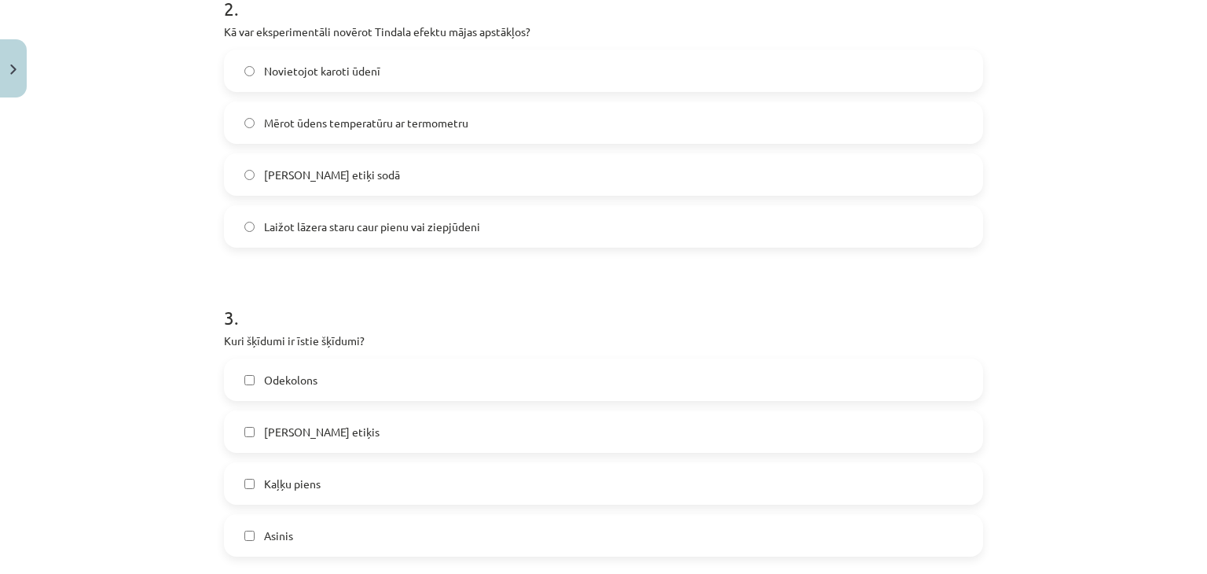
scroll to position [275, 0]
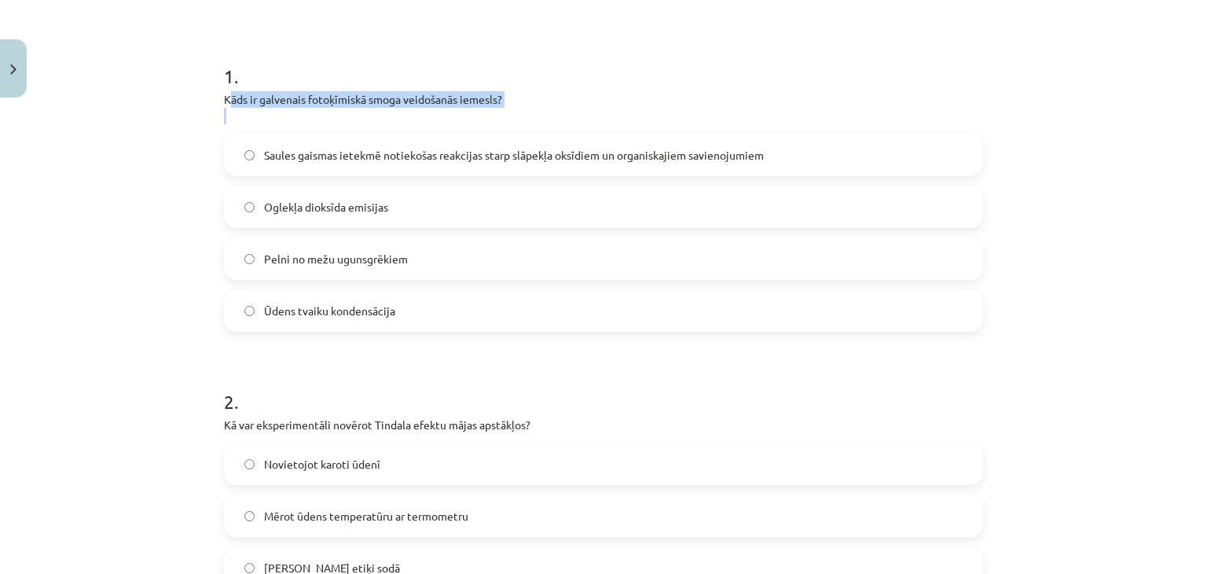
drag, startPoint x: 222, startPoint y: 98, endPoint x: 266, endPoint y: 108, distance: 45.8
click at [266, 108] on p "Kāds ir galvenais fotoķīmiskā smoga veidošanās iemesls?" at bounding box center [603, 107] width 759 height 33
click at [235, 107] on p "Kāds ir galvenais fotoķīmiskā smoga veidošanās iemesls?" at bounding box center [603, 107] width 759 height 33
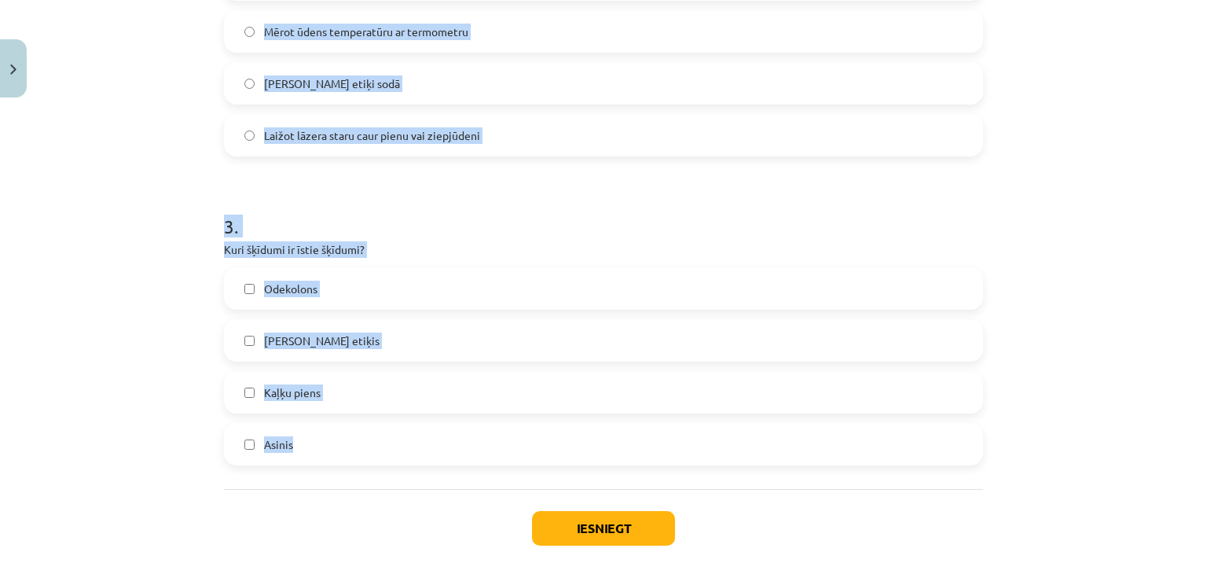
scroll to position [833, 0]
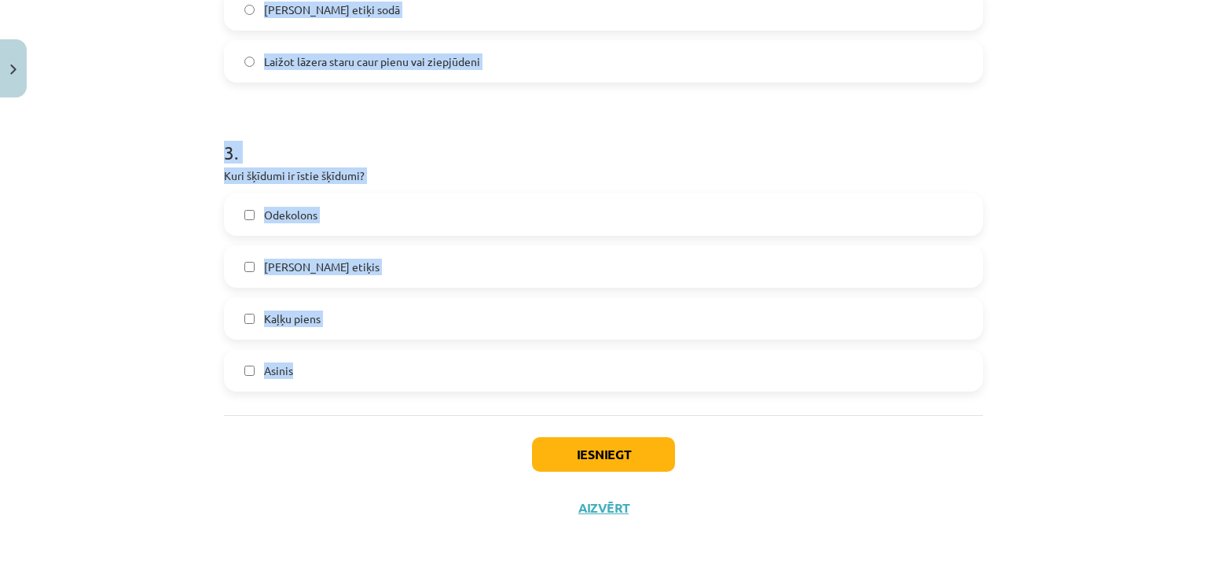
drag, startPoint x: 211, startPoint y: 101, endPoint x: 431, endPoint y: 374, distance: 350.5
copy form "Kāds ir galvenais fotoķīmiskā smoga veidošanās iemesls? Saules gaismas ietekmē …"
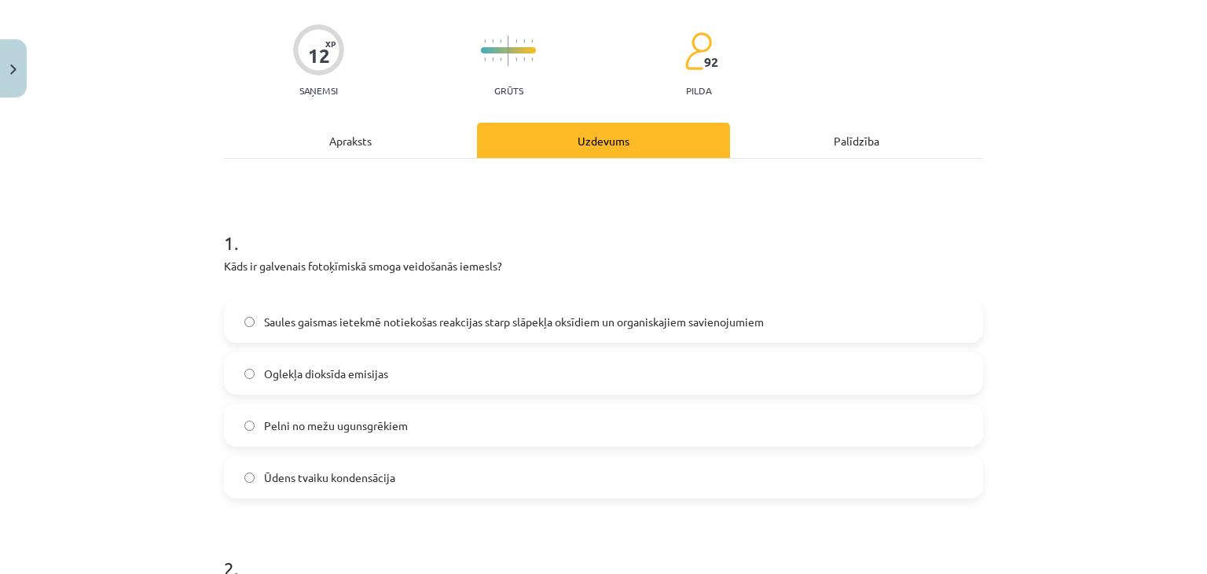
scroll to position [47, 0]
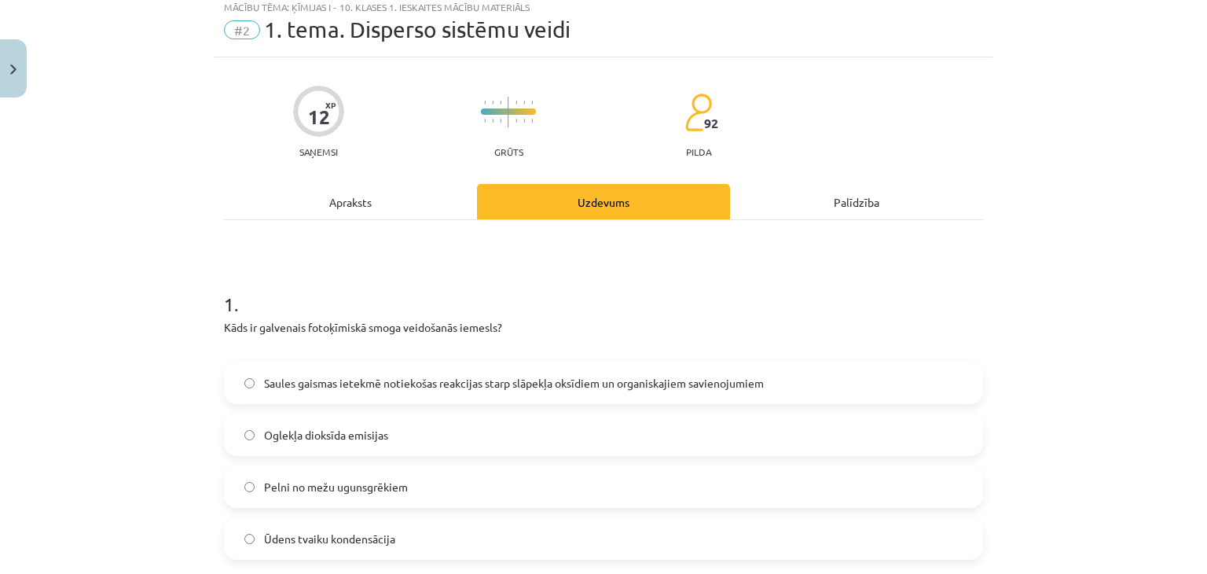
click at [434, 397] on label "Saules gaismas ietekmē notiekošas reakcijas starp slāpekļa oksīdiem un organisk…" at bounding box center [604, 382] width 756 height 39
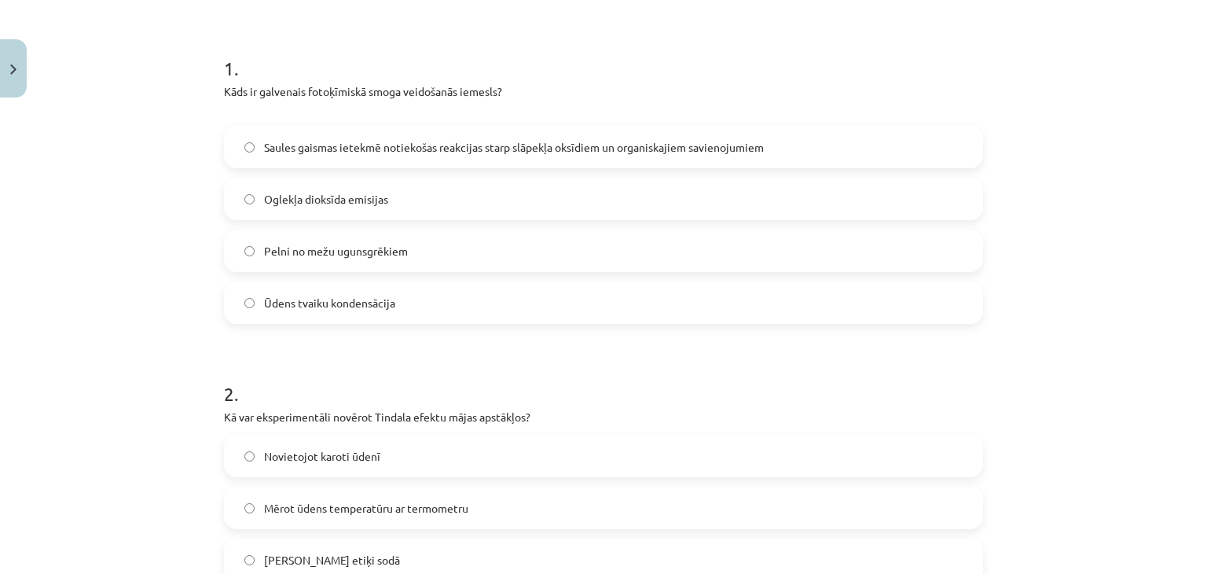
scroll to position [440, 0]
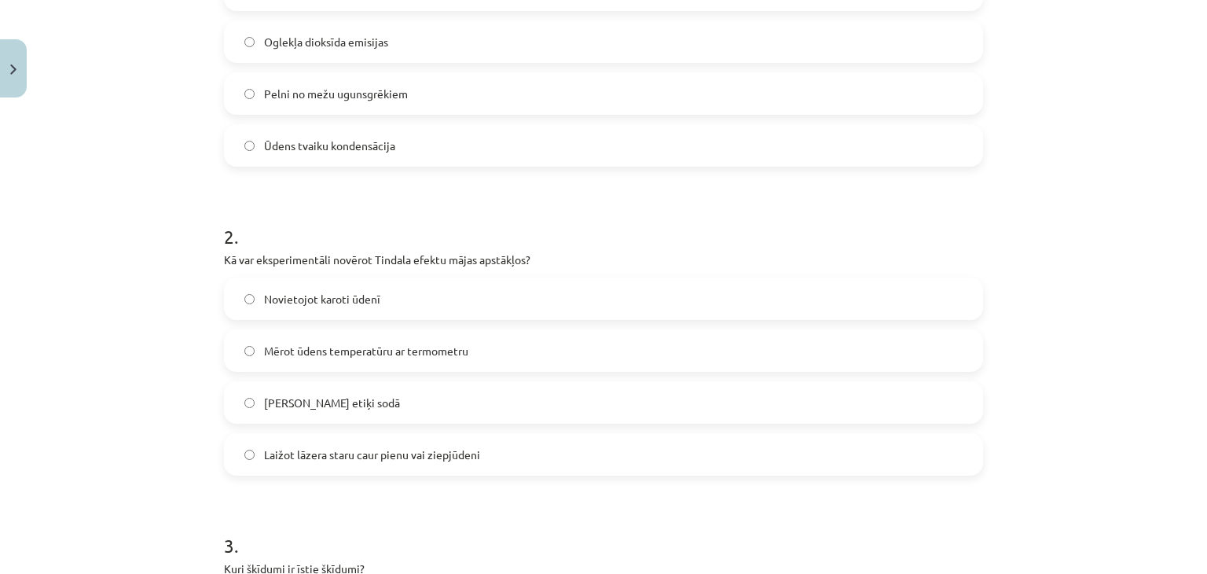
click at [380, 460] on span "Laižot lāzera staru caur pienu vai ziepjūdeni" at bounding box center [372, 454] width 216 height 17
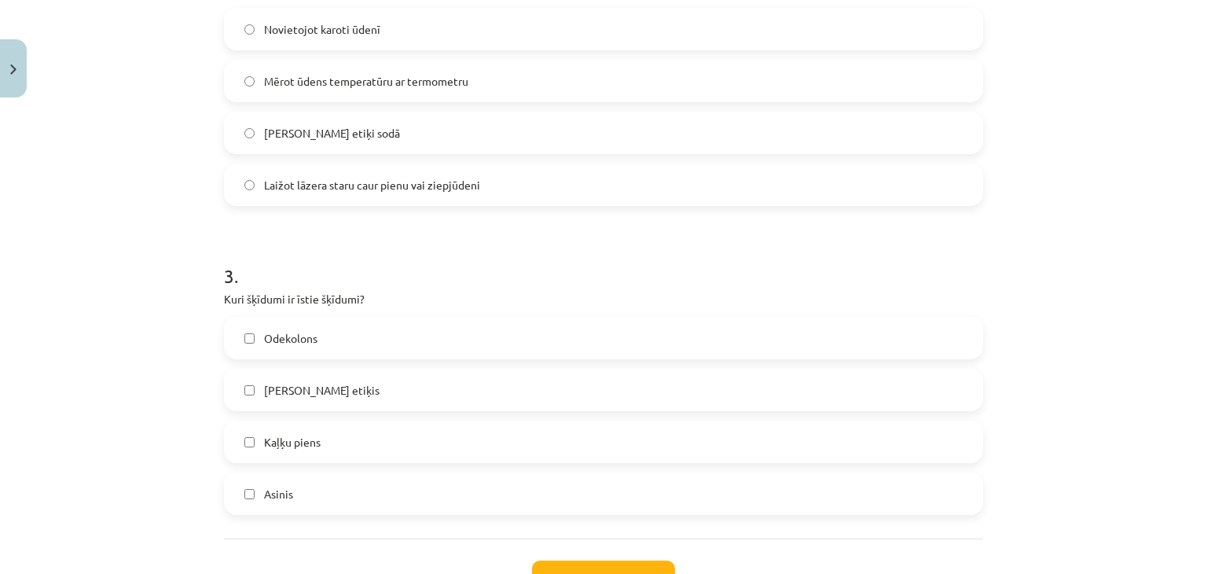
scroll to position [833, 0]
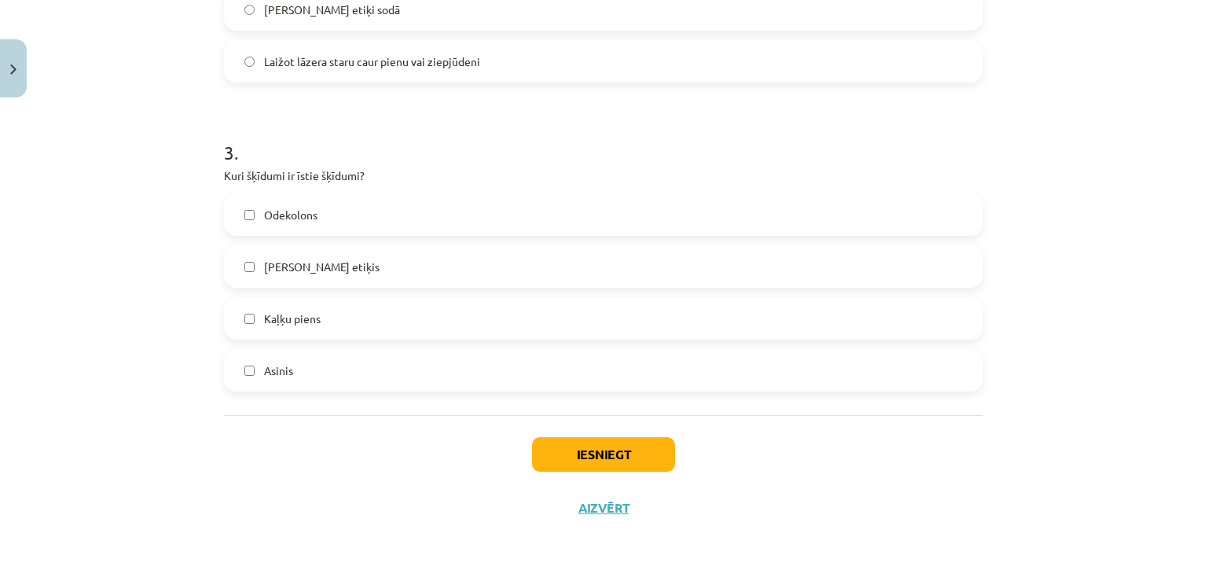
click at [327, 268] on label "Galda etiķis" at bounding box center [604, 266] width 756 height 39
click at [287, 318] on span "Kaļķu piens" at bounding box center [292, 318] width 57 height 17
drag, startPoint x: 289, startPoint y: 335, endPoint x: 309, endPoint y: 328, distance: 20.9
click at [291, 336] on label "Kaļķu piens" at bounding box center [604, 318] width 756 height 39
click at [314, 324] on span "Kaļķu piens" at bounding box center [292, 318] width 57 height 17
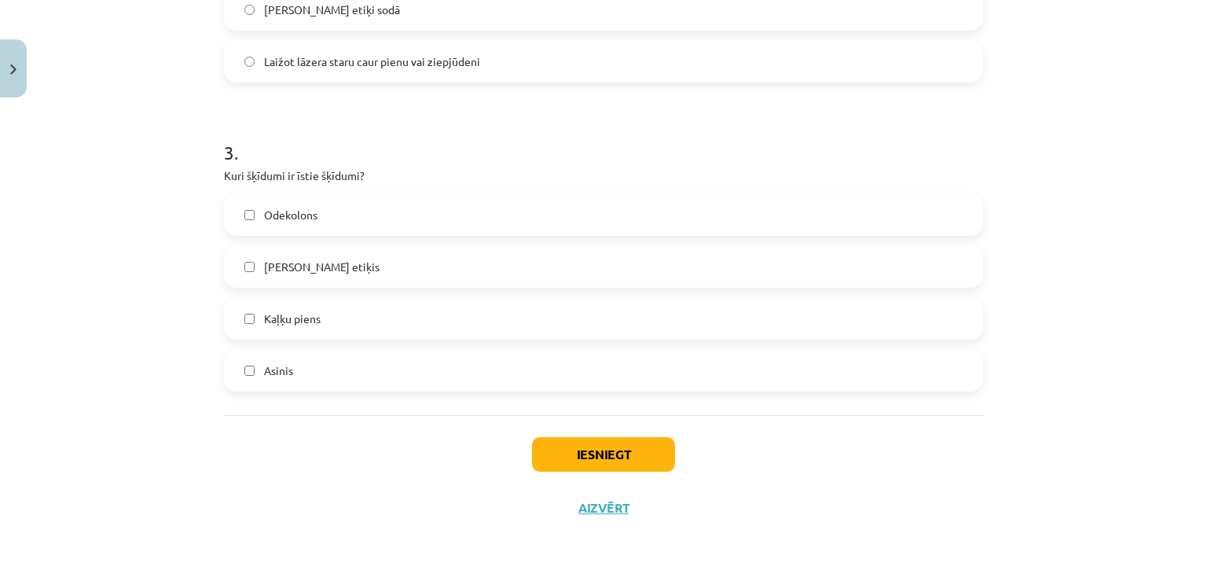
click at [314, 288] on div "Odekolons Galda etiķis Kaļķu piens Asinis" at bounding box center [603, 292] width 759 height 198
click at [336, 267] on label "Galda etiķis" at bounding box center [604, 266] width 756 height 39
click at [327, 321] on label "Kaļķu piens" at bounding box center [604, 318] width 756 height 39
drag, startPoint x: 318, startPoint y: 171, endPoint x: 318, endPoint y: 244, distance: 73.1
click at [318, 193] on div "3 . Kuri šķīdumi ir īstie šķīdumi? Odekolons Galda etiķis Kaļķu piens Asinis" at bounding box center [603, 252] width 759 height 277
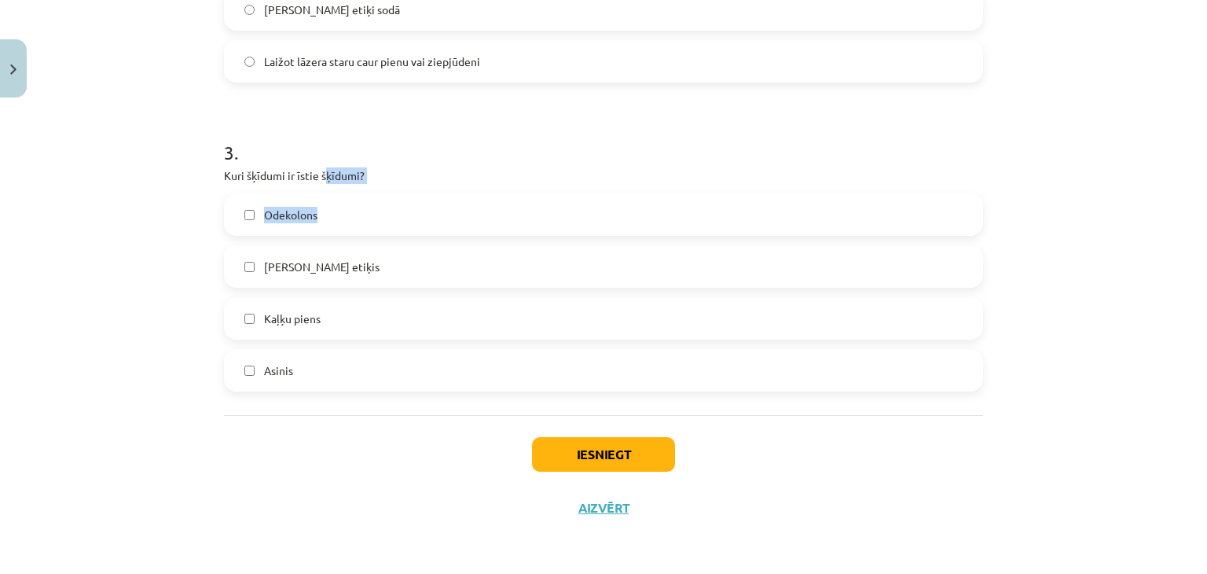
click at [348, 220] on label "Odekolons" at bounding box center [604, 214] width 756 height 39
click at [349, 218] on label "Odekolons" at bounding box center [604, 214] width 756 height 39
click at [290, 274] on label "Galda etiķis" at bounding box center [604, 266] width 756 height 39
click at [277, 306] on label "Kaļķu piens" at bounding box center [604, 318] width 756 height 39
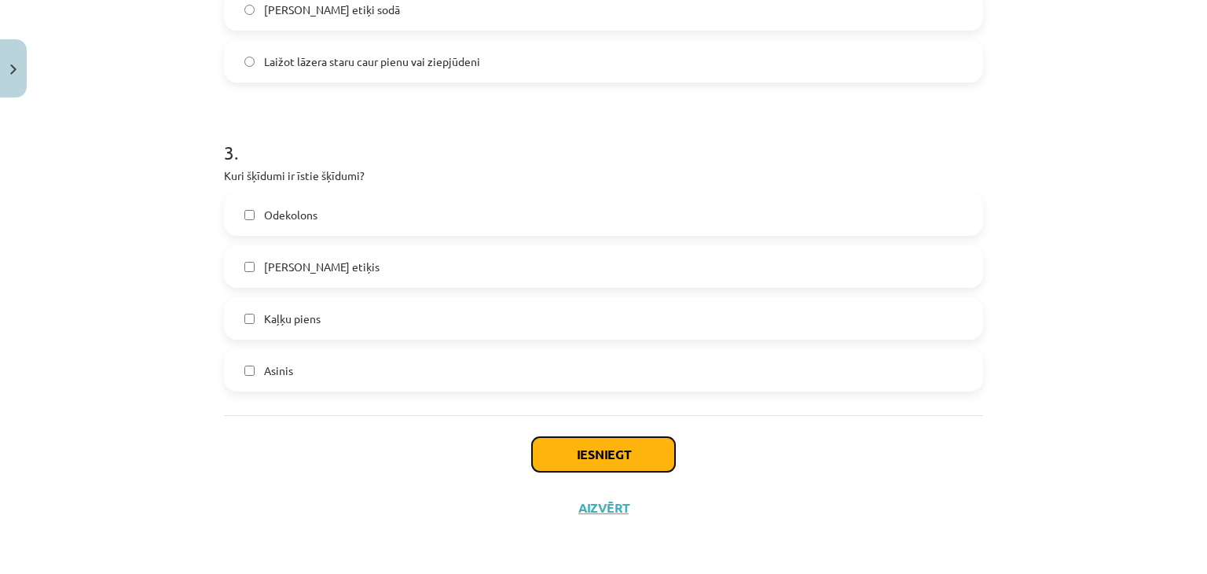
click at [532, 446] on button "Iesniegt" at bounding box center [603, 454] width 143 height 35
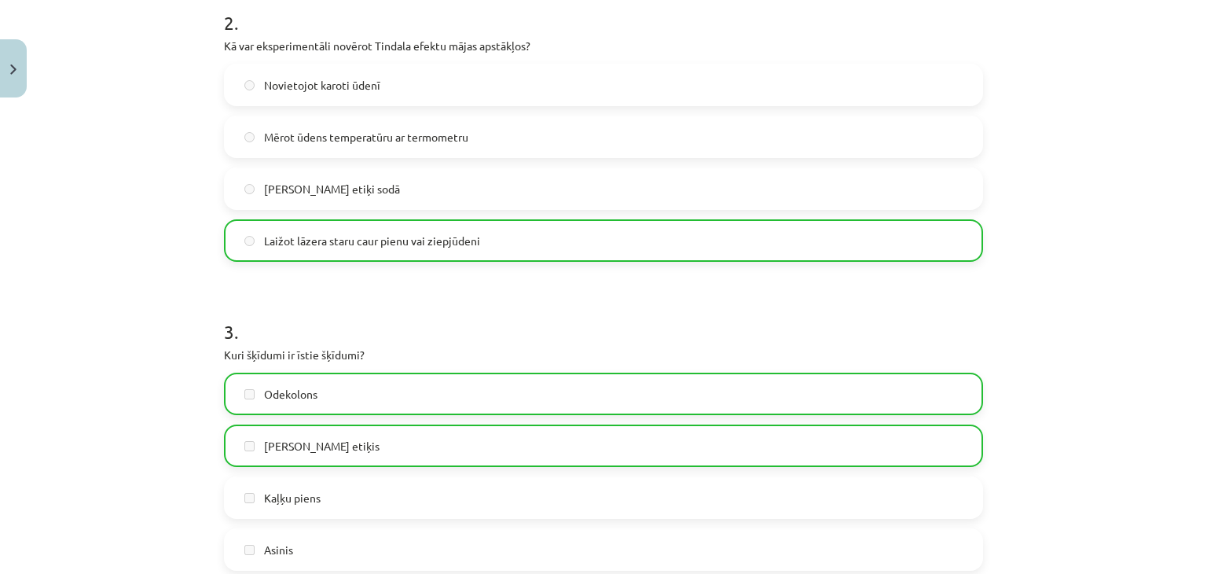
scroll to position [755, 0]
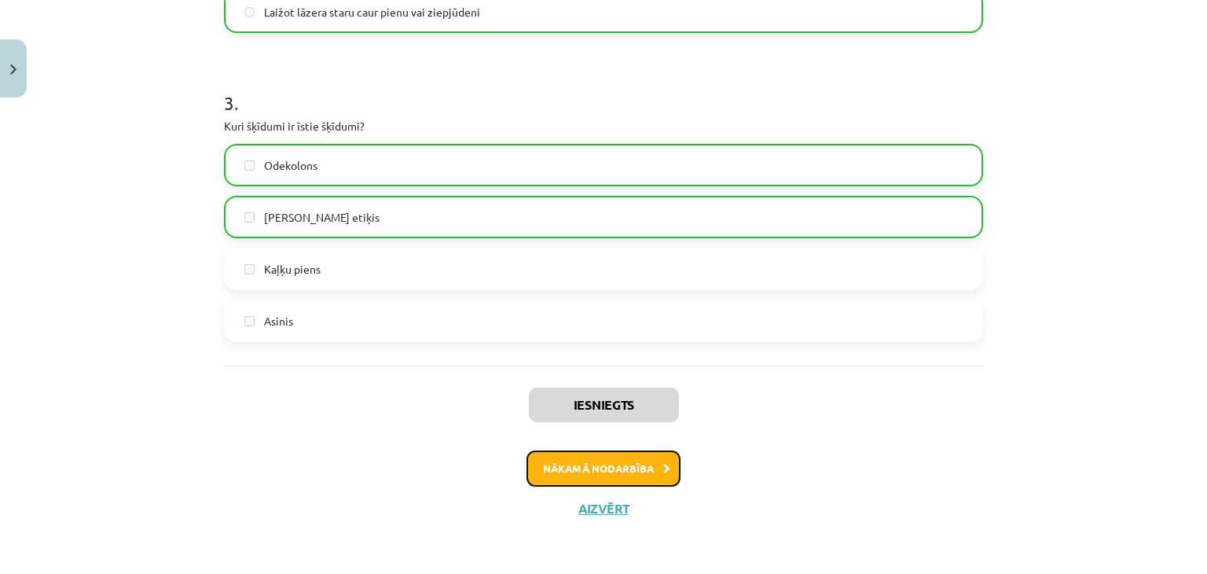
click at [645, 476] on button "Nākamā nodarbība" at bounding box center [604, 468] width 154 height 36
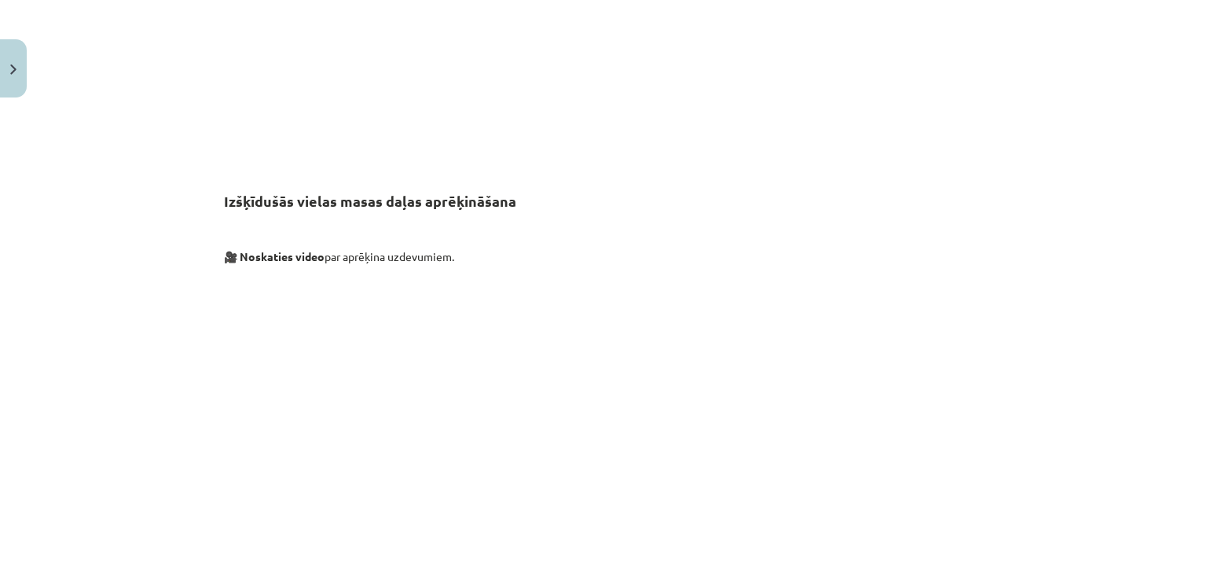
scroll to position [6141, 0]
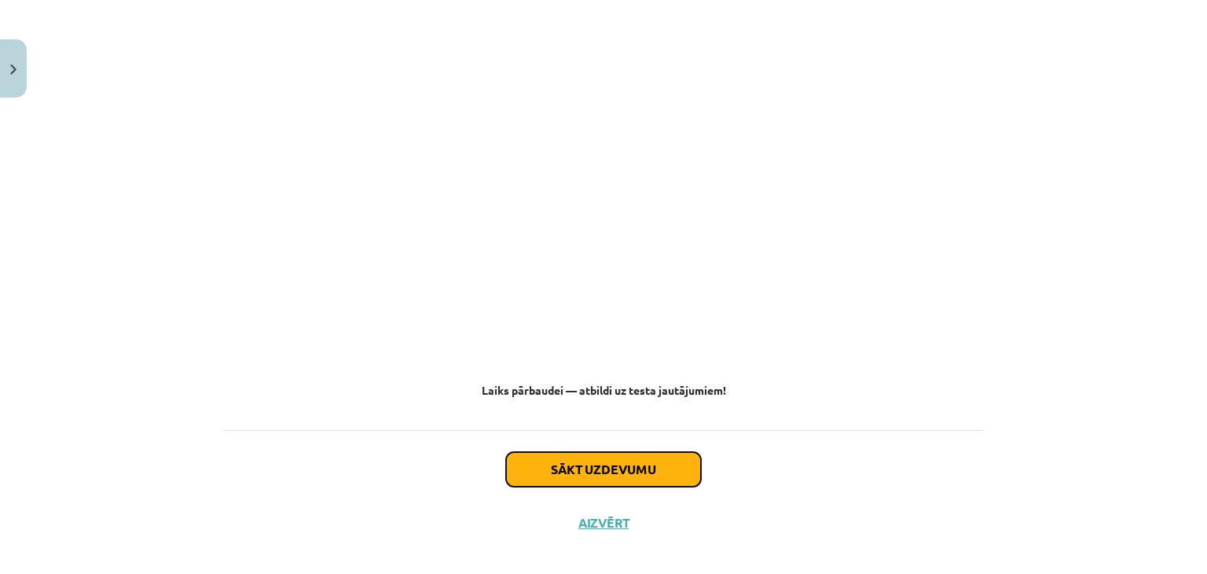
click at [639, 452] on button "Sākt uzdevumu" at bounding box center [603, 469] width 195 height 35
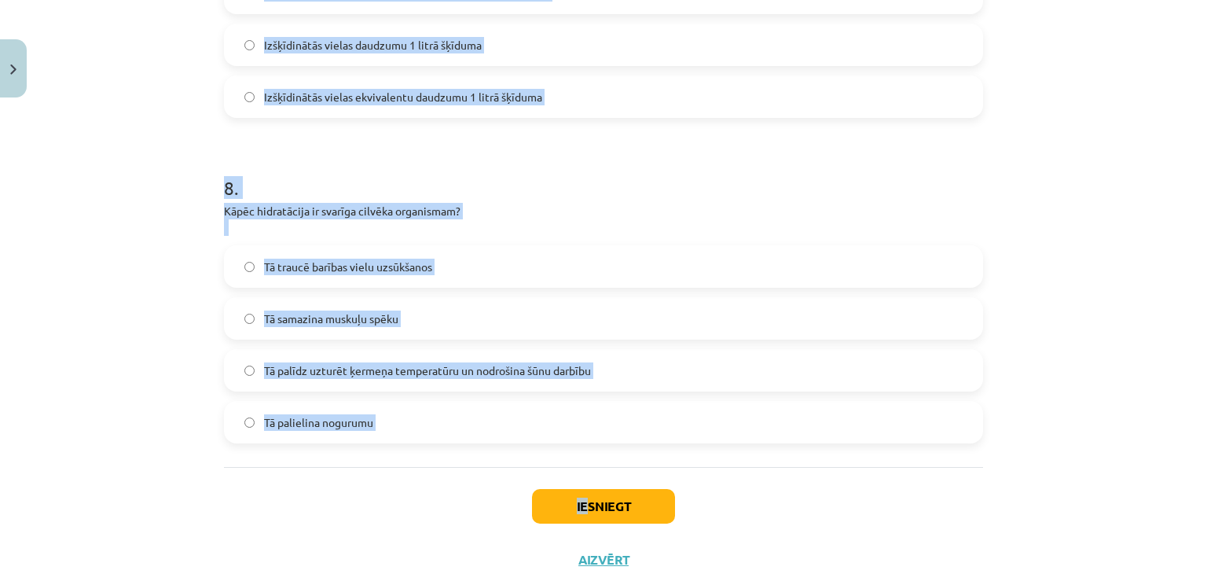
scroll to position [2394, 0]
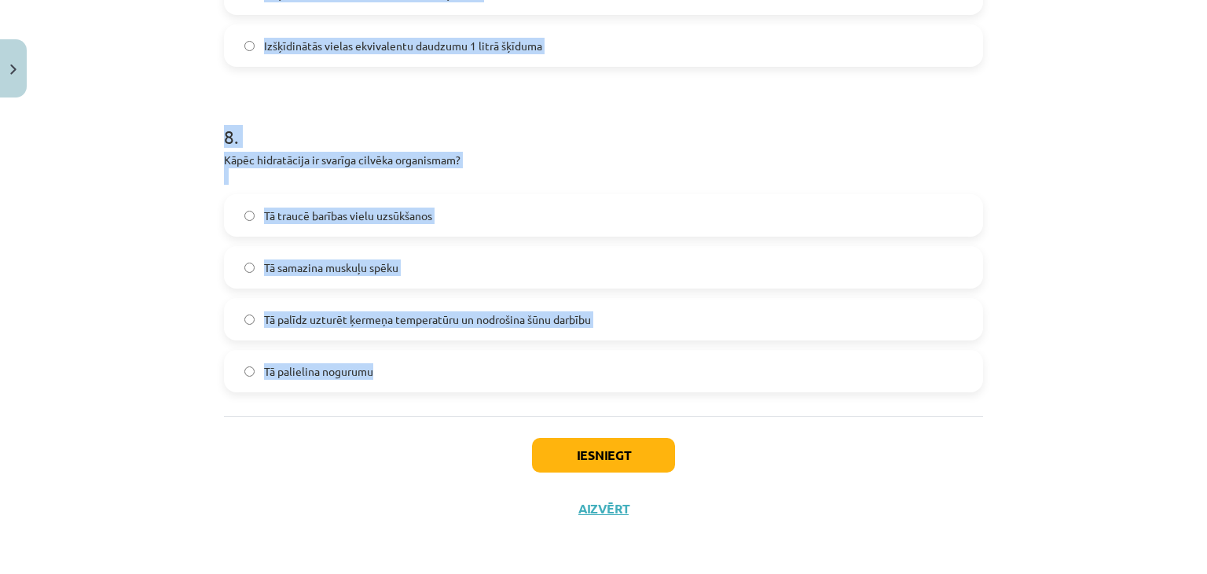
drag, startPoint x: 212, startPoint y: 377, endPoint x: 384, endPoint y: 384, distance: 171.5
copy form "Kā temperatūra ietekmē cietu vielu šķīdību ūdenī? Temperatūrai nav nekādas iete…"
click at [552, 157] on p "Kāpēc hidratācija ir svarīga cilvēka organismam?" at bounding box center [603, 168] width 759 height 33
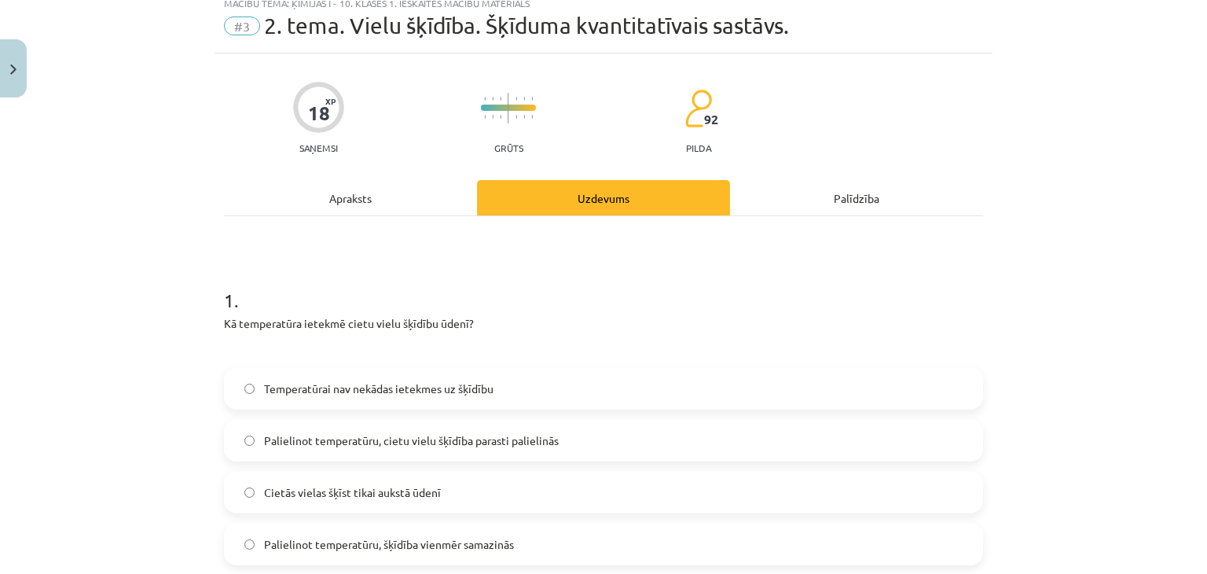
scroll to position [79, 0]
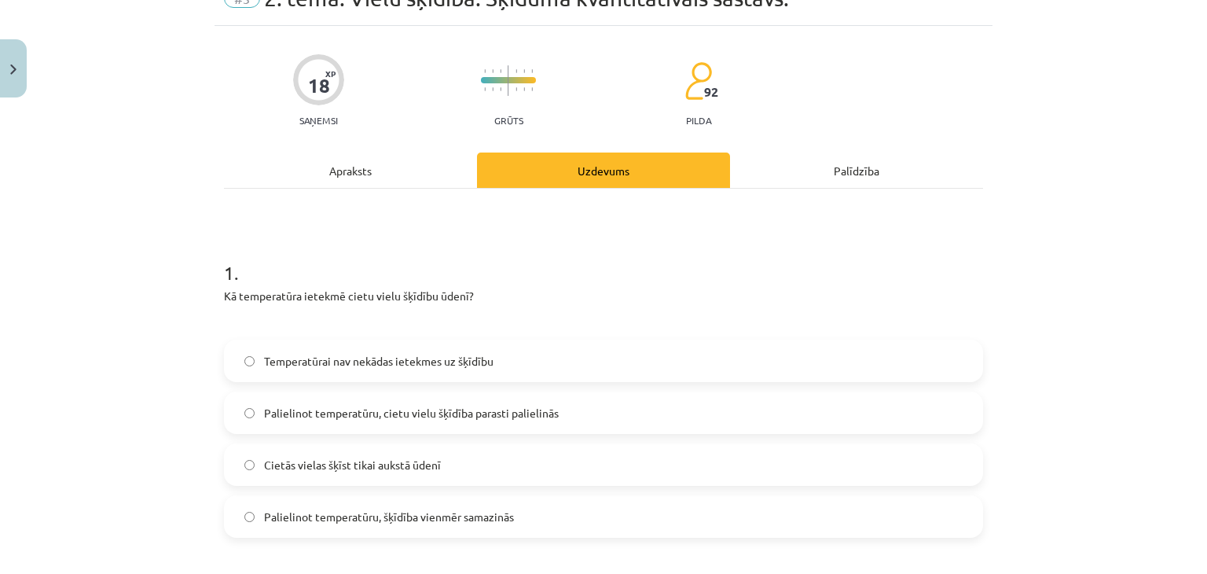
click at [505, 407] on span "Palielinot temperatūru, cietu vielu šķīdība parasti palielinās" at bounding box center [411, 413] width 295 height 17
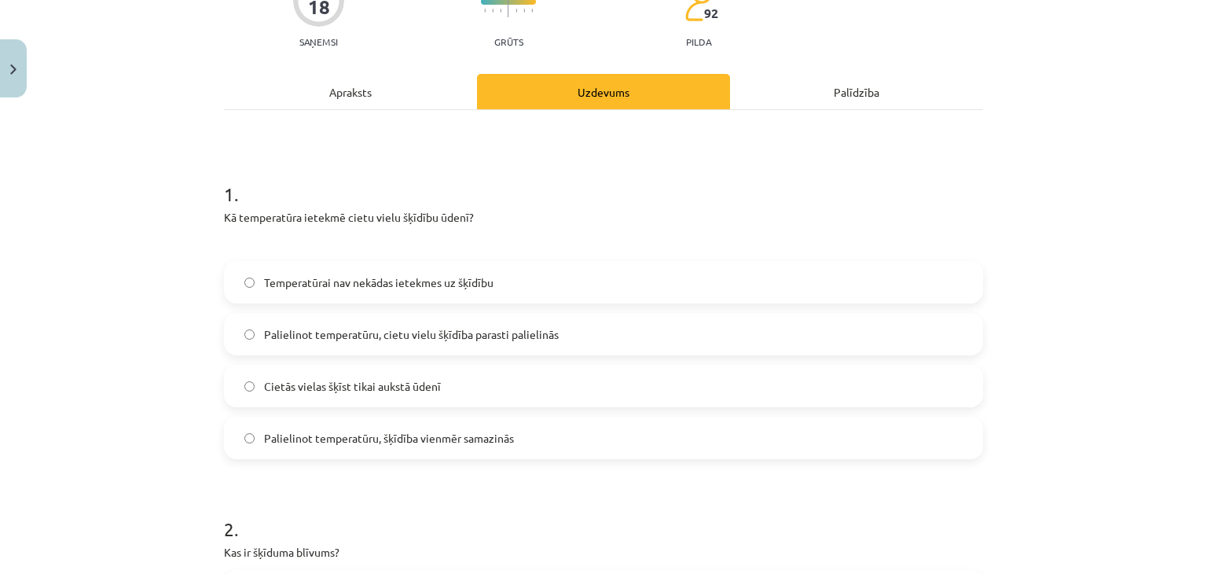
scroll to position [393, 0]
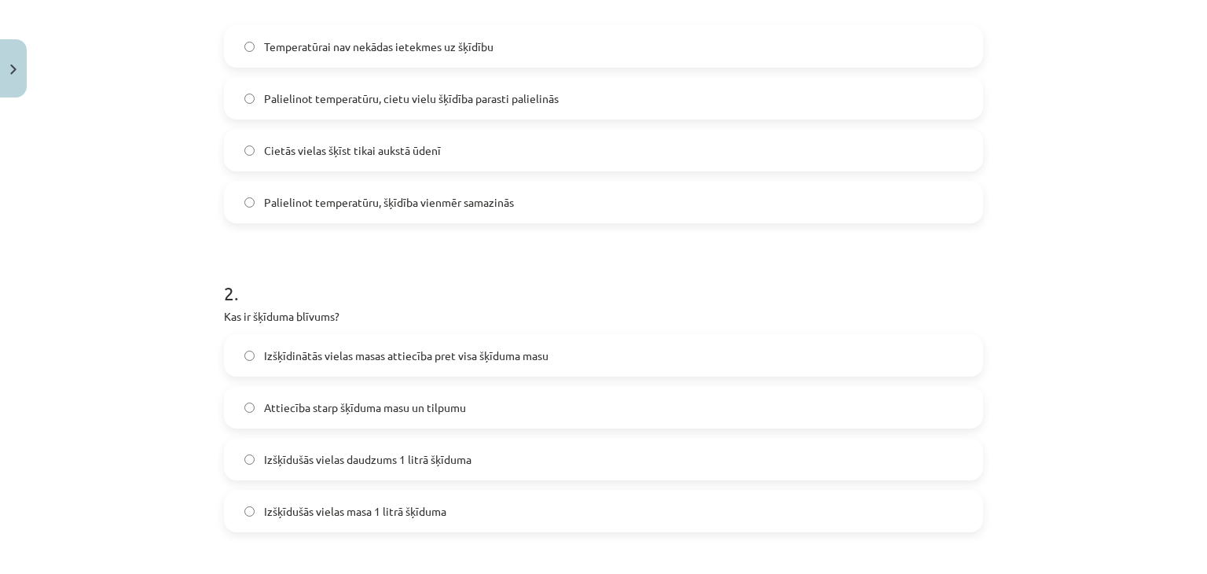
click at [336, 414] on span "Attiecība starp šķīduma masu un tilpumu" at bounding box center [365, 407] width 202 height 17
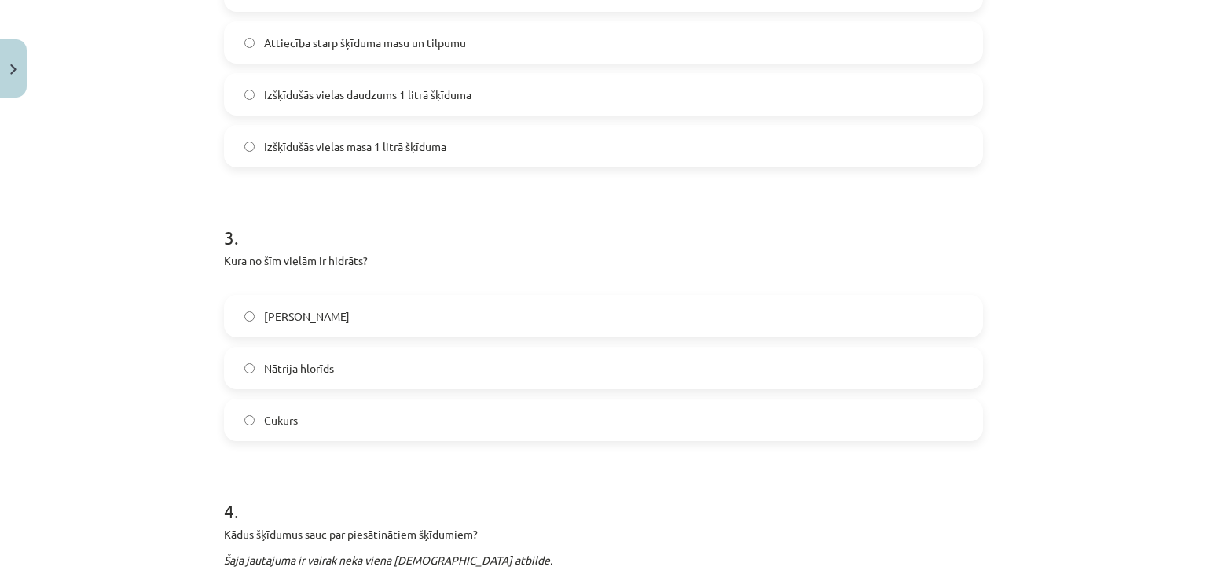
scroll to position [786, 0]
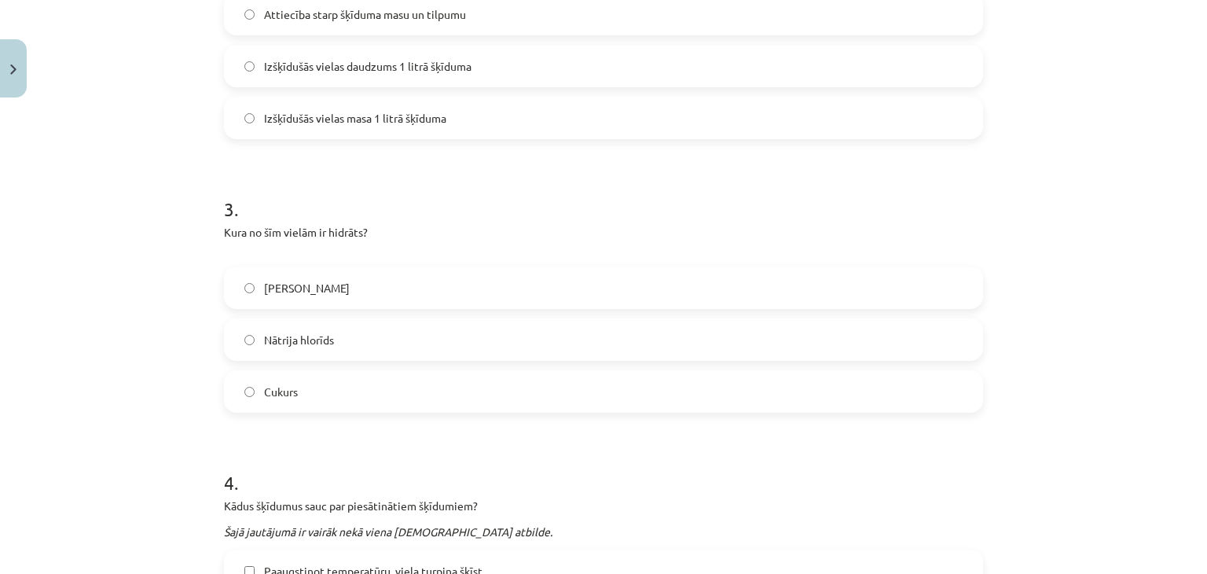
click at [330, 346] on label "Nātrija hlorīds" at bounding box center [604, 339] width 756 height 39
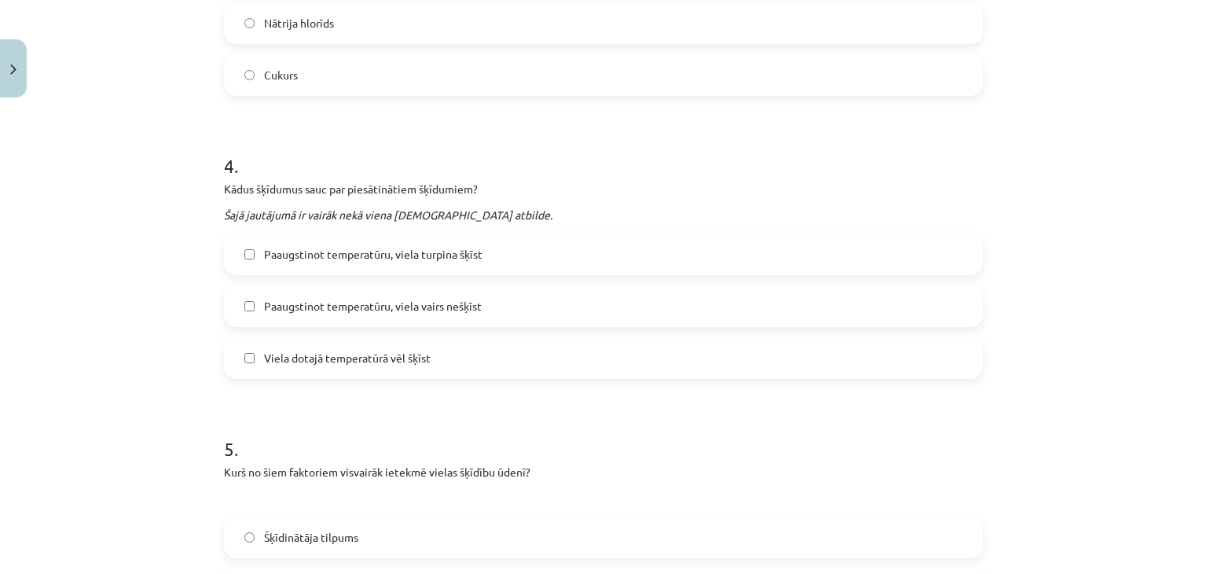
scroll to position [1101, 0]
click at [445, 318] on label "Paaugstinot temperatūru, viela vairs nešķīst" at bounding box center [604, 307] width 756 height 39
click at [432, 359] on label "Viela dotajā temperatūrā vēl šķīst" at bounding box center [604, 359] width 756 height 39
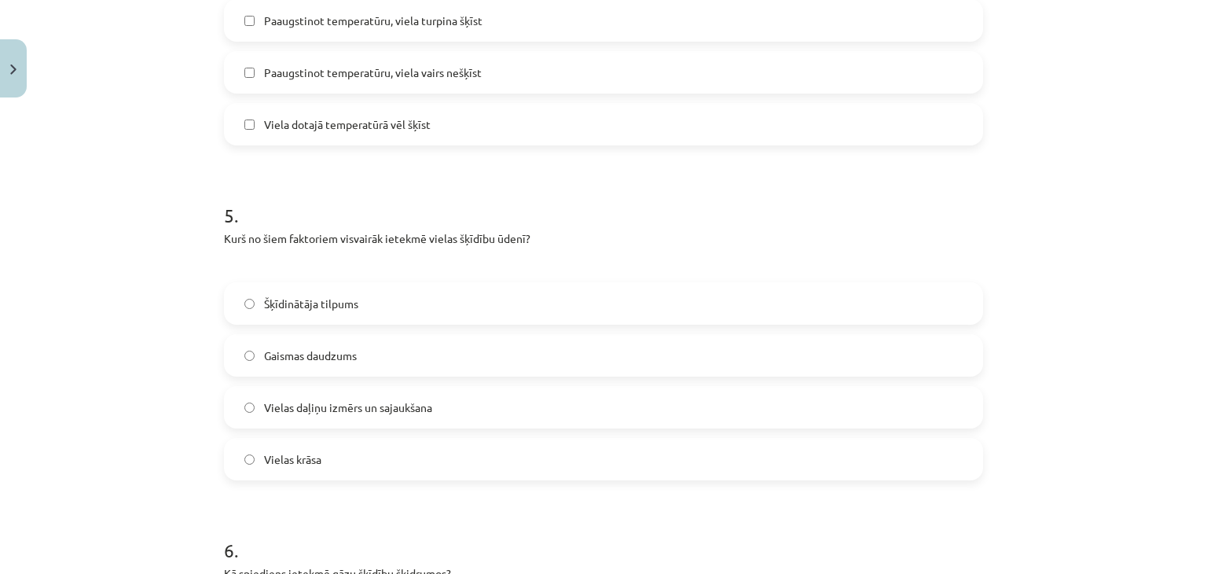
scroll to position [1415, 0]
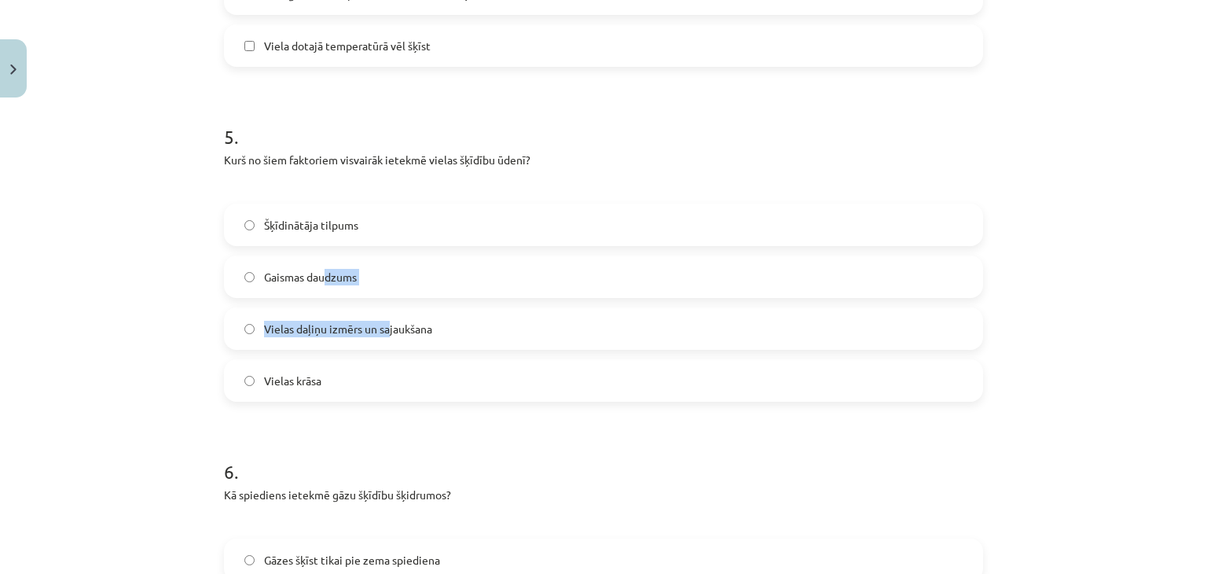
drag, startPoint x: 354, startPoint y: 307, endPoint x: 318, endPoint y: 289, distance: 39.7
click at [319, 290] on div "Šķīdinātāja tilpums Gaismas daudzums Vielas daļiņu izmērs un sajaukšana Vielas …" at bounding box center [603, 303] width 759 height 198
click at [409, 336] on label "Vielas daļiņu izmērs un sajaukšana" at bounding box center [604, 328] width 756 height 39
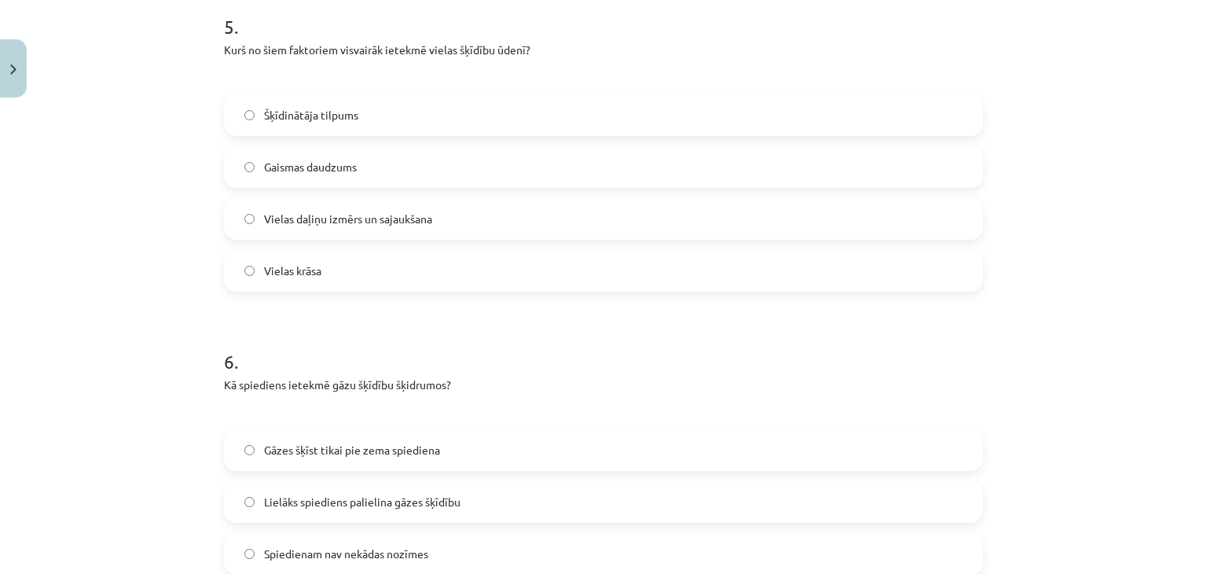
scroll to position [1729, 0]
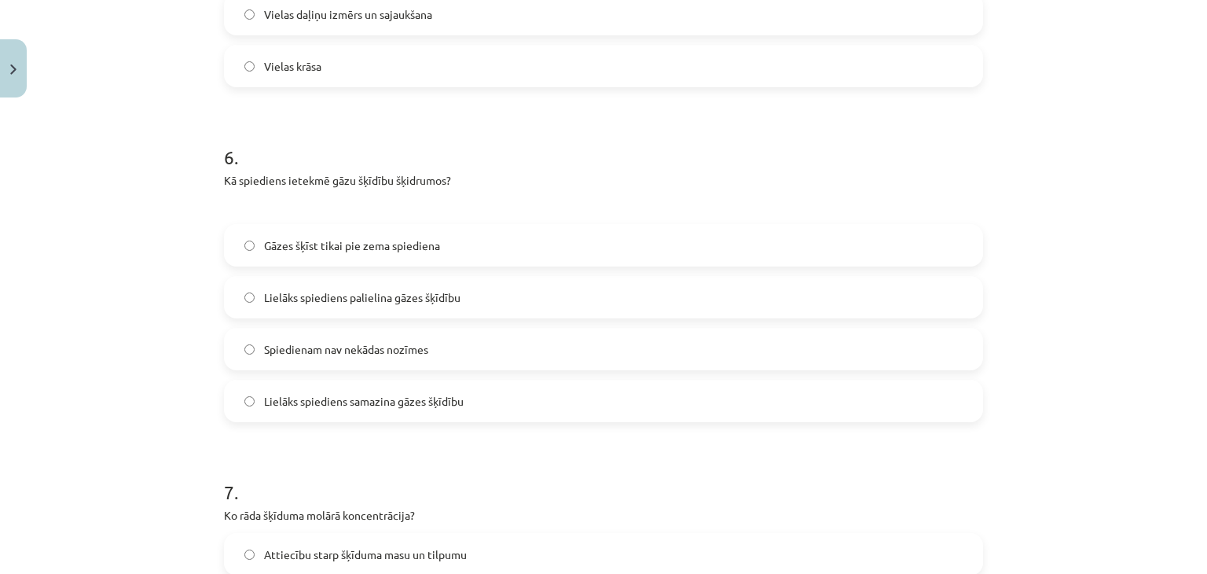
click at [410, 298] on span "Lielāks spiediens palielina gāzes šķīdību" at bounding box center [362, 297] width 197 height 17
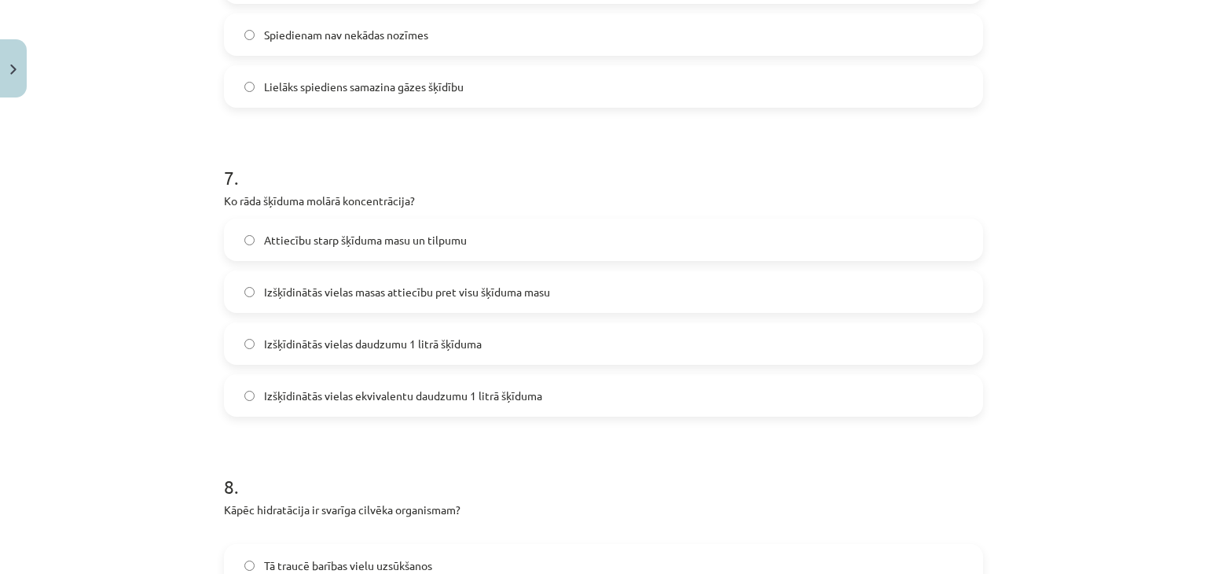
scroll to position [2122, 0]
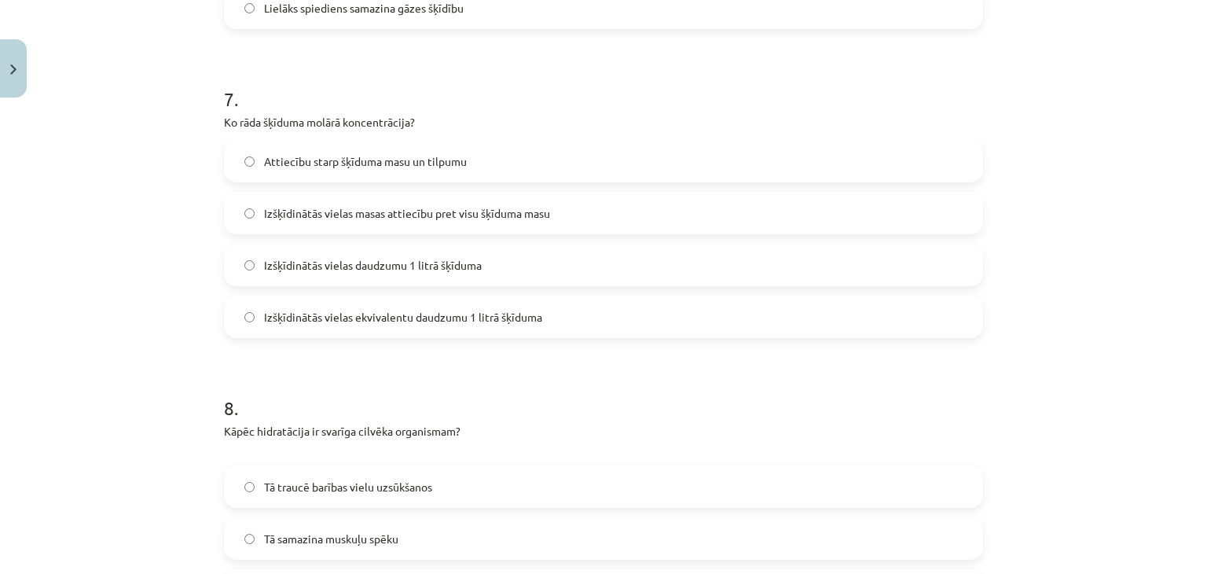
click at [406, 276] on label "Izšķīdinātās vielas daudzumu 1 litrā šķīduma" at bounding box center [604, 264] width 756 height 39
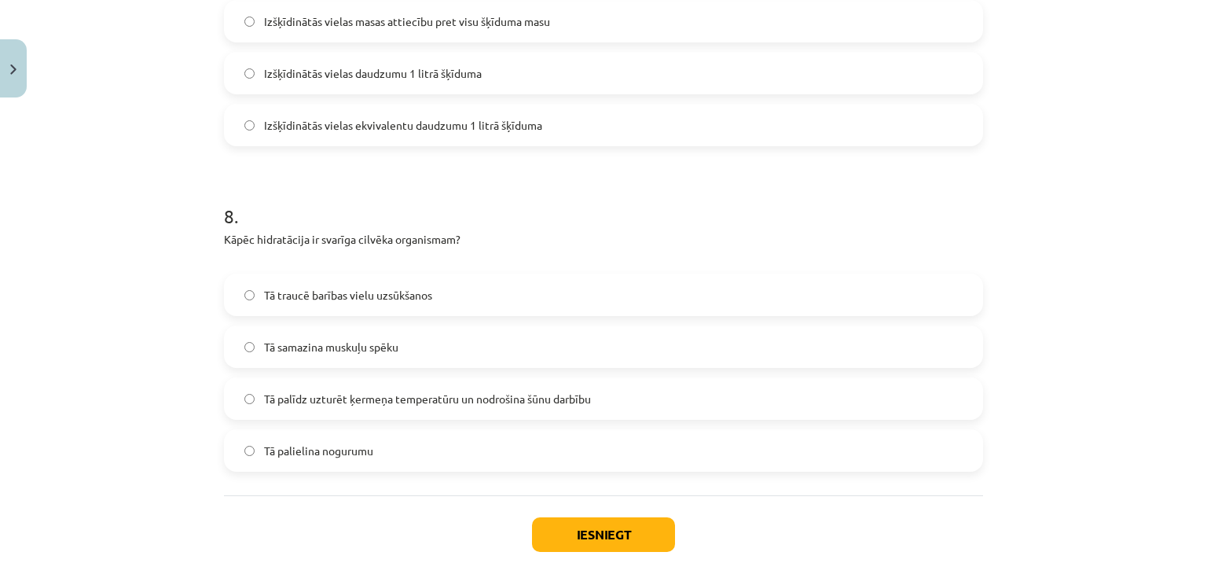
scroll to position [2358, 0]
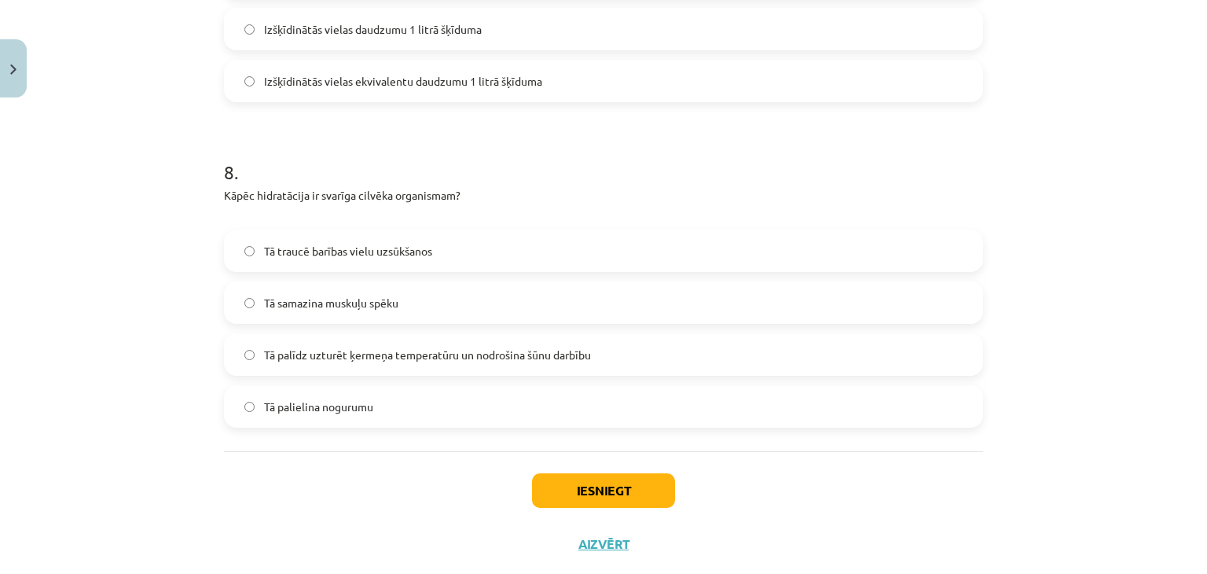
click at [406, 369] on label "Tā palīdz uzturēt ķermeņa temperatūru un nodrošina šūnu darbību" at bounding box center [604, 354] width 756 height 39
click at [623, 479] on button "Iesniegt" at bounding box center [603, 490] width 143 height 35
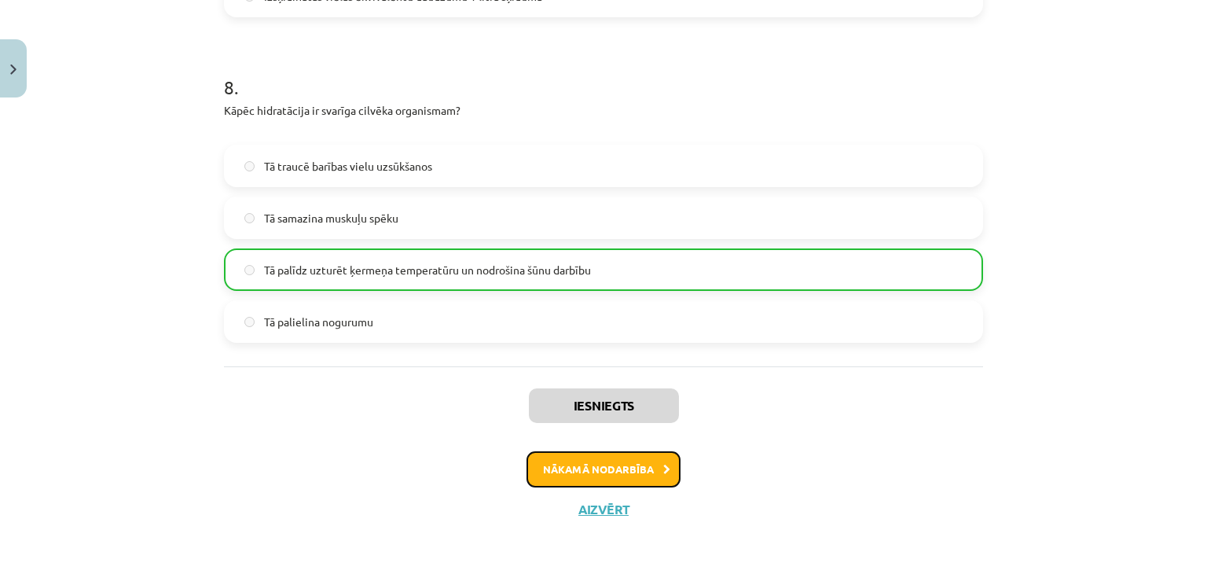
click at [593, 466] on button "Nākamā nodarbība" at bounding box center [604, 469] width 154 height 36
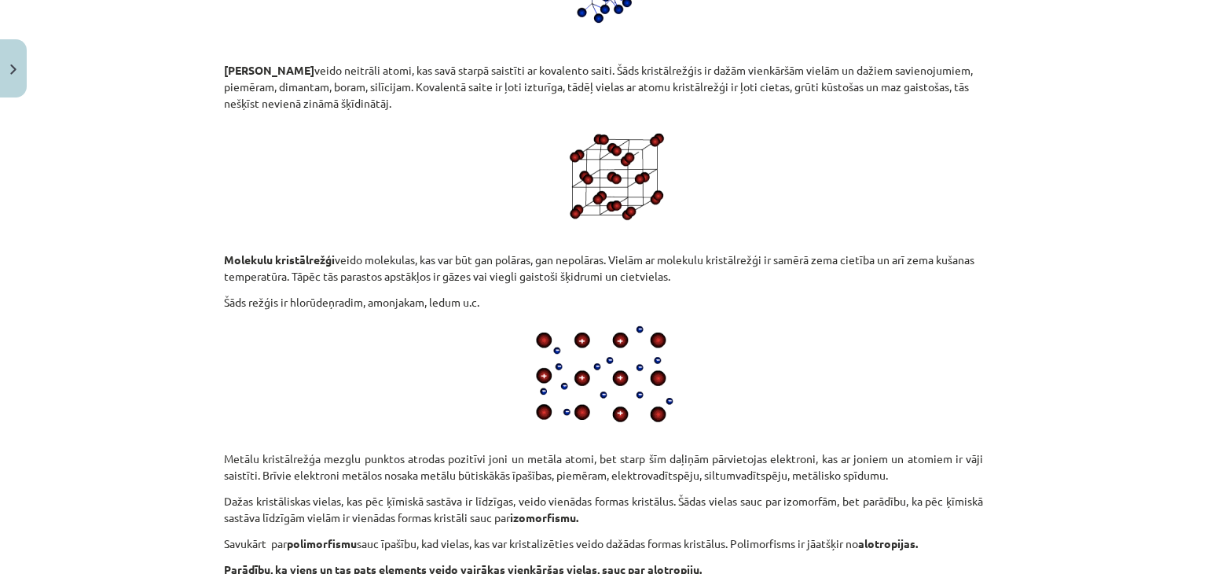
scroll to position [8094, 0]
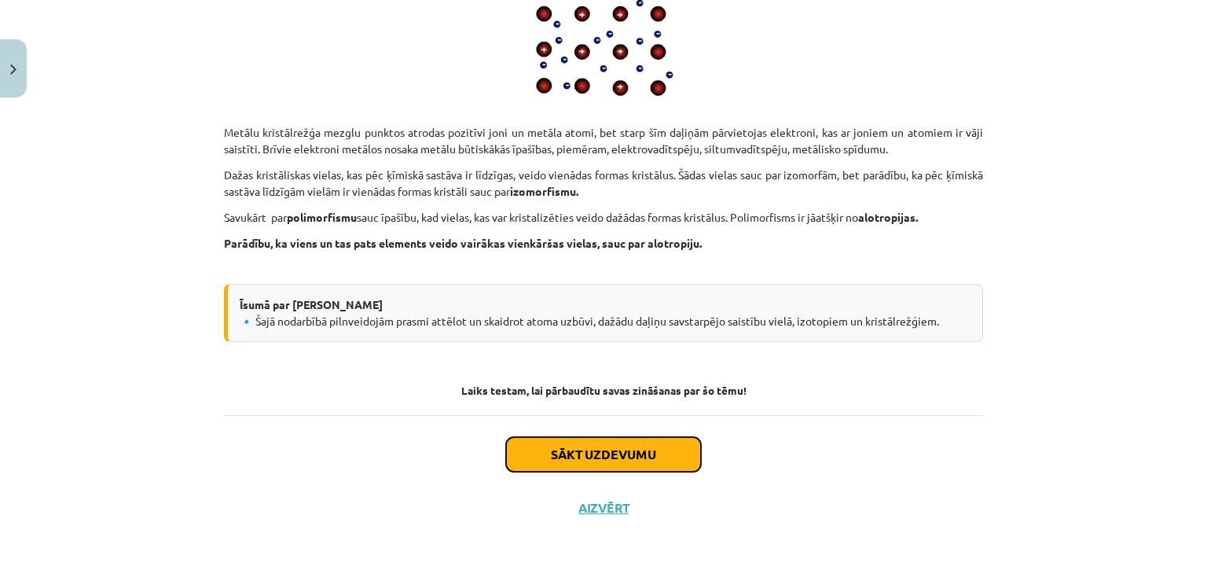
click at [585, 457] on button "Sākt uzdevumu" at bounding box center [603, 454] width 195 height 35
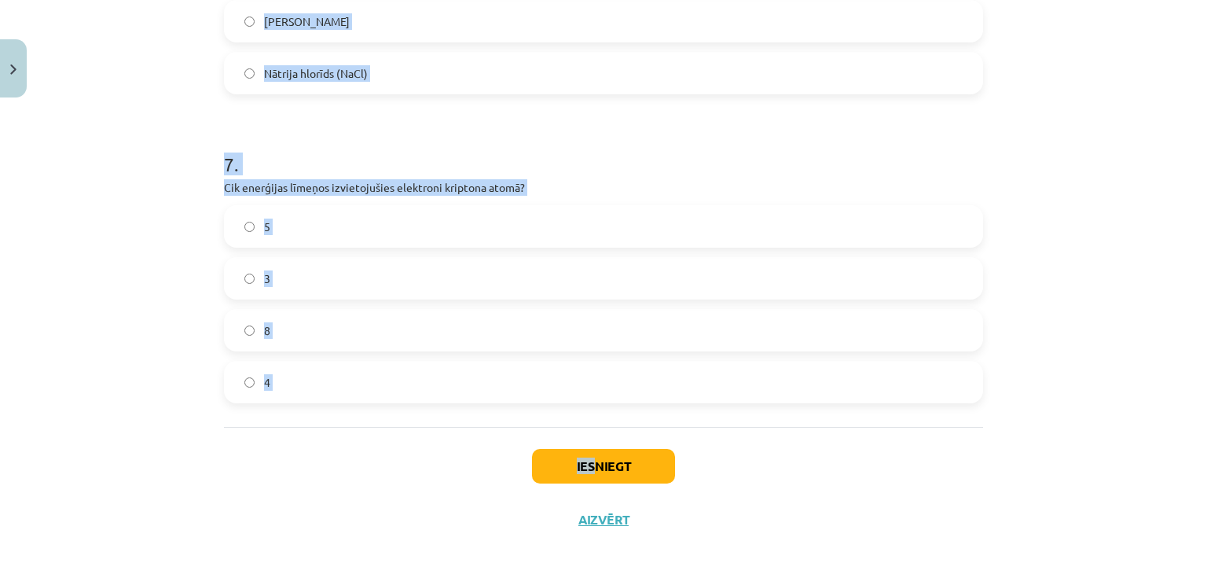
scroll to position [2043, 0]
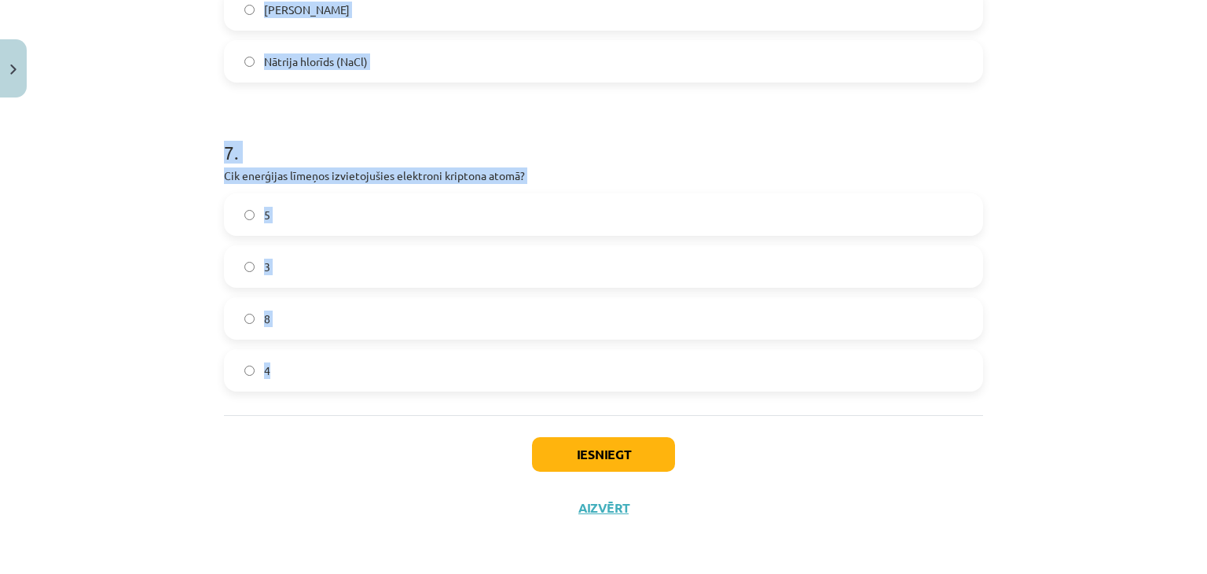
drag, startPoint x: 215, startPoint y: 336, endPoint x: 395, endPoint y: 410, distance: 195.3
copy form "Kura elementa atoma kodolā ir 9 protoni un 10 neitroni? B F P Be 2 . Kā elektro…"
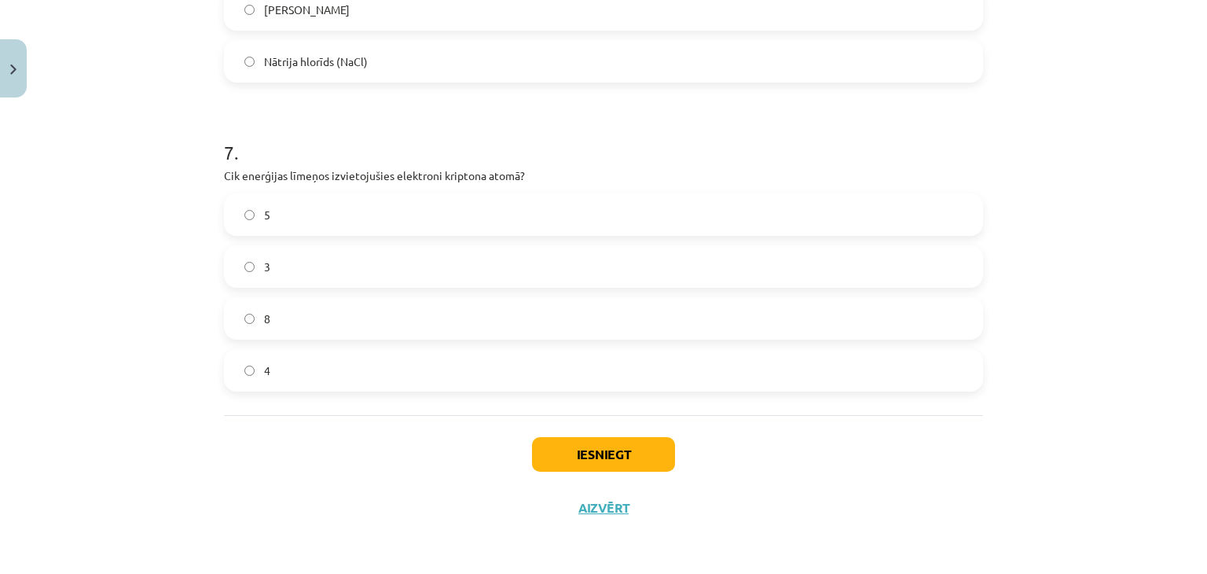
click at [401, 439] on div "Iesniegt Aizvērt" at bounding box center [603, 470] width 759 height 110
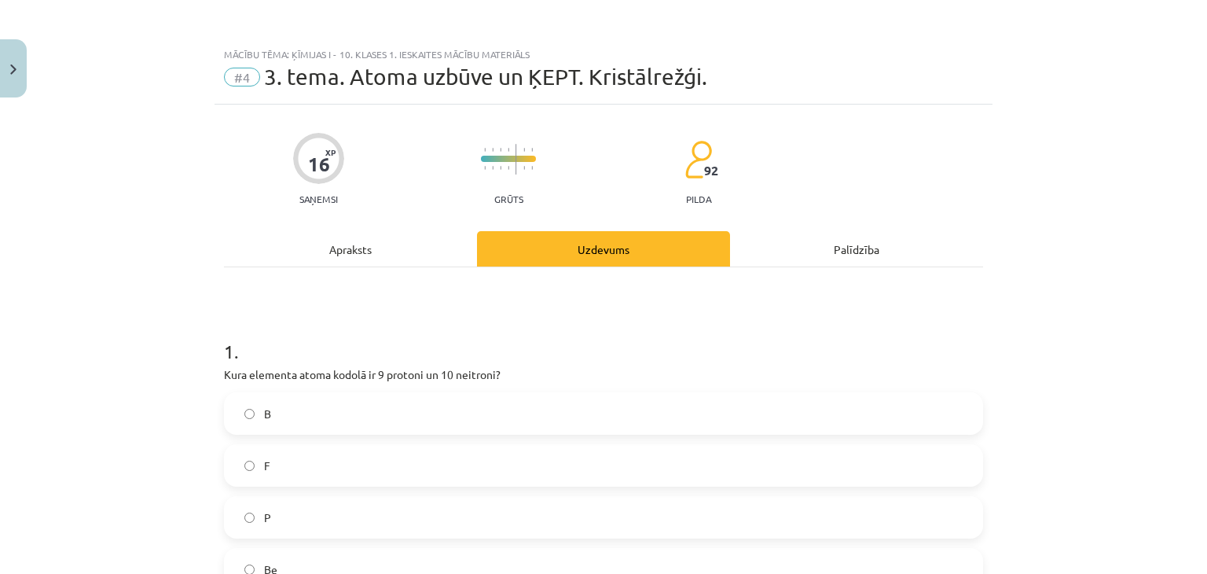
scroll to position [236, 0]
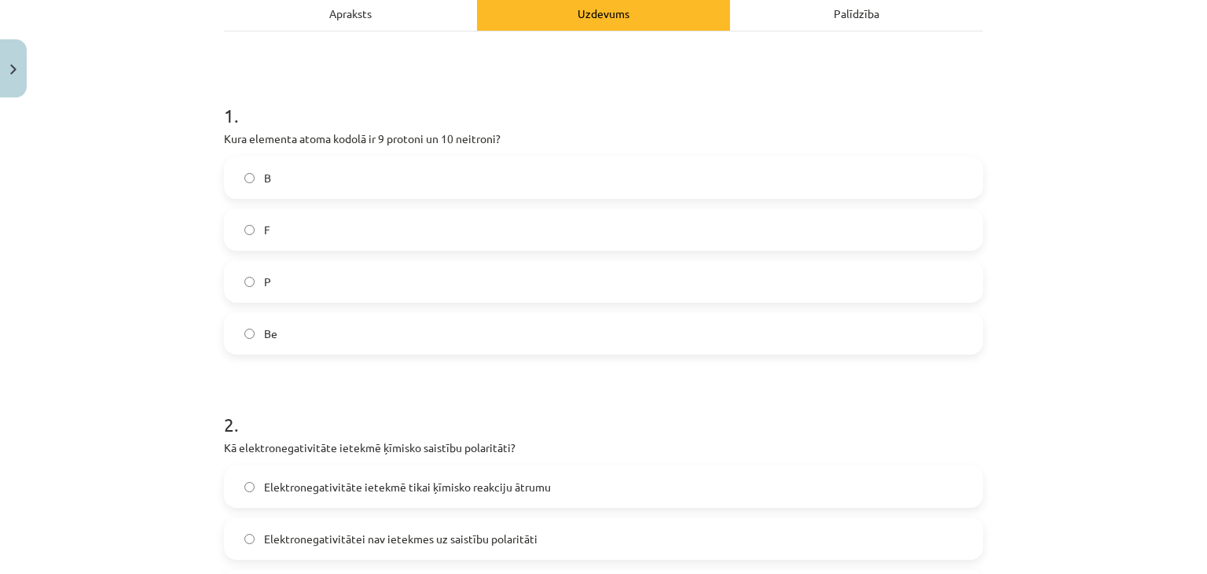
click at [325, 246] on label "F" at bounding box center [604, 229] width 756 height 39
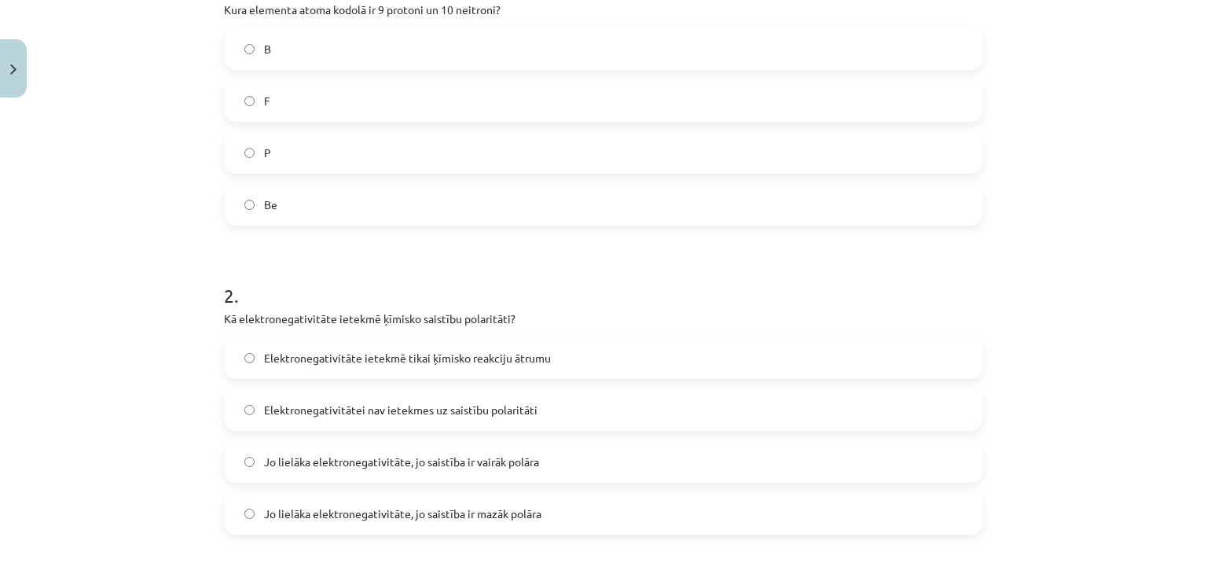
scroll to position [393, 0]
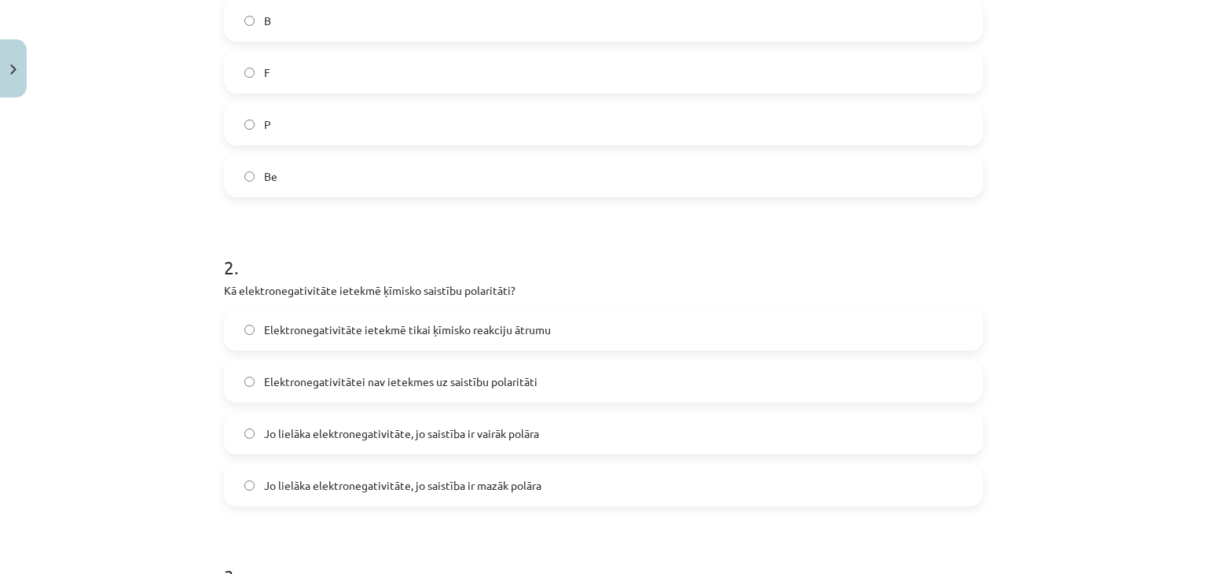
click at [513, 439] on span "Jo lielāka elektronegativitāte, jo saistība ir vairāk polāra" at bounding box center [401, 433] width 275 height 17
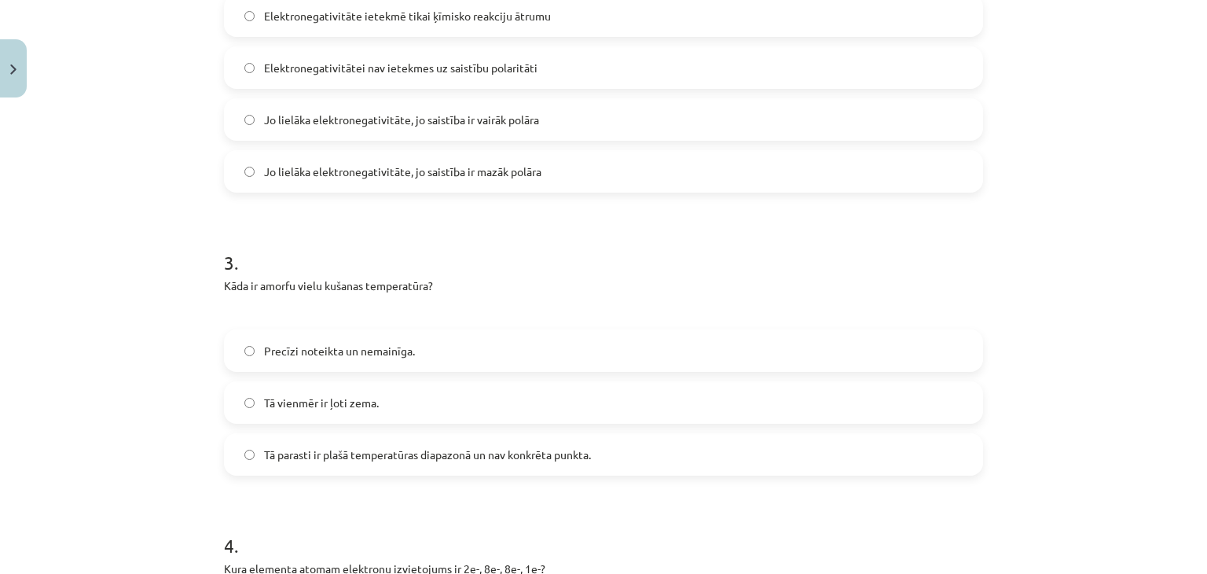
scroll to position [707, 0]
click at [450, 472] on label "Tā parasti ir plašā temperatūras diapazonā un nav konkrēta punkta." at bounding box center [604, 453] width 756 height 39
click at [384, 443] on label "Tā parasti ir plašā temperatūras diapazonā un nav konkrēta punkta." at bounding box center [604, 453] width 756 height 39
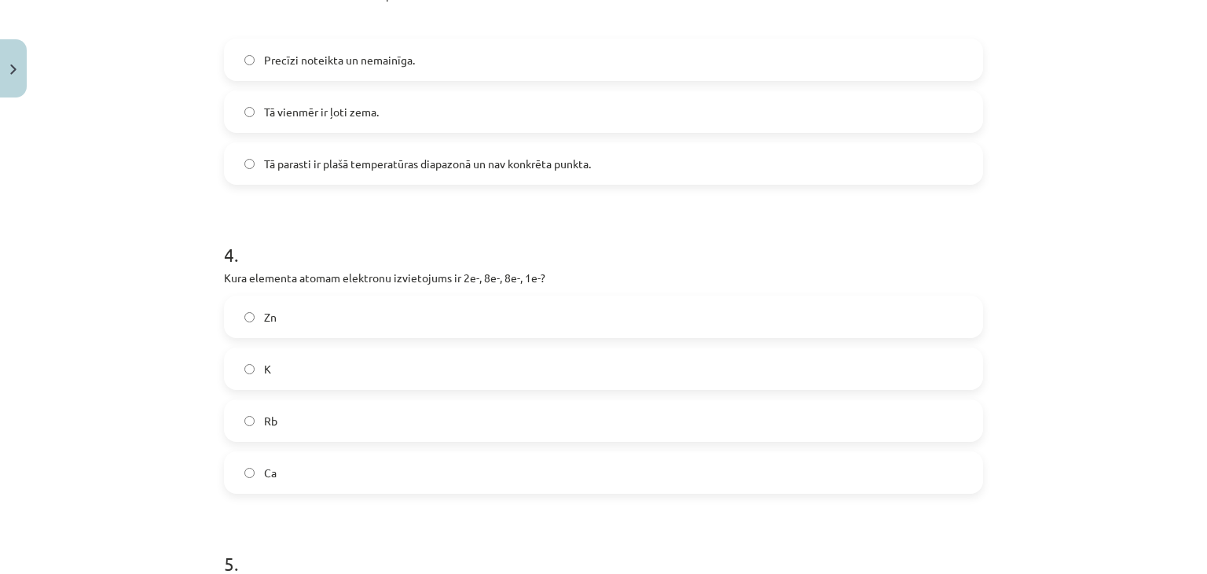
scroll to position [1022, 0]
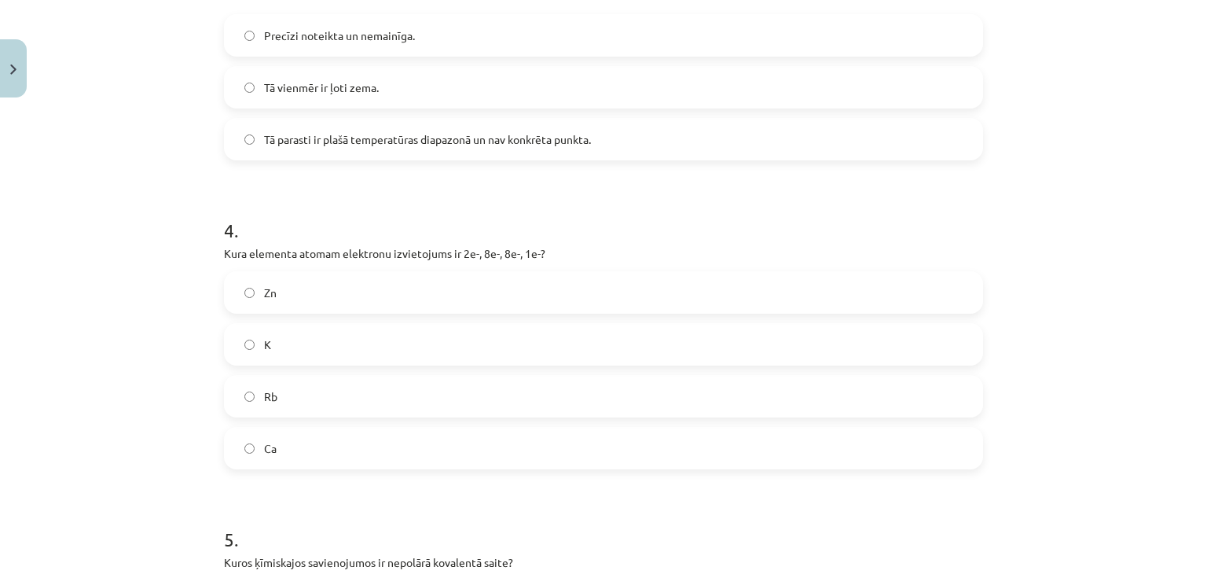
click at [352, 340] on label "K" at bounding box center [604, 344] width 756 height 39
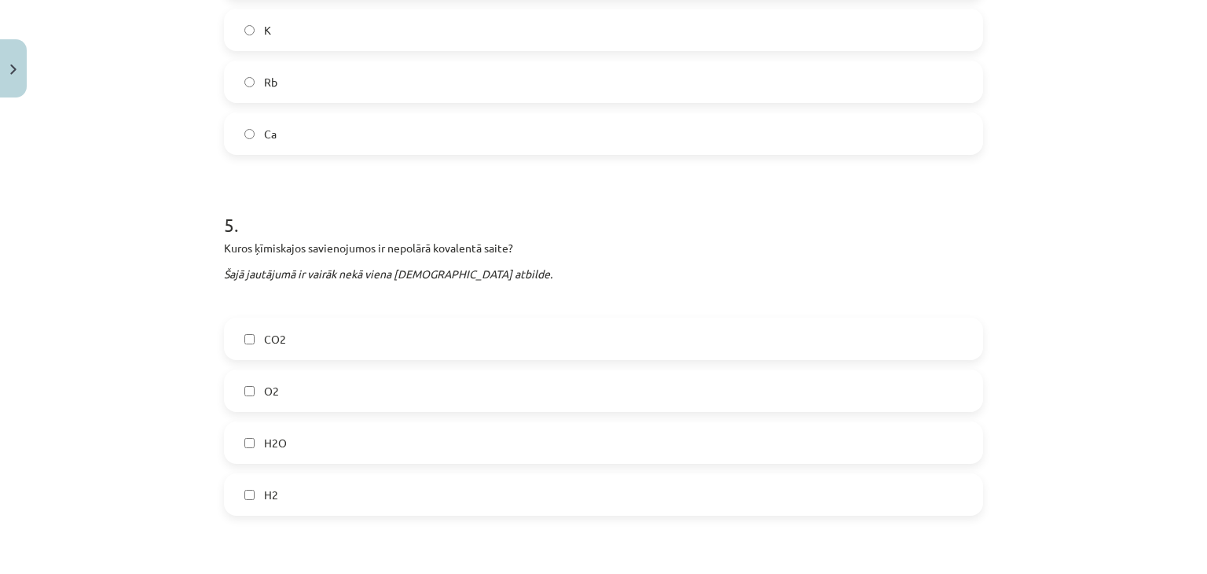
scroll to position [1494, 0]
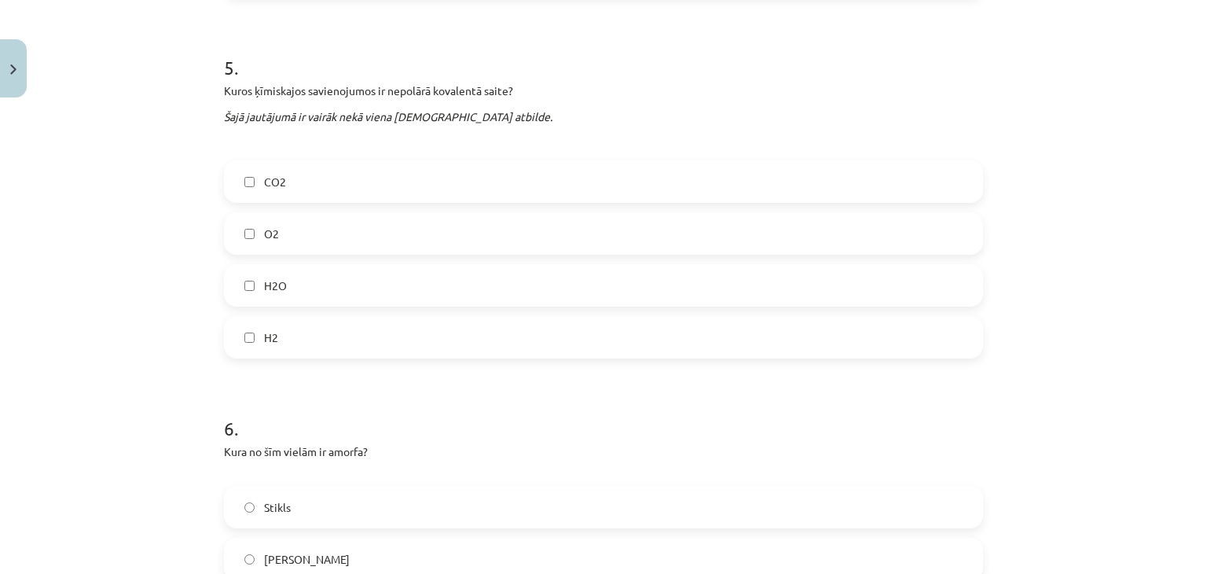
click at [330, 237] on label "O2" at bounding box center [604, 233] width 756 height 39
click at [371, 346] on label "H2" at bounding box center [604, 337] width 756 height 39
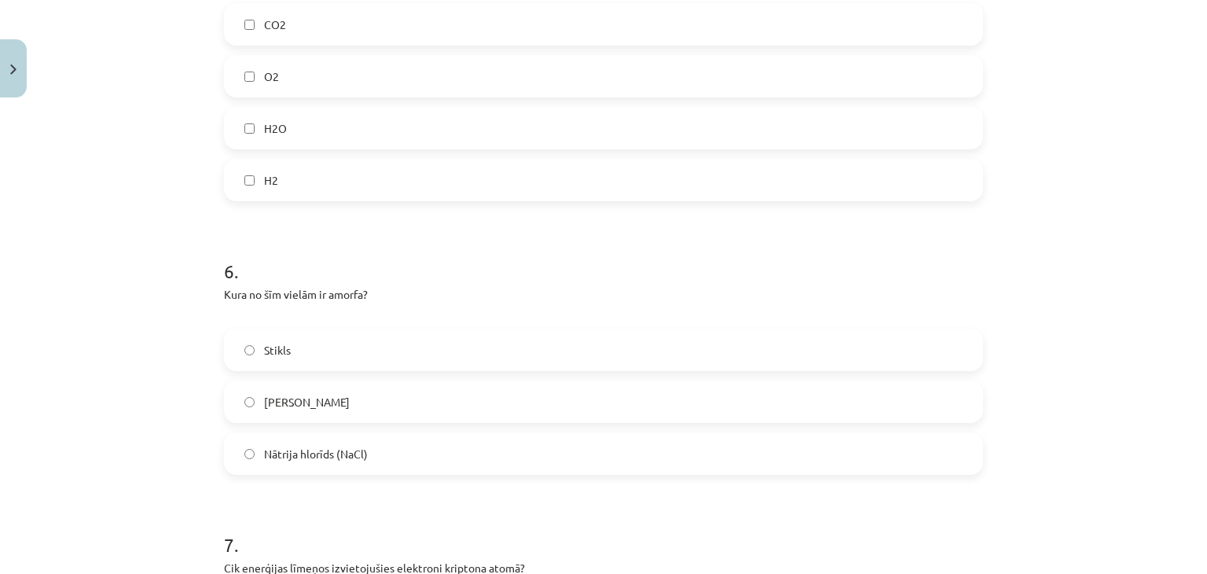
scroll to position [1729, 0]
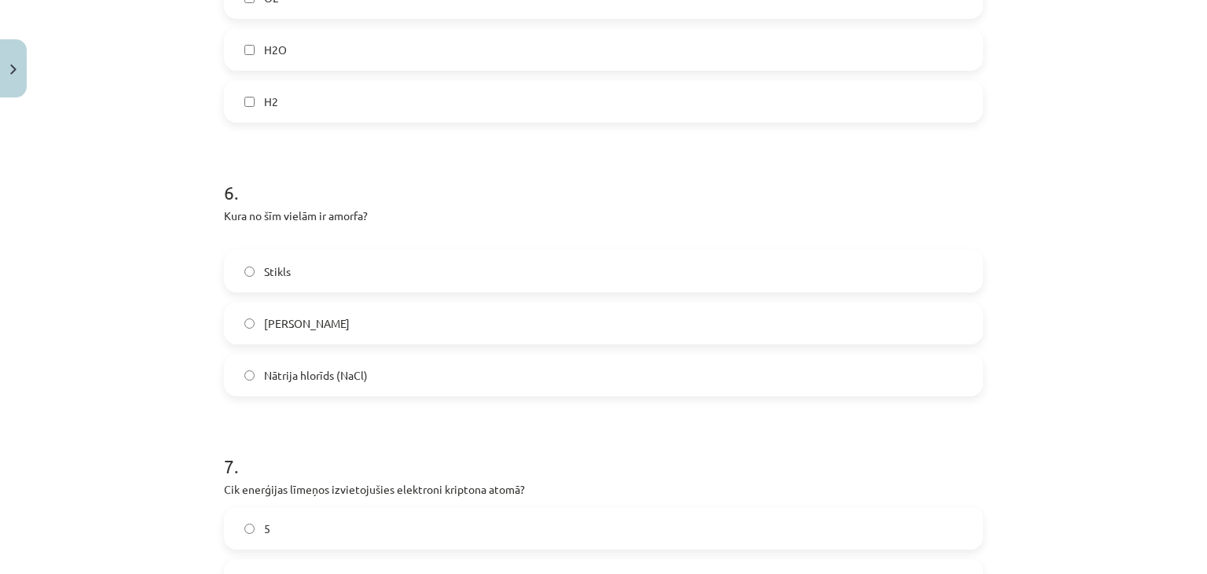
click at [355, 260] on label "Stikls" at bounding box center [604, 271] width 756 height 39
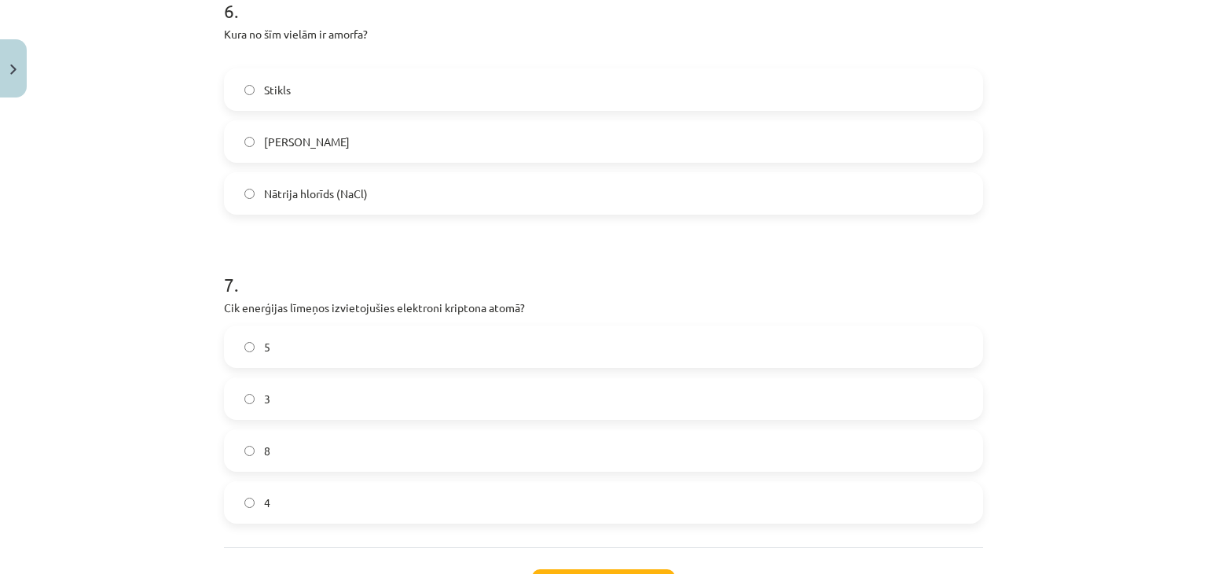
scroll to position [2043, 0]
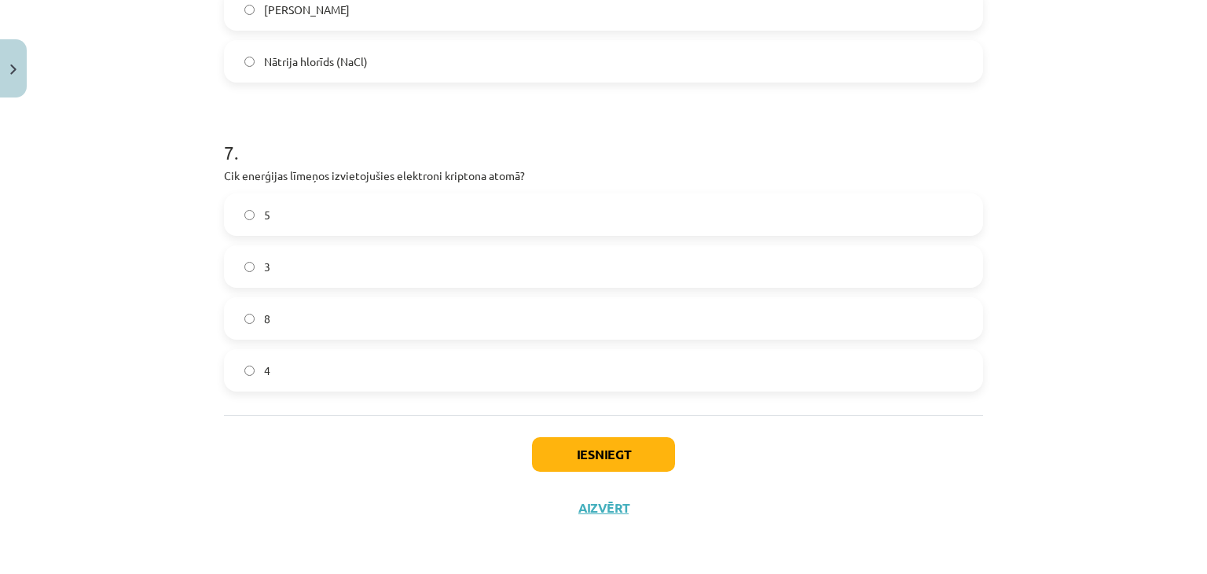
click at [365, 372] on label "4" at bounding box center [604, 370] width 756 height 39
click at [600, 458] on button "Iesniegt" at bounding box center [603, 454] width 143 height 35
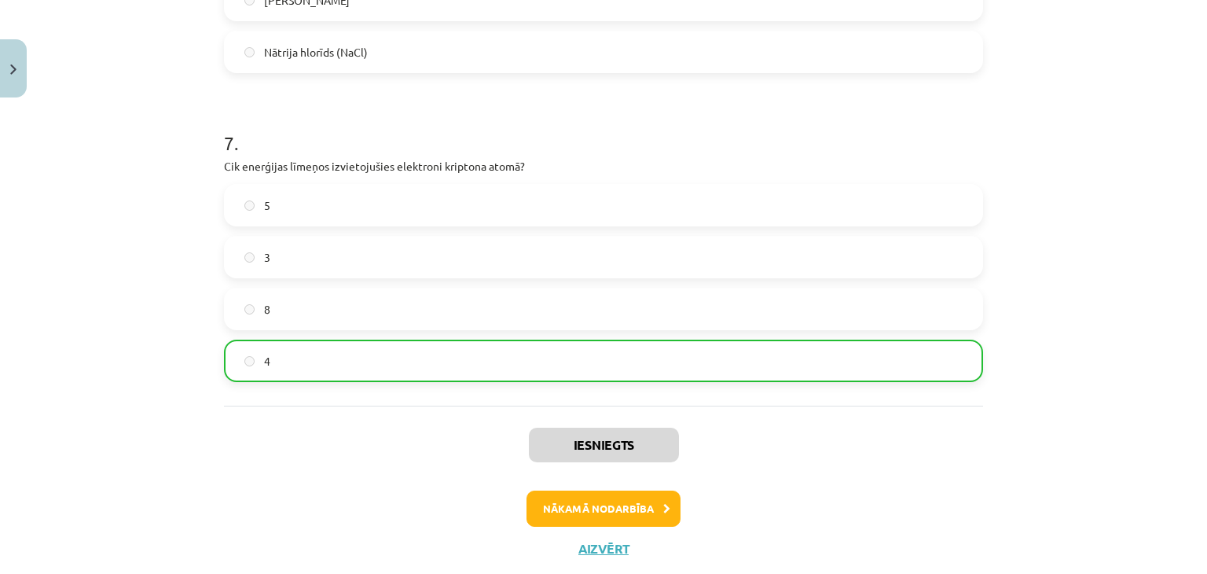
scroll to position [2092, 0]
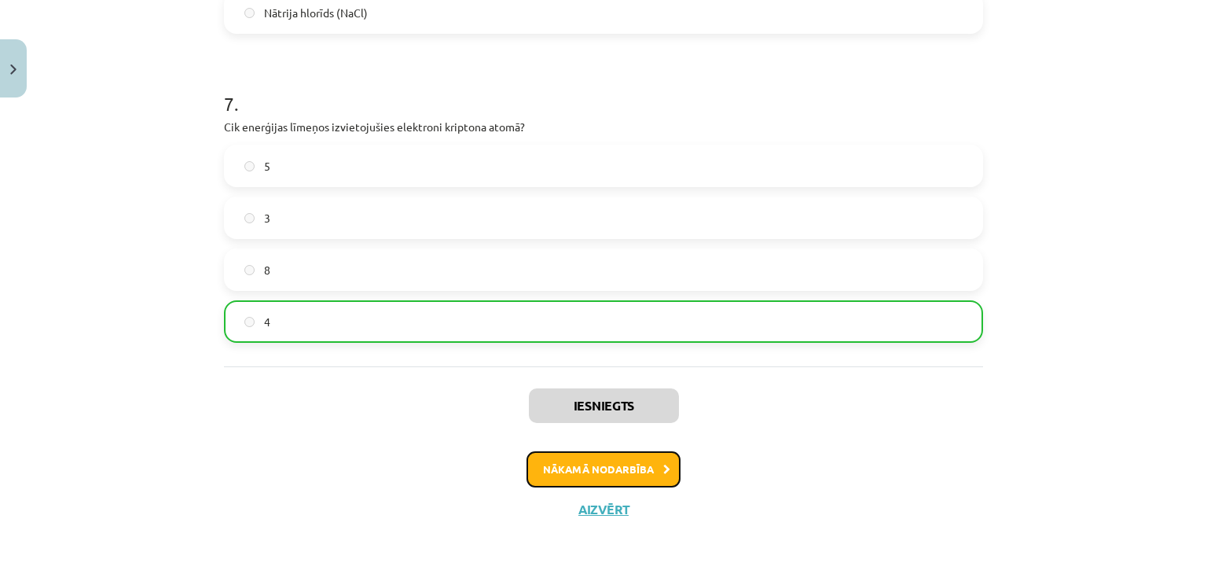
click at [590, 471] on button "Nākamā nodarbība" at bounding box center [604, 469] width 154 height 36
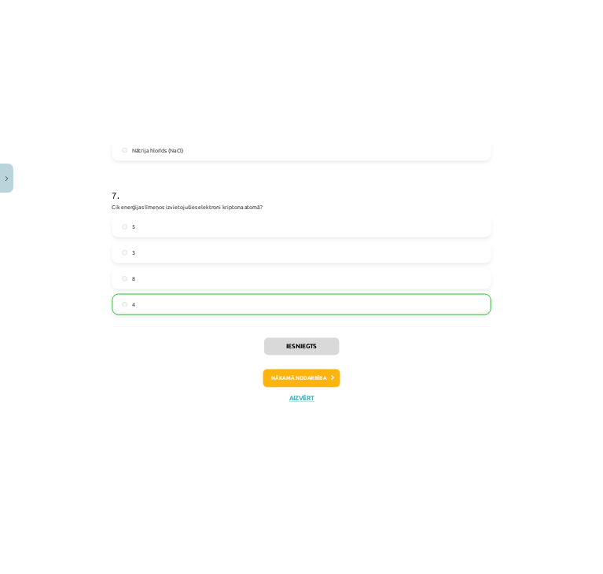
scroll to position [0, 0]
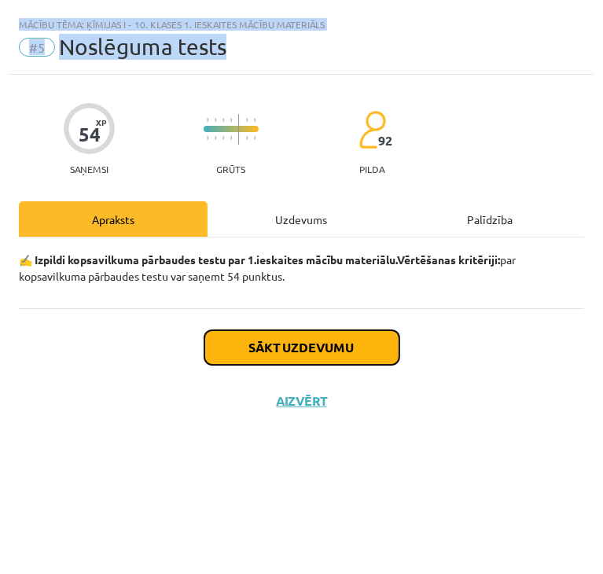
click at [375, 342] on button "Sākt uzdevumu" at bounding box center [301, 347] width 195 height 35
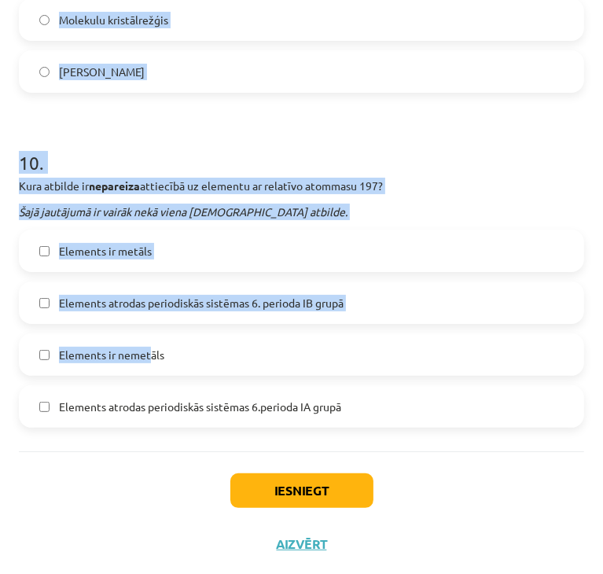
scroll to position [3075, 0]
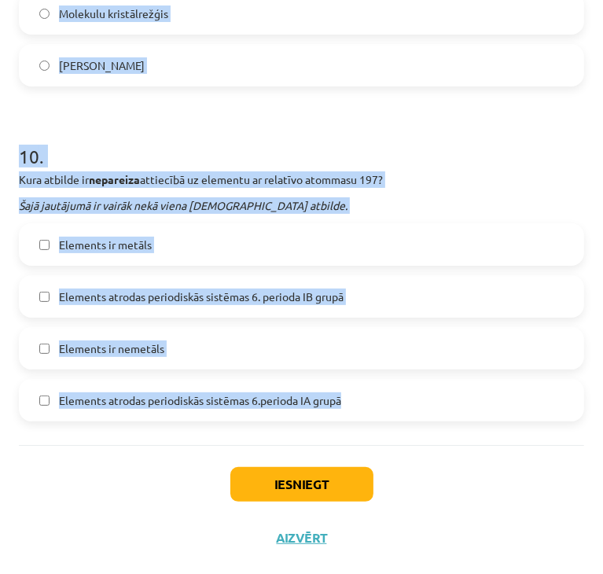
drag, startPoint x: 13, startPoint y: 345, endPoint x: 413, endPoint y: 398, distance: 403.6
copy form "Kuru elementu atomi ķīmiskajās reakcijās elektronus tikai atdod? Šajā jautājumā…"
click at [131, 148] on h1 "10 ." at bounding box center [301, 142] width 565 height 49
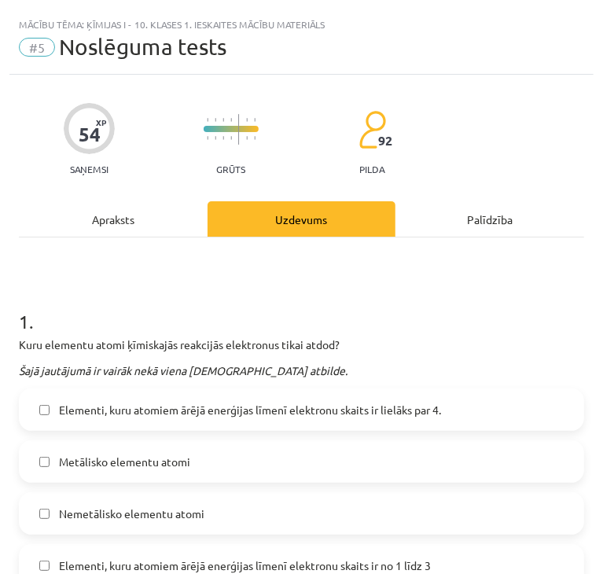
scroll to position [79, 0]
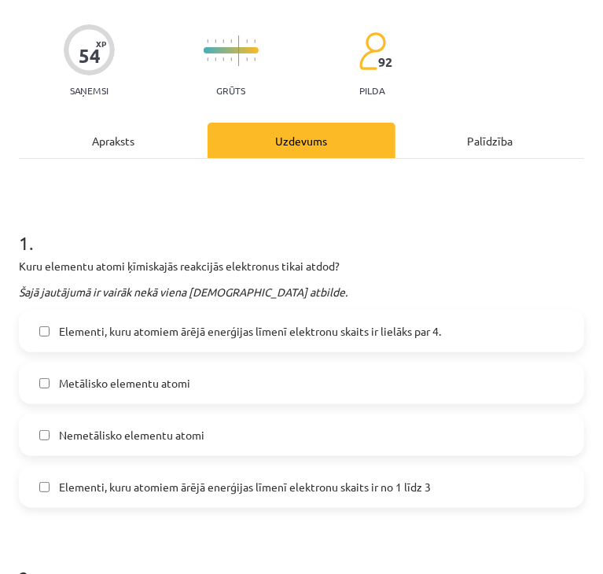
click at [132, 381] on span "Metālisko elementu atomi" at bounding box center [124, 383] width 131 height 17
click at [138, 482] on span "Elementi, kuru atomiem ārējā enerģijas līmenī elektronu skaits ir no 1 līdz 3" at bounding box center [245, 487] width 372 height 17
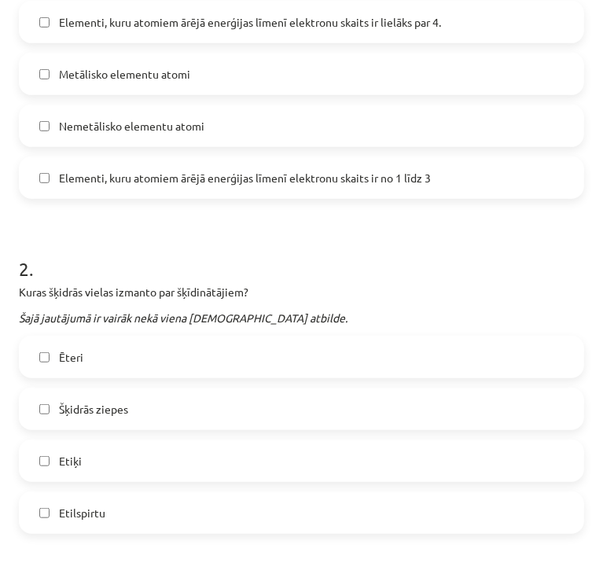
scroll to position [472, 0]
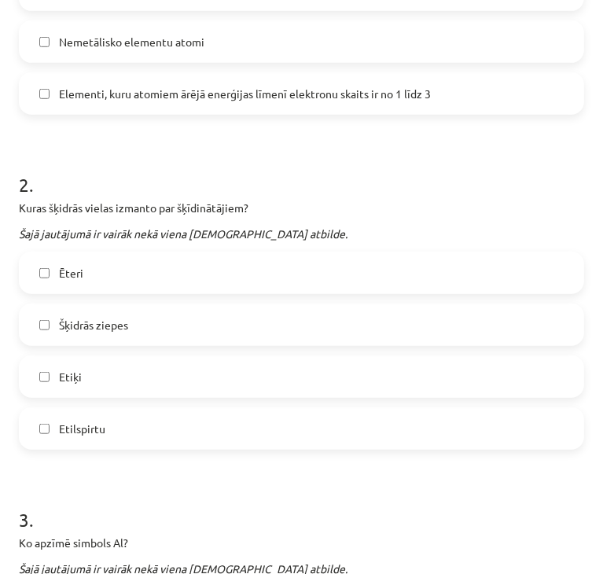
click at [90, 287] on label "Ēteri" at bounding box center [301, 272] width 562 height 39
click at [84, 426] on span "Etilspirtu" at bounding box center [82, 429] width 46 height 17
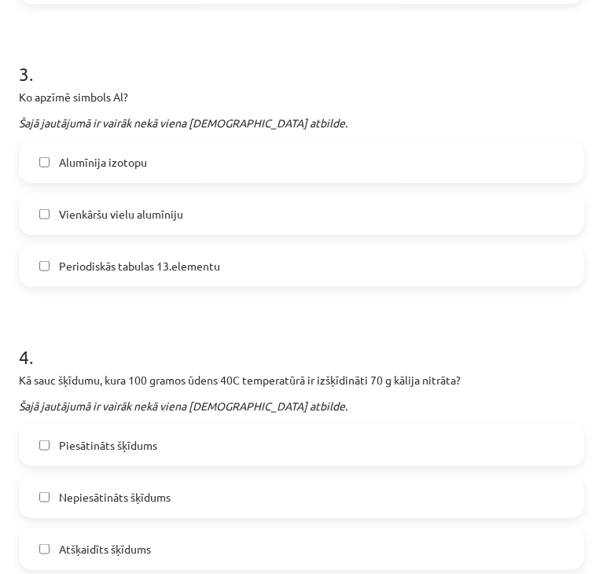
scroll to position [943, 0]
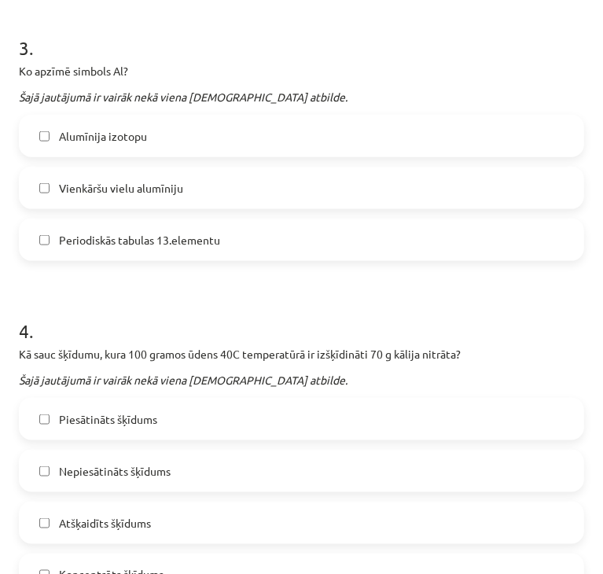
click at [151, 182] on span "Vienkāršu vielu alumīniju" at bounding box center [121, 188] width 124 height 17
click at [145, 240] on span "Periodiskās tabulas 13.elementu" at bounding box center [139, 240] width 161 height 17
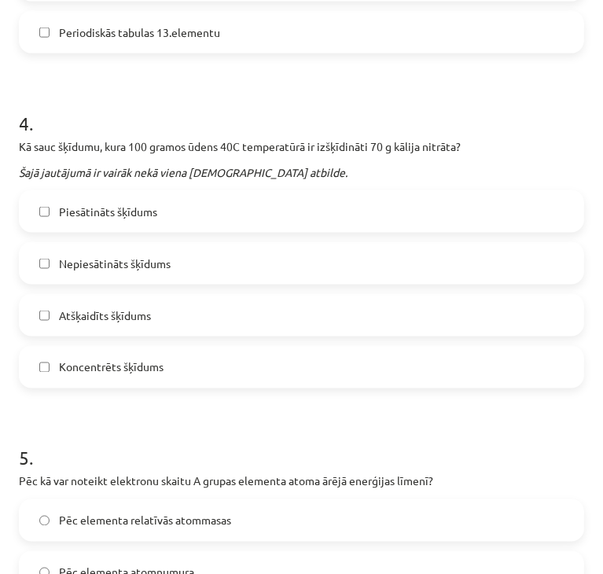
scroll to position [1179, 0]
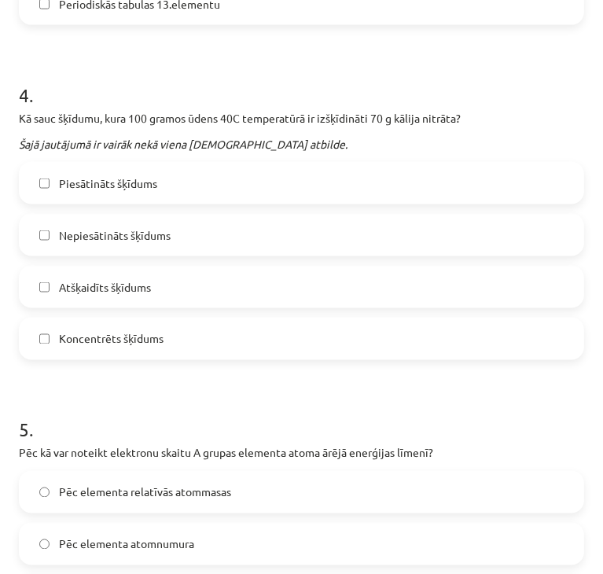
click at [189, 333] on label "Koncentrēts šķīdums" at bounding box center [301, 338] width 562 height 39
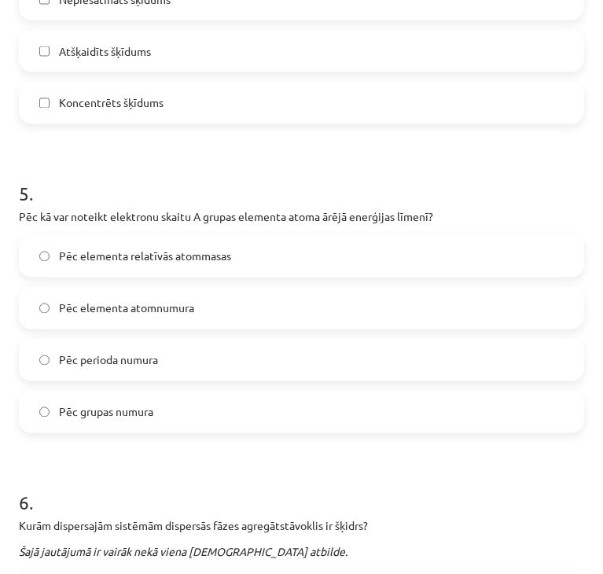
scroll to position [1494, 0]
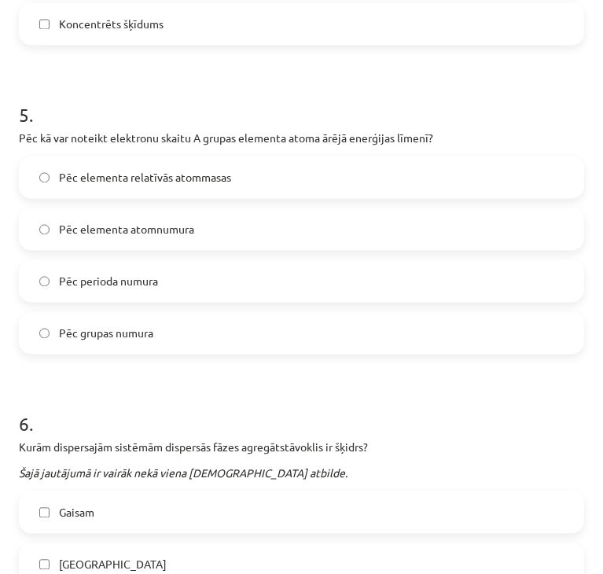
click at [175, 325] on label "Pēc grupas numura" at bounding box center [301, 333] width 562 height 39
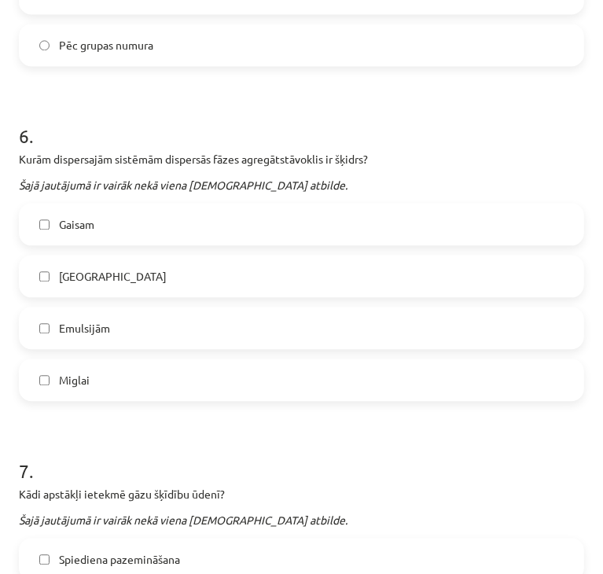
scroll to position [1808, 0]
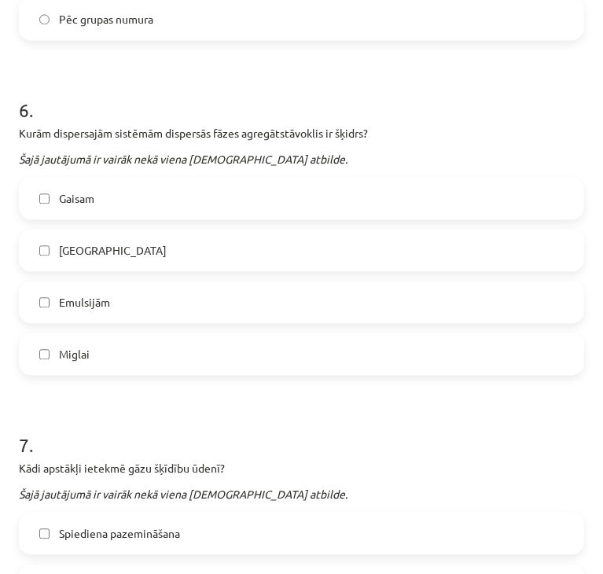
click at [98, 347] on label "Miglai" at bounding box center [301, 353] width 562 height 39
click at [101, 311] on label "Emulsijām" at bounding box center [301, 301] width 562 height 39
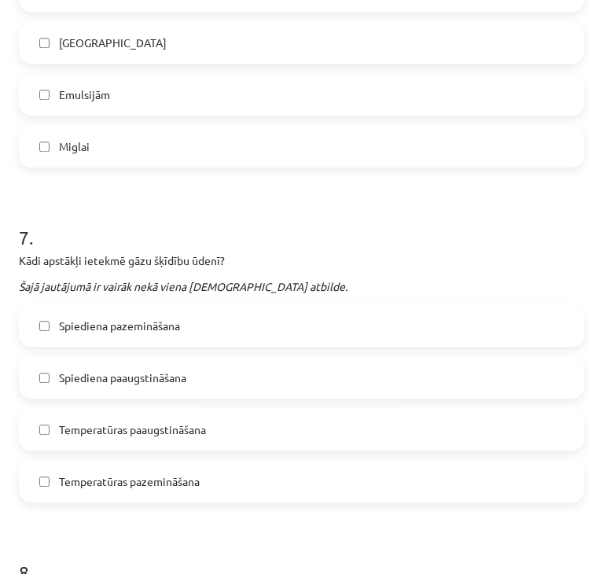
scroll to position [2044, 0]
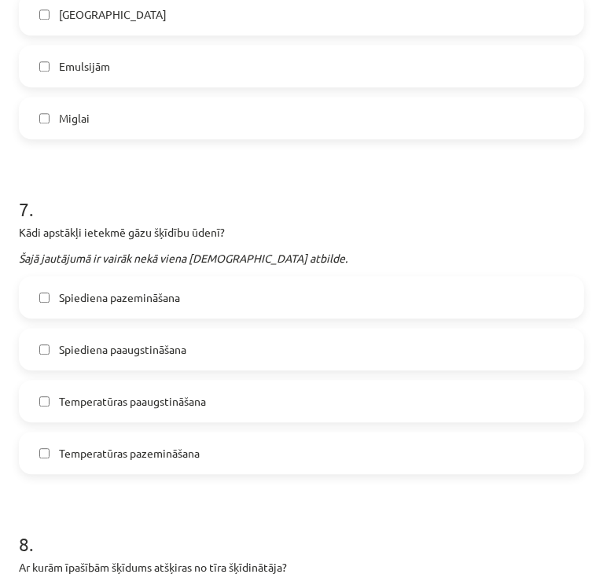
click at [182, 346] on span "Spiediena paaugstināšana" at bounding box center [122, 349] width 127 height 17
click at [195, 447] on span "Temperatūras pazemināšana" at bounding box center [129, 453] width 141 height 17
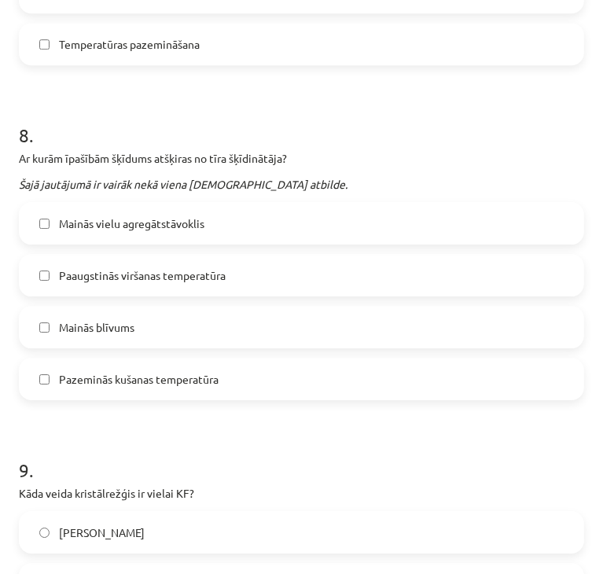
scroll to position [2515, 0]
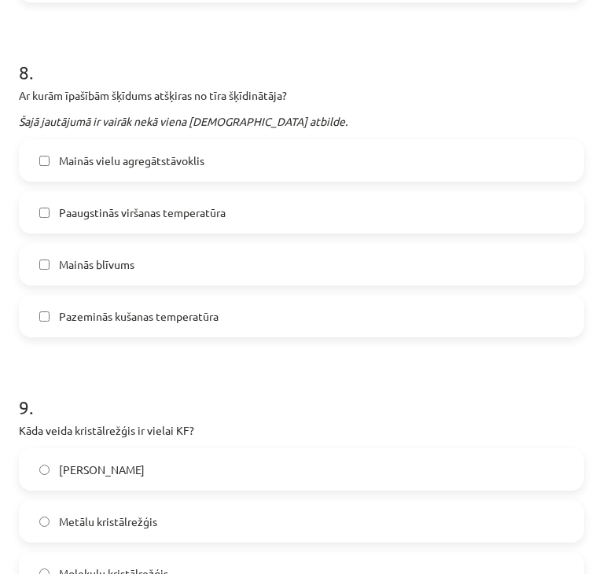
click at [169, 211] on span "Paaugstinās viršanas temperatūra" at bounding box center [142, 212] width 167 height 17
click at [163, 241] on div "Mainās vielu agregātstāvoklis Paaugstinās viršanas temperatūra Mainās blīvums P…" at bounding box center [301, 238] width 565 height 198
click at [164, 261] on label "Mainās blīvums" at bounding box center [301, 263] width 562 height 39
click at [164, 304] on label "Pazeminās kušanas temperatūra" at bounding box center [301, 315] width 562 height 39
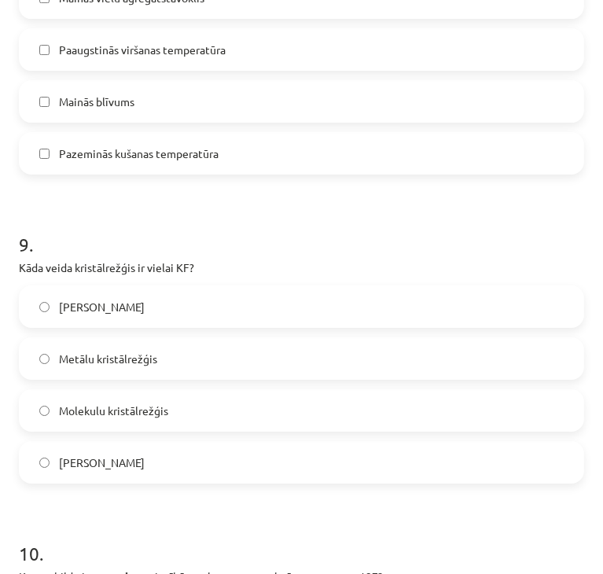
scroll to position [2751, 0]
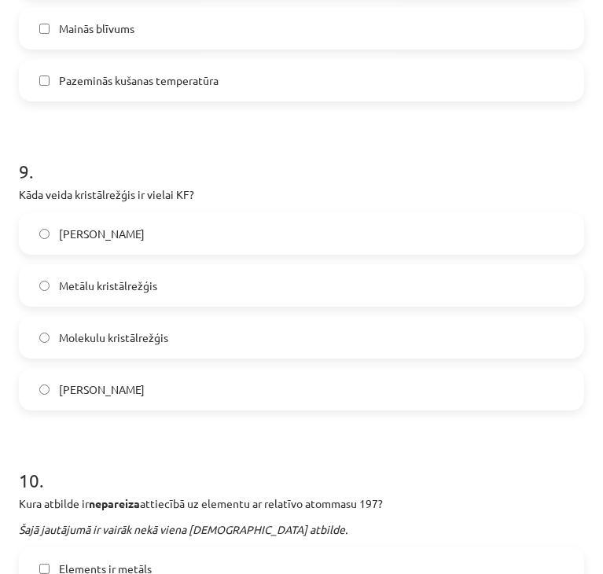
click at [135, 252] on label "Jonu kristālrežģis" at bounding box center [301, 233] width 562 height 39
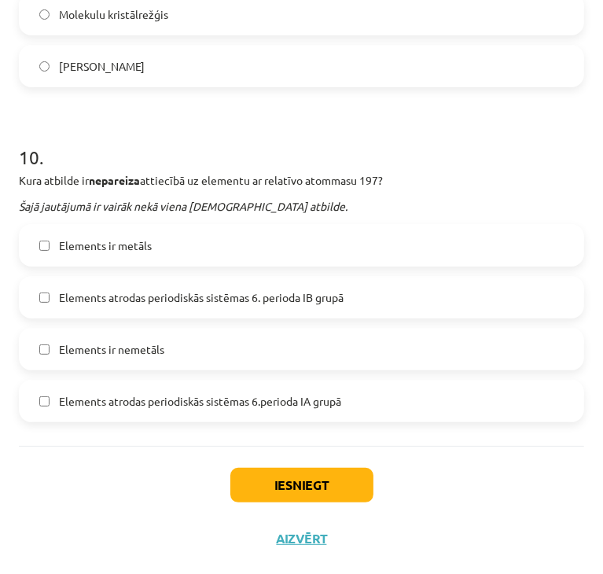
scroll to position [3075, 0]
click at [125, 252] on span "Elements ir metāls" at bounding box center [105, 245] width 93 height 17
click at [152, 397] on span "Elements atrodas periodiskās sistēmas 6.perioda IA grupā" at bounding box center [200, 400] width 282 height 17
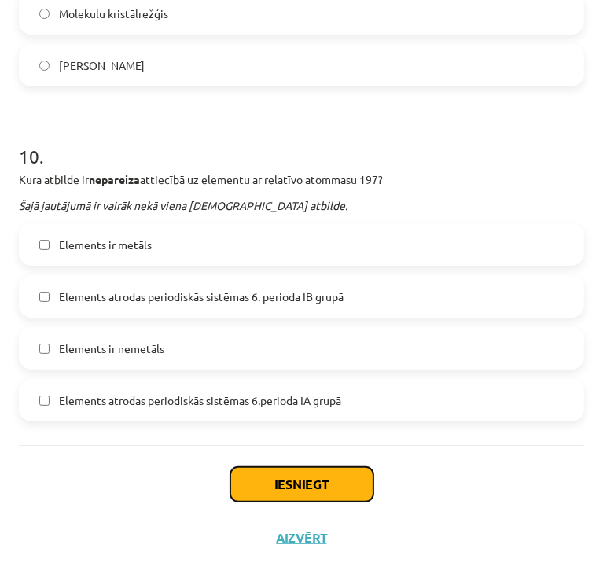
click at [266, 472] on button "Iesniegt" at bounding box center [301, 484] width 143 height 35
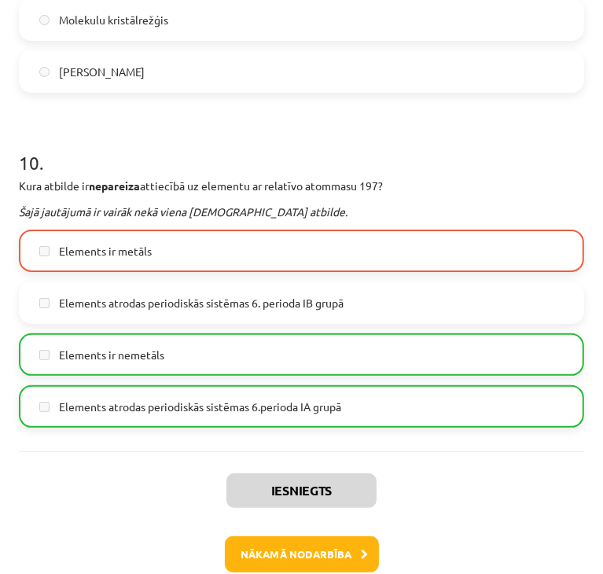
scroll to position [3125, 0]
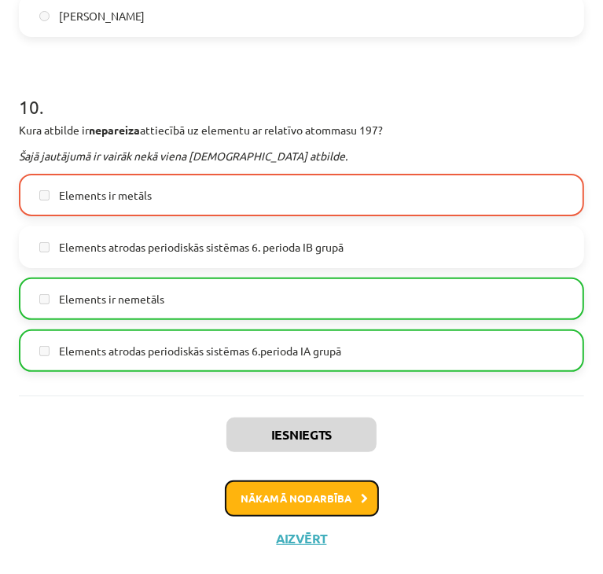
click at [248, 498] on button "Nākamā nodarbība" at bounding box center [302, 498] width 154 height 36
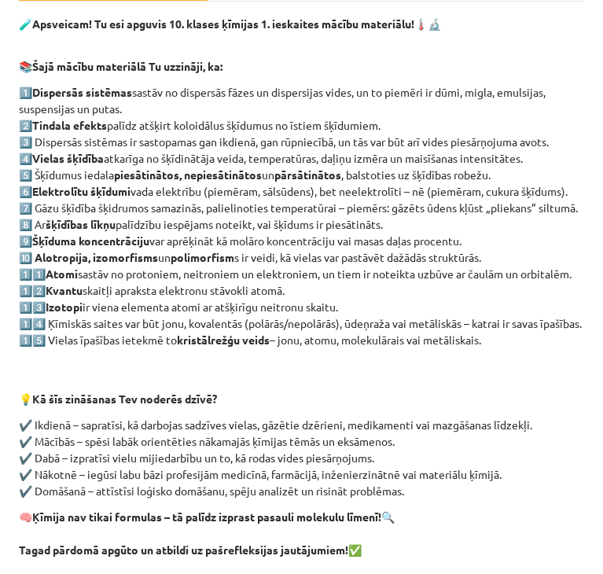
scroll to position [465, 0]
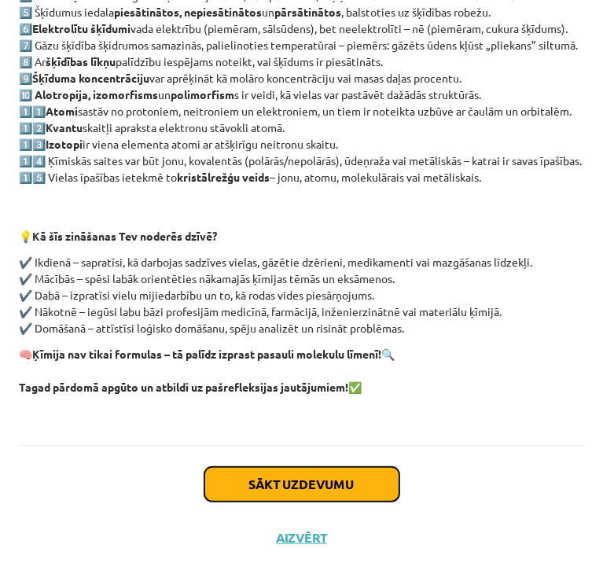
click at [277, 468] on button "Sākt uzdevumu" at bounding box center [301, 484] width 195 height 35
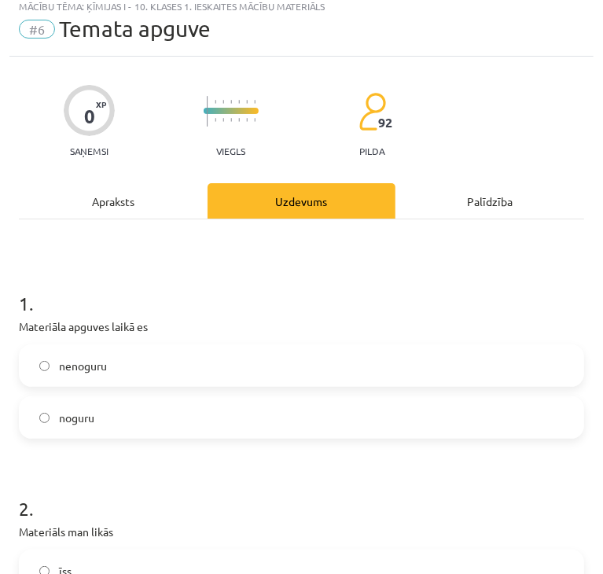
scroll to position [9, 0]
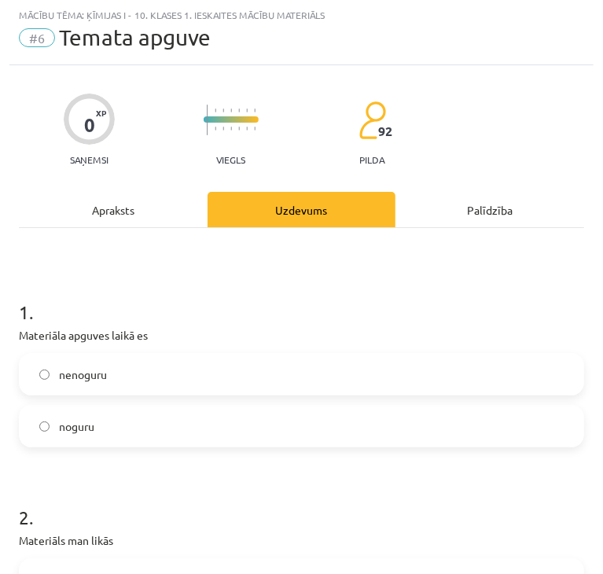
click at [152, 374] on label "nenoguru" at bounding box center [301, 374] width 562 height 39
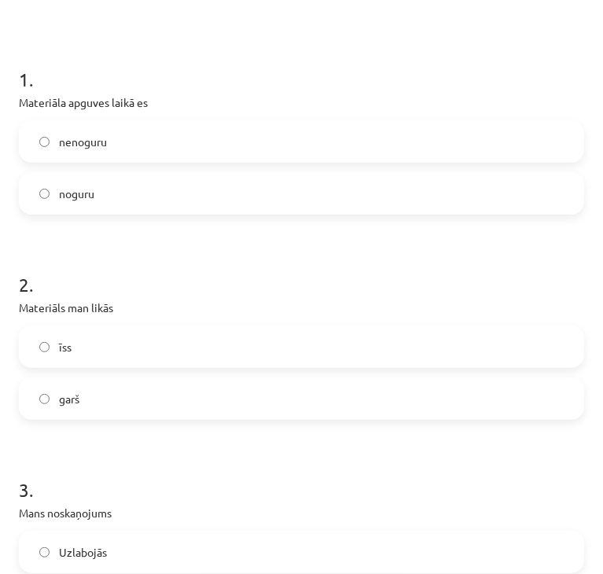
scroll to position [245, 0]
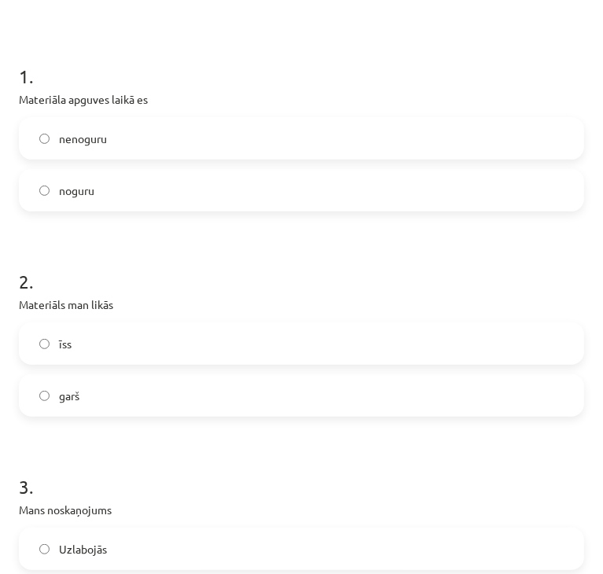
click at [152, 399] on label "garš" at bounding box center [301, 395] width 562 height 39
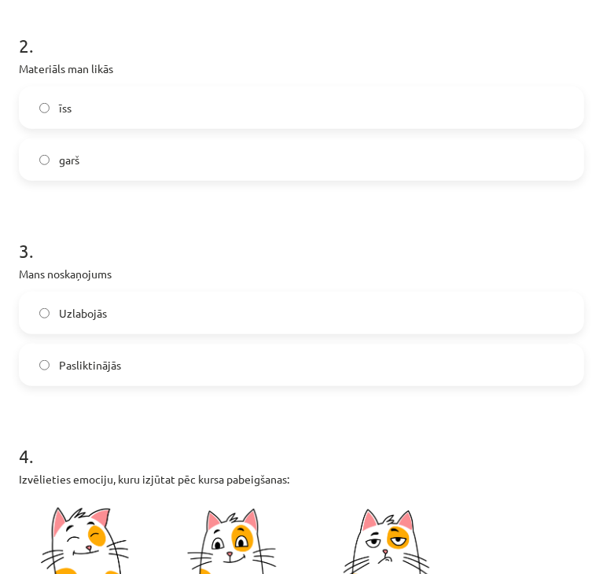
click at [178, 319] on label "Uzlabojās" at bounding box center [301, 312] width 562 height 39
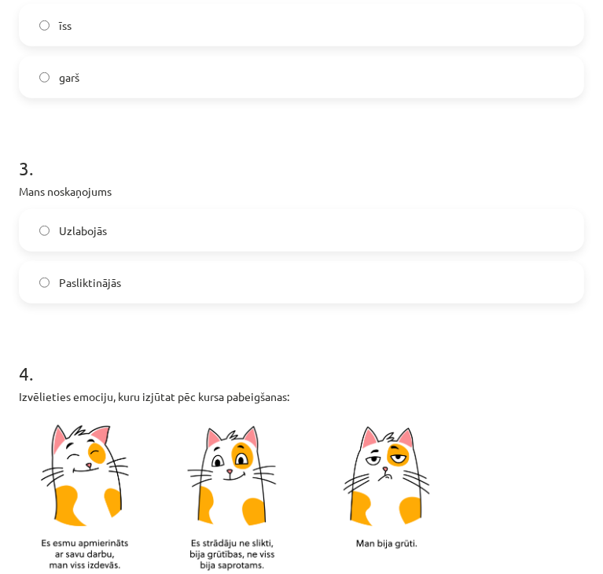
scroll to position [796, 0]
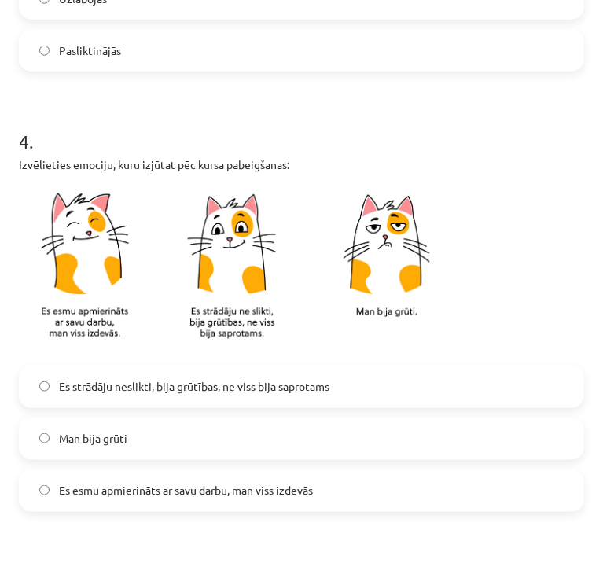
click at [215, 498] on label "Es esmu apmierināts ar savu darbu, man viss izdevās" at bounding box center [301, 490] width 562 height 39
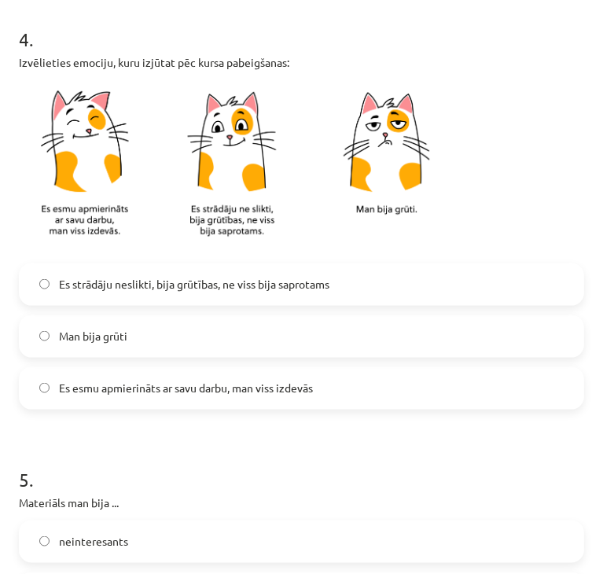
scroll to position [1110, 0]
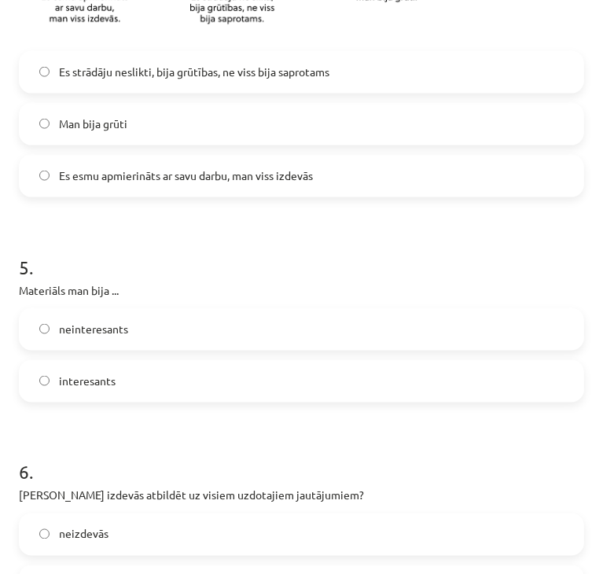
click at [151, 382] on label "interesants" at bounding box center [301, 381] width 562 height 39
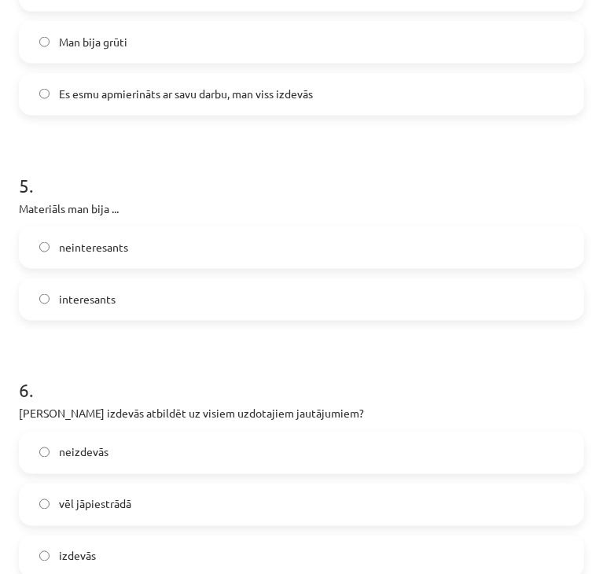
scroll to position [1346, 0]
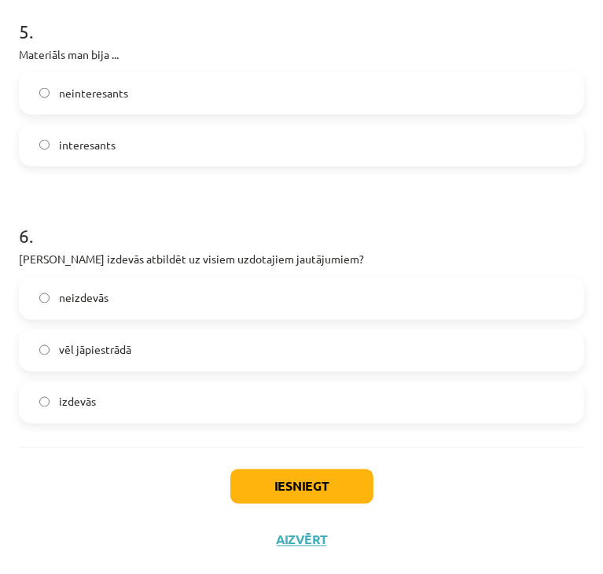
click at [128, 349] on span "vēl jāpiestrādā" at bounding box center [95, 350] width 72 height 17
click at [303, 485] on button "Iesniegt" at bounding box center [301, 486] width 143 height 35
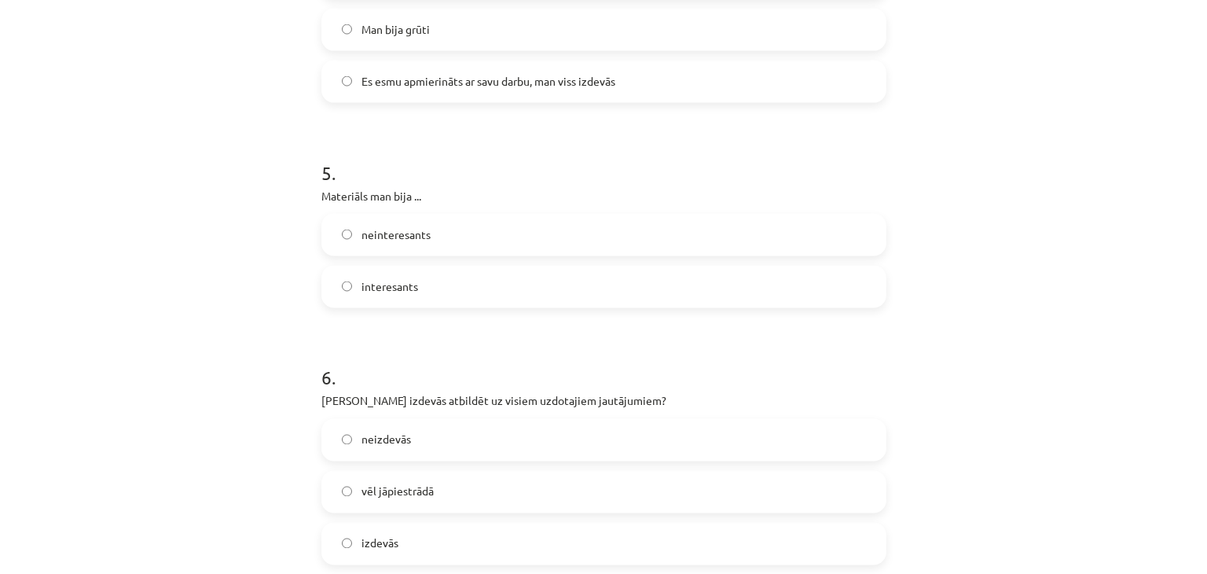
scroll to position [1347, 0]
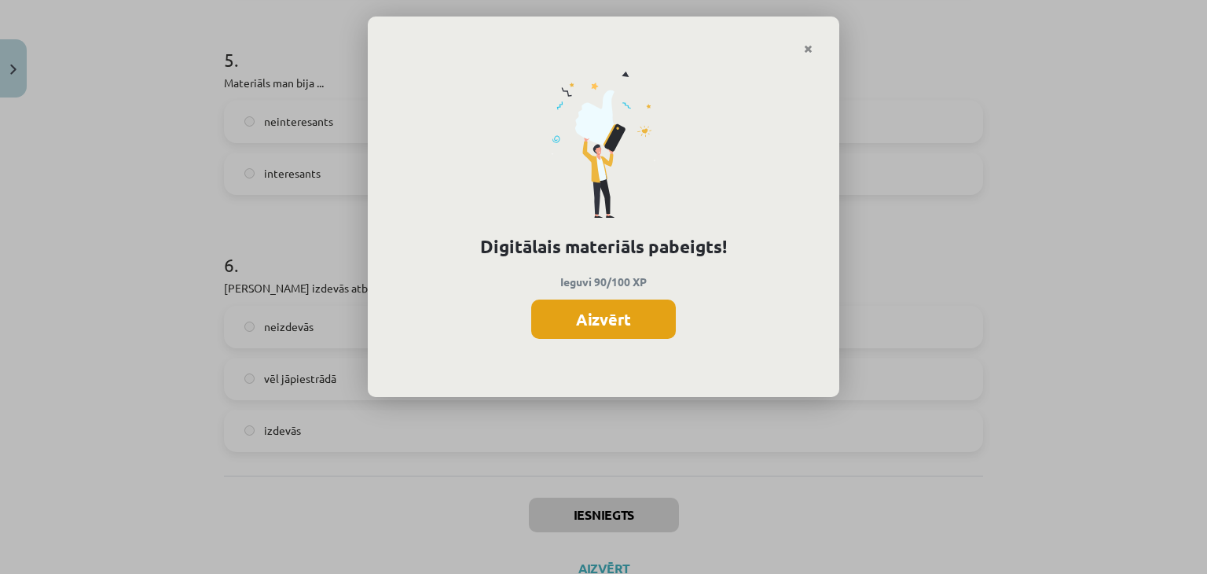
click at [636, 325] on button "Aizvērt" at bounding box center [603, 318] width 145 height 39
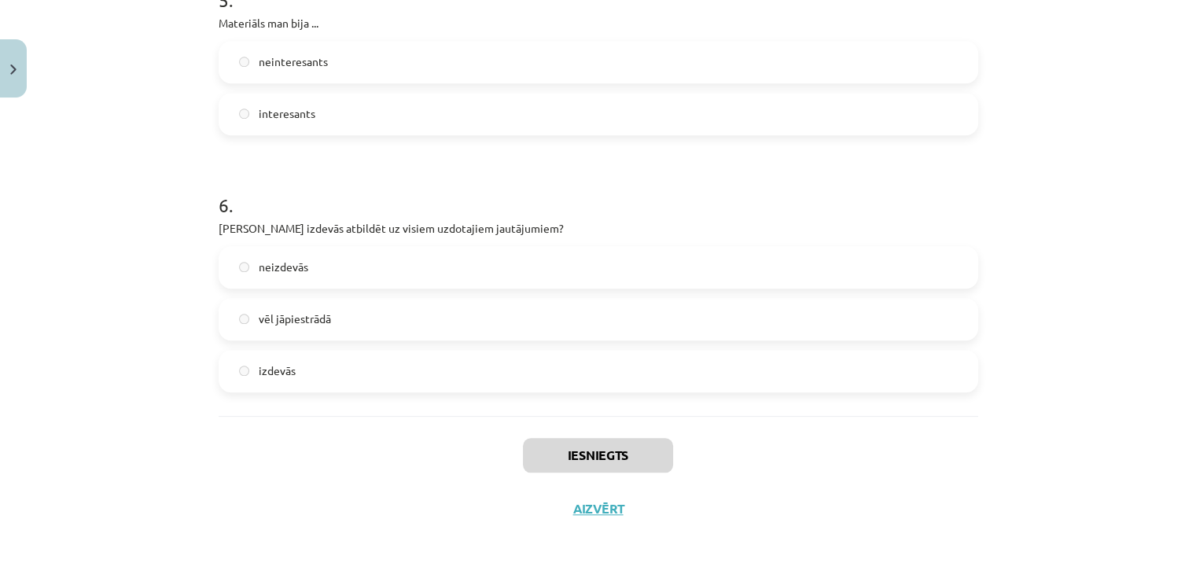
scroll to position [550, 0]
click at [596, 496] on div "Iesniegts Aizvērt" at bounding box center [598, 471] width 759 height 110
click at [596, 501] on button "Aizvērt" at bounding box center [598, 509] width 60 height 16
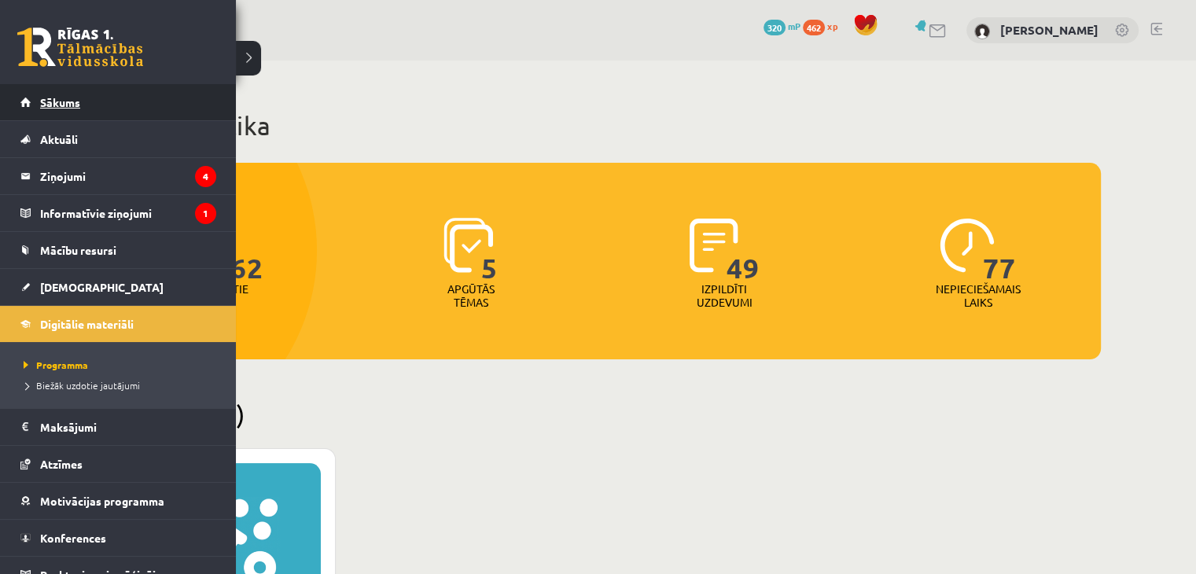
click at [55, 105] on span "Sākums" at bounding box center [60, 102] width 40 height 14
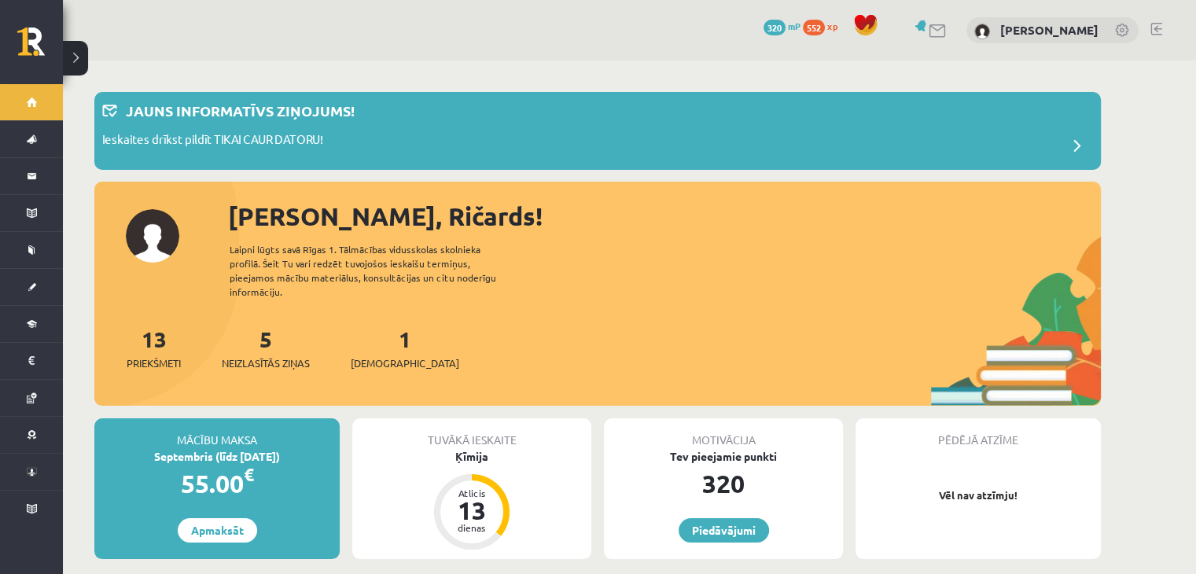
click at [277, 340] on div "5 Neizlasītās ziņas" at bounding box center [266, 346] width 88 height 49
